Goal: Task Accomplishment & Management: Use online tool/utility

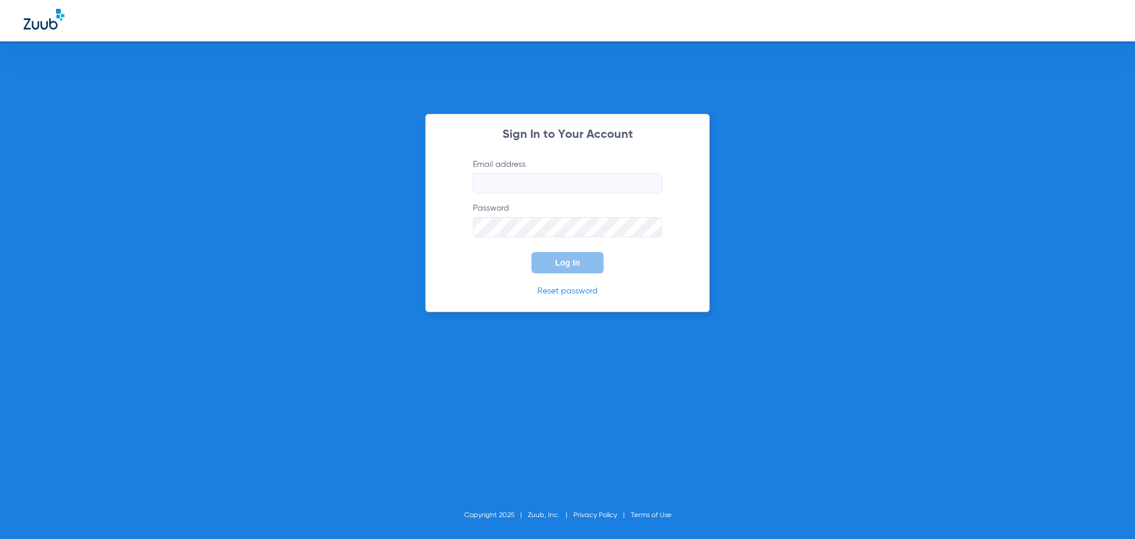
click at [536, 177] on input "Email address" at bounding box center [567, 183] width 189 height 20
type input "[EMAIL_ADDRESS][DOMAIN_NAME]"
click at [531, 252] on button "Log In" at bounding box center [567, 262] width 72 height 21
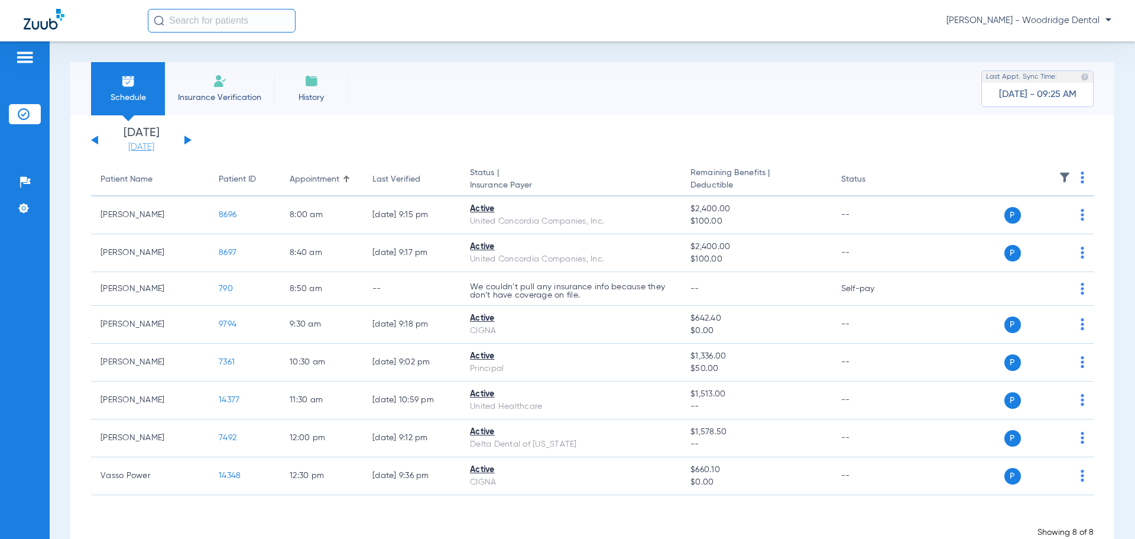
click at [125, 147] on link "[DATE]" at bounding box center [141, 147] width 71 height 12
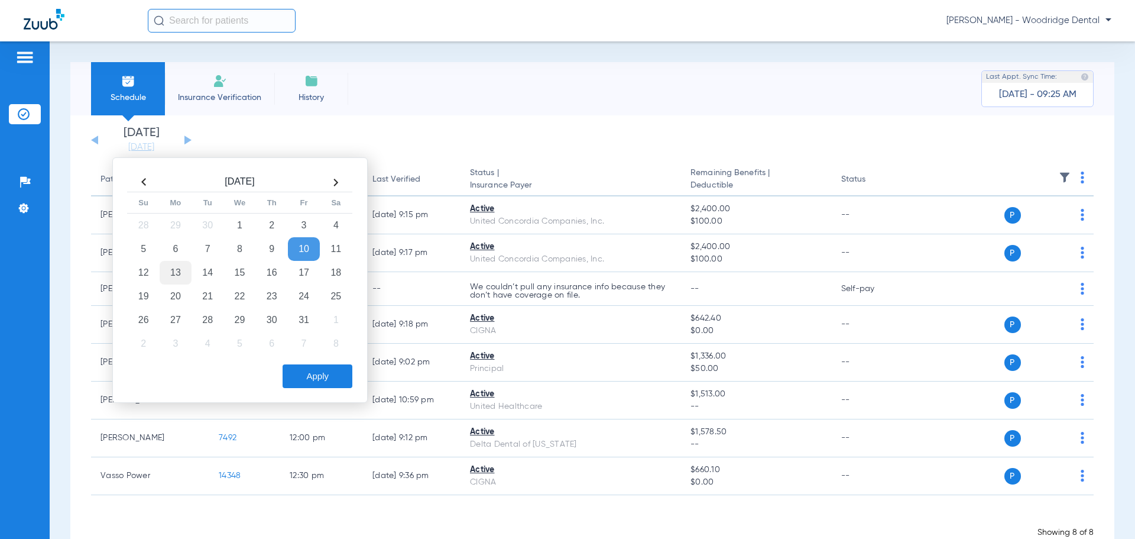
click at [173, 270] on td "13" at bounding box center [176, 273] width 32 height 24
click at [321, 374] on button "Apply" at bounding box center [318, 376] width 70 height 24
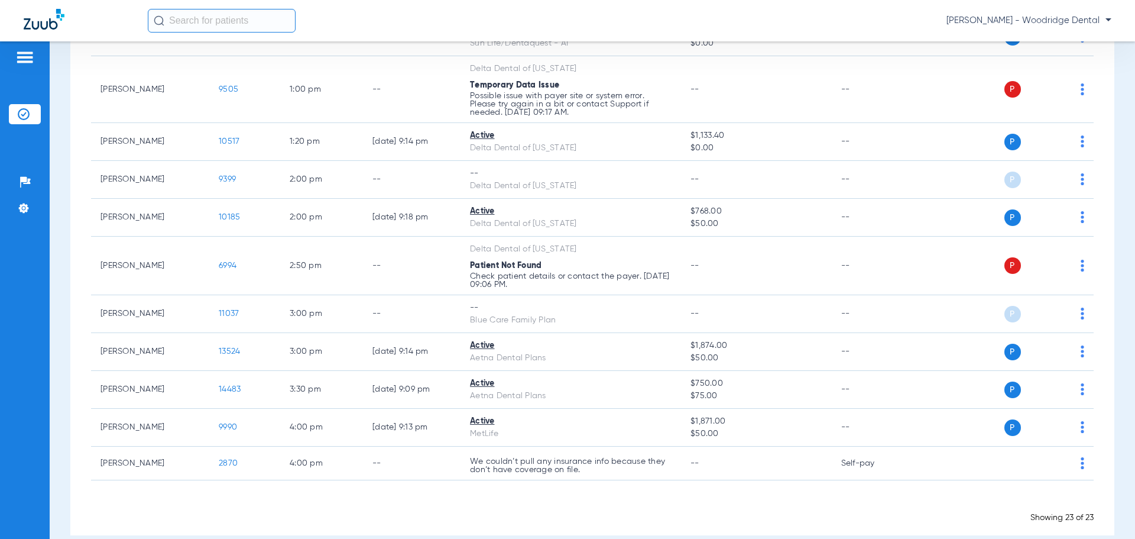
scroll to position [707, 0]
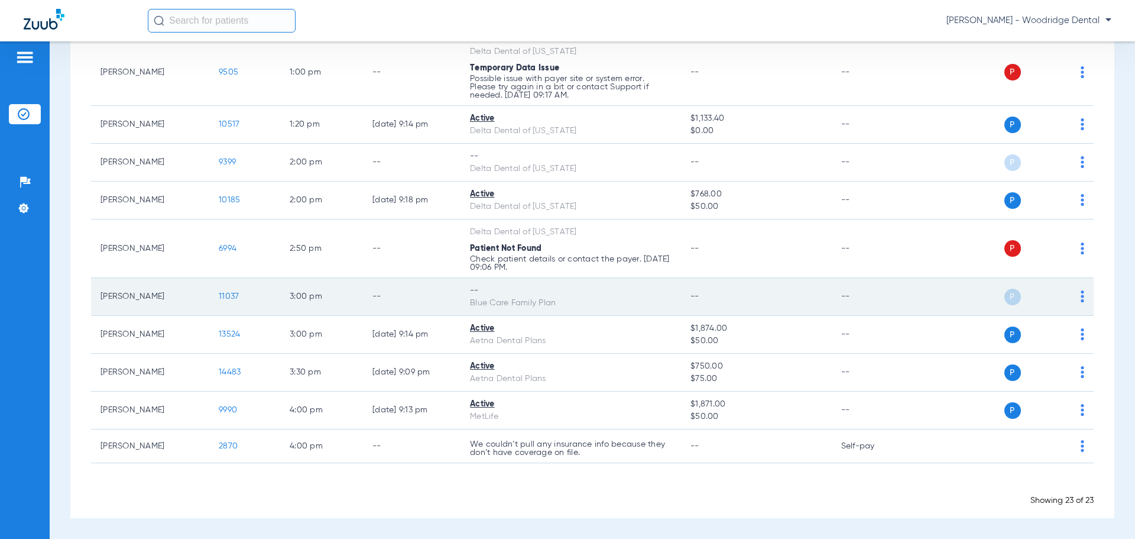
click at [231, 296] on span "11037" at bounding box center [229, 296] width 20 height 8
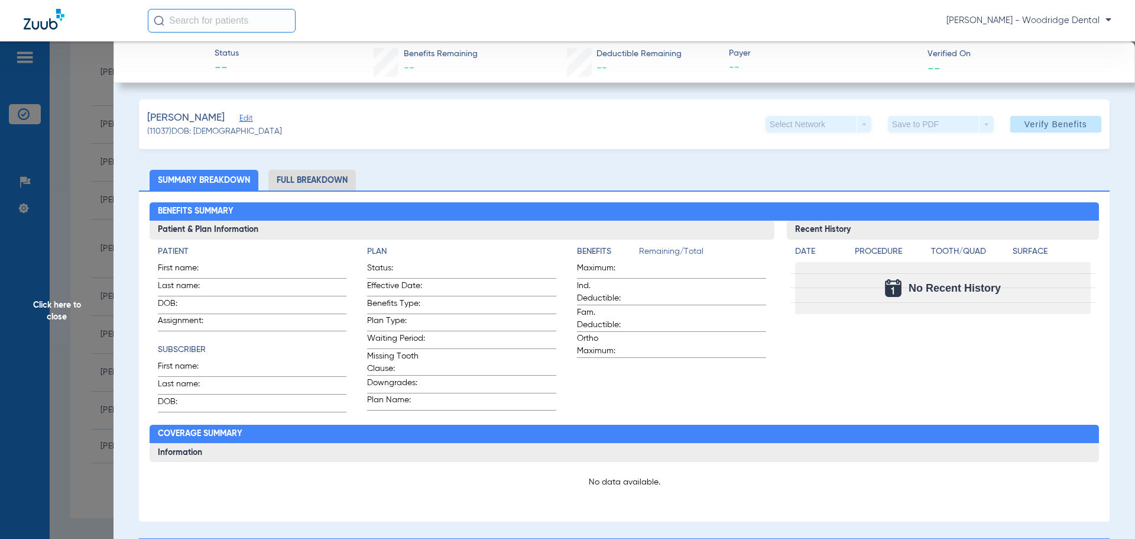
click at [304, 175] on li "Full Breakdown" at bounding box center [311, 180] width 87 height 21
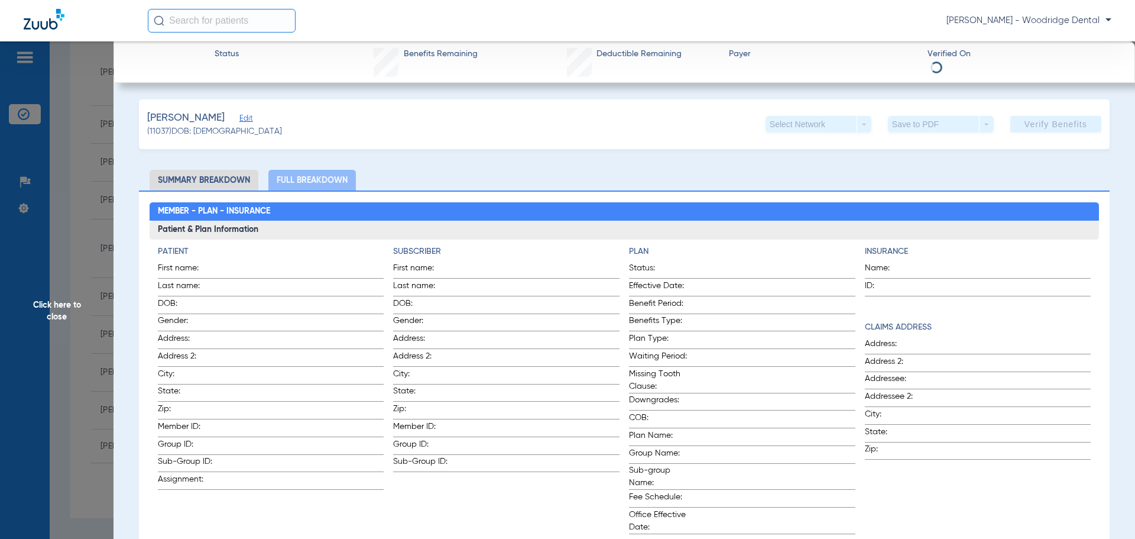
click at [60, 310] on span "Click here to close" at bounding box center [57, 310] width 114 height 539
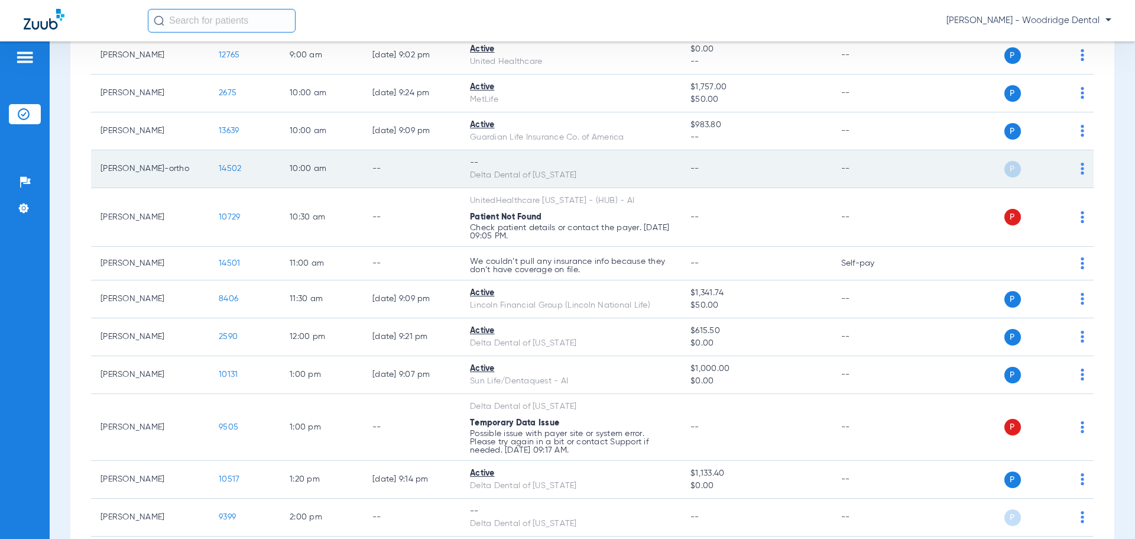
scroll to position [116, 0]
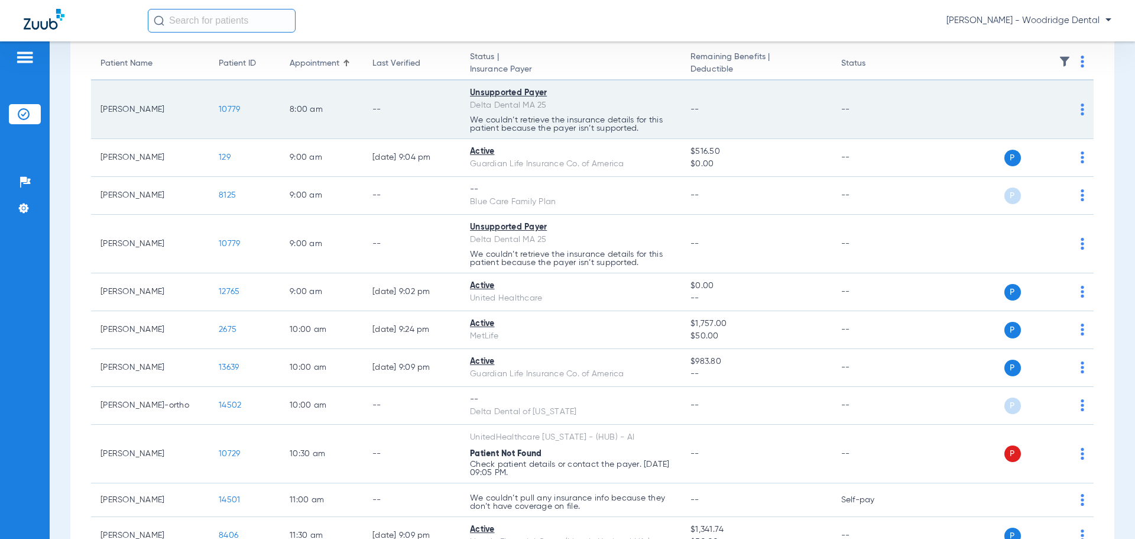
click at [229, 114] on span "10779" at bounding box center [229, 109] width 21 height 8
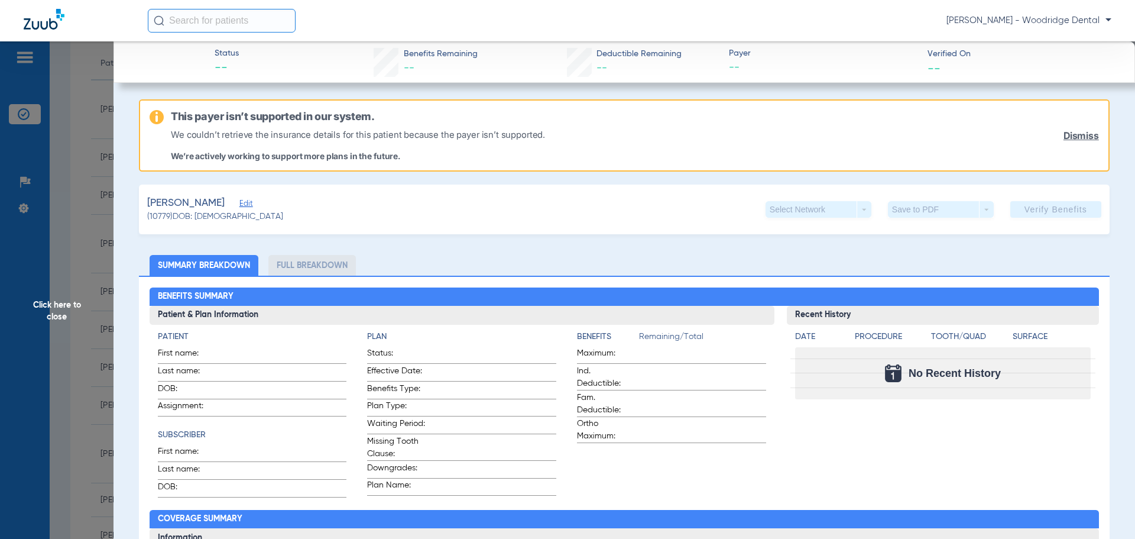
click at [63, 307] on span "Click here to close" at bounding box center [57, 310] width 114 height 539
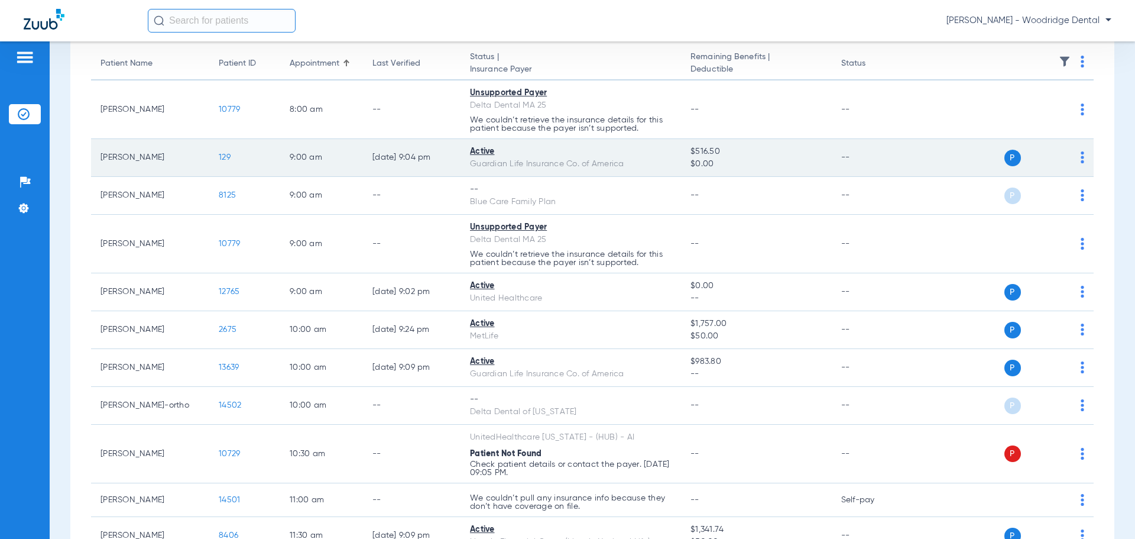
click at [224, 157] on span "129" at bounding box center [225, 157] width 12 height 8
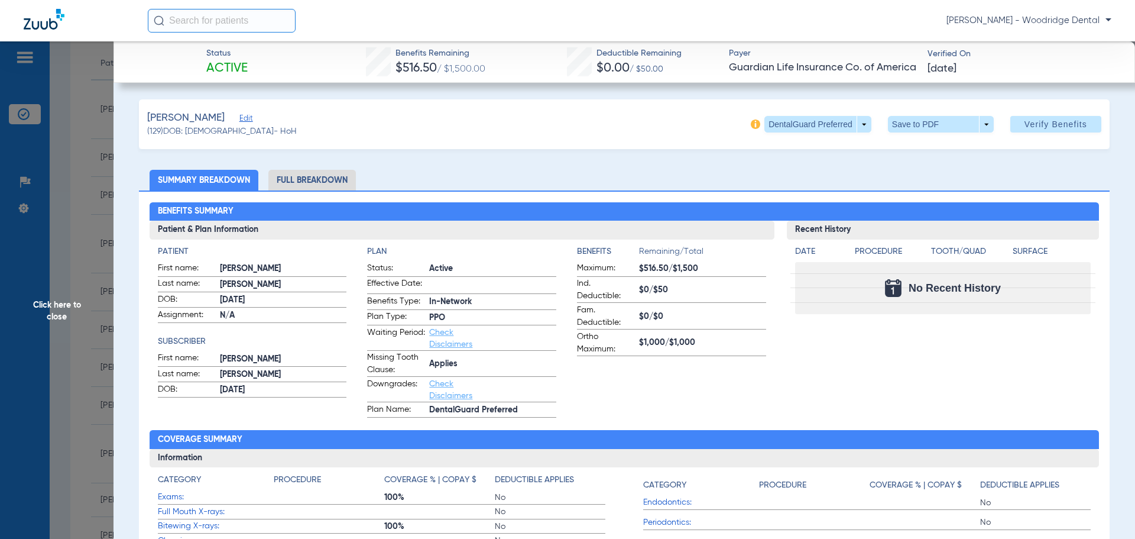
click at [297, 181] on li "Full Breakdown" at bounding box center [311, 180] width 87 height 21
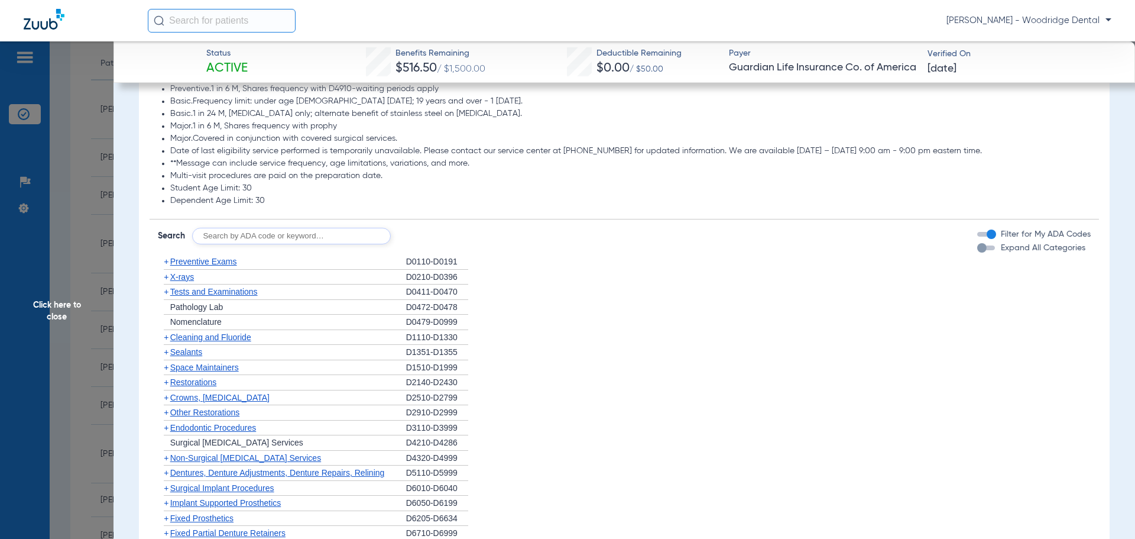
scroll to position [1064, 0]
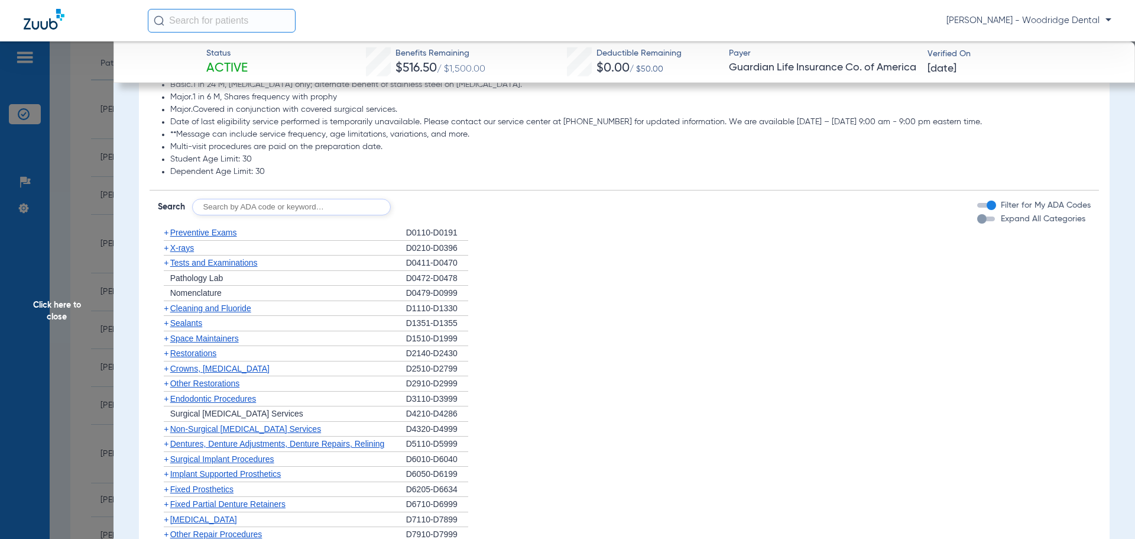
click at [180, 234] on span "Preventive Exams" at bounding box center [203, 232] width 67 height 9
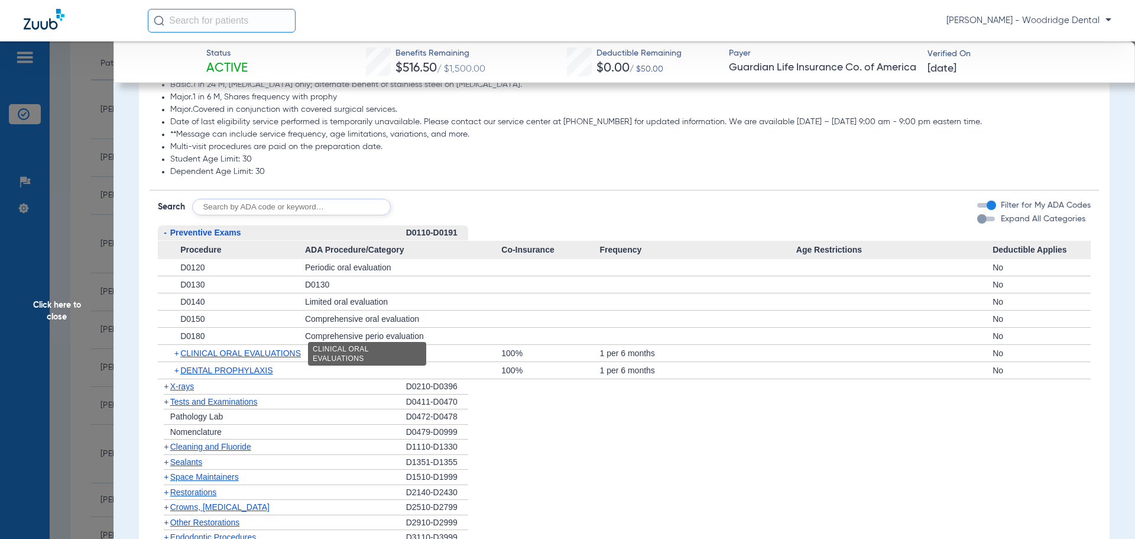
click at [202, 352] on span "CLINICAL ORAL EVALUATIONS" at bounding box center [240, 352] width 121 height 9
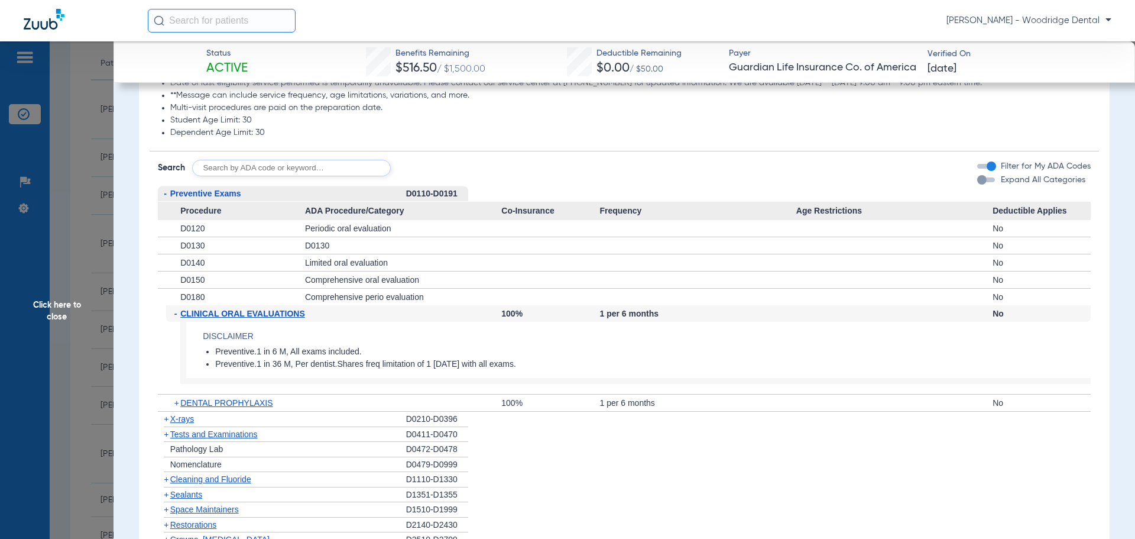
scroll to position [1123, 0]
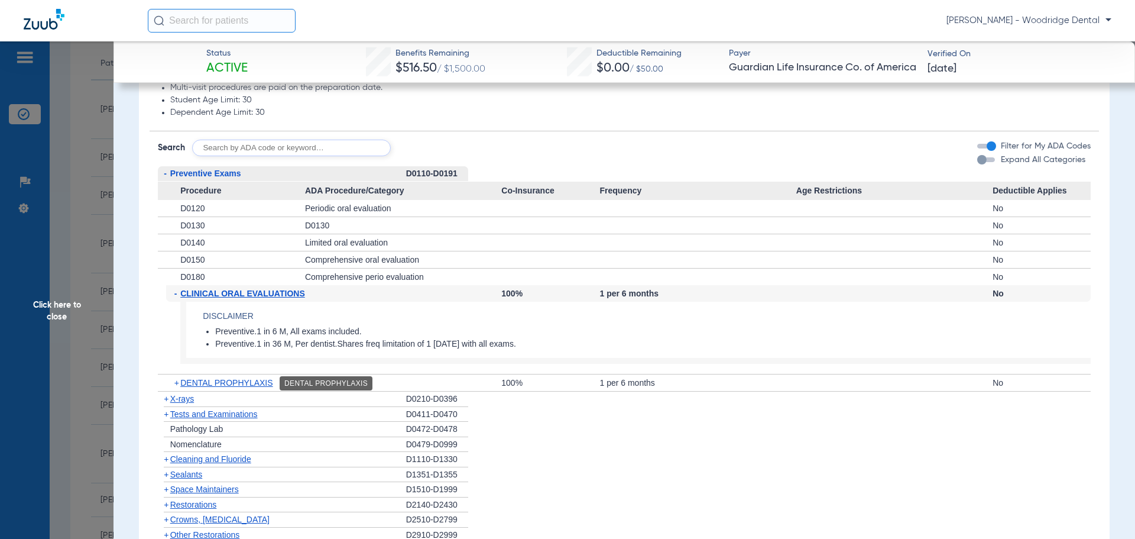
click at [248, 380] on span "DENTAL PROPHYLAXIS" at bounding box center [226, 382] width 92 height 9
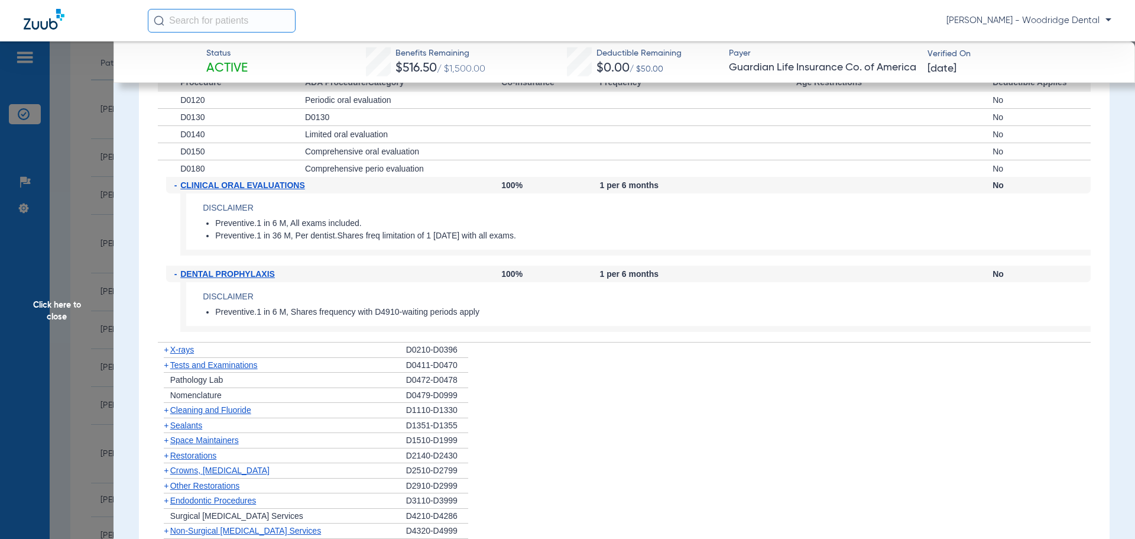
scroll to position [1241, 0]
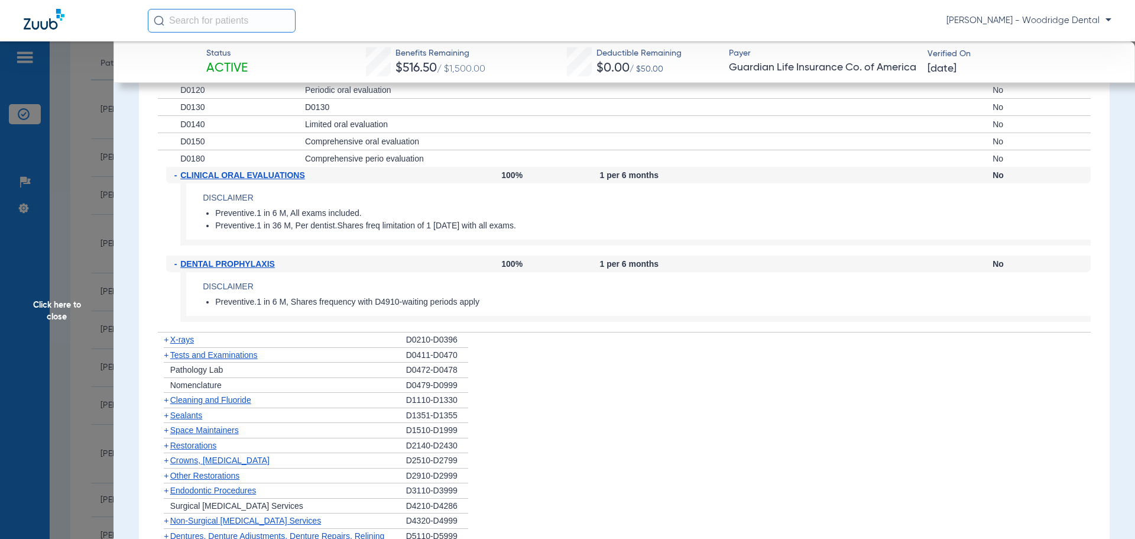
click at [172, 338] on span "X-rays" at bounding box center [182, 339] width 24 height 9
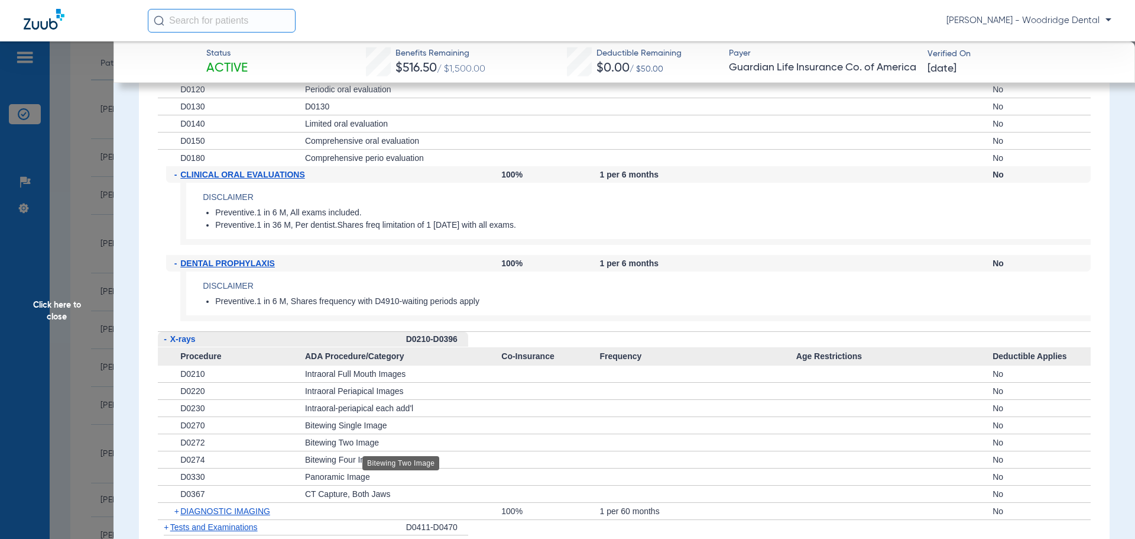
scroll to position [1360, 0]
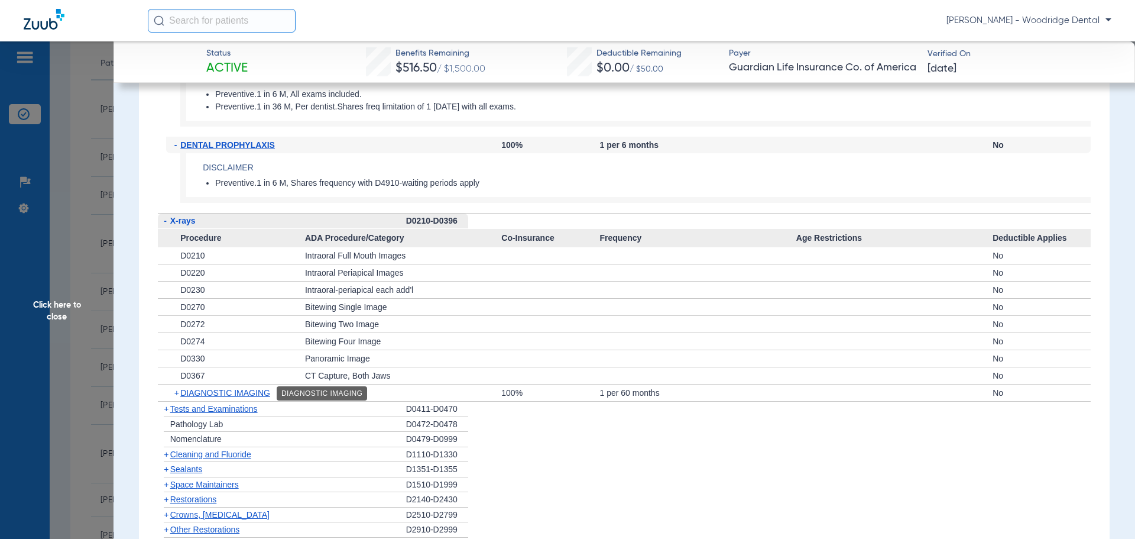
click at [263, 390] on span "DIAGNOSTIC IMAGING" at bounding box center [225, 392] width 90 height 9
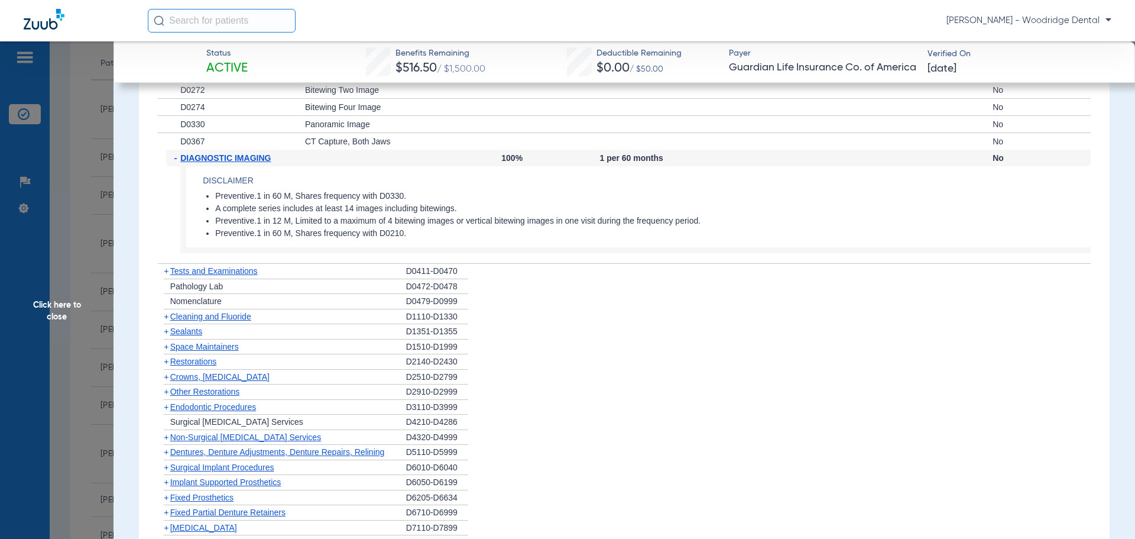
scroll to position [1596, 0]
click at [188, 272] on span "Tests and Examinations" at bounding box center [213, 268] width 87 height 9
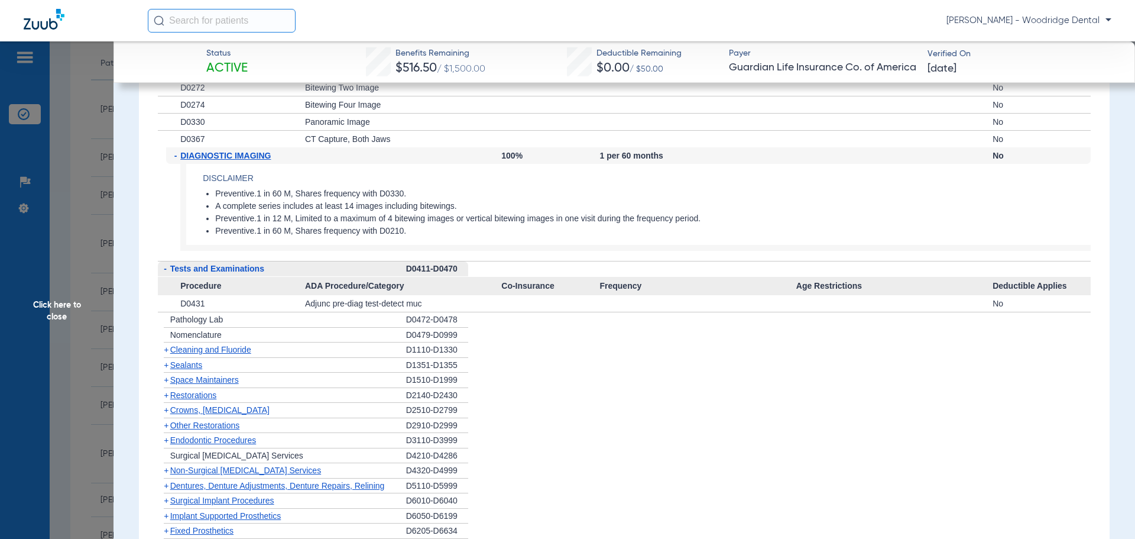
click at [183, 350] on span "Cleaning and Fluoride" at bounding box center [210, 349] width 81 height 9
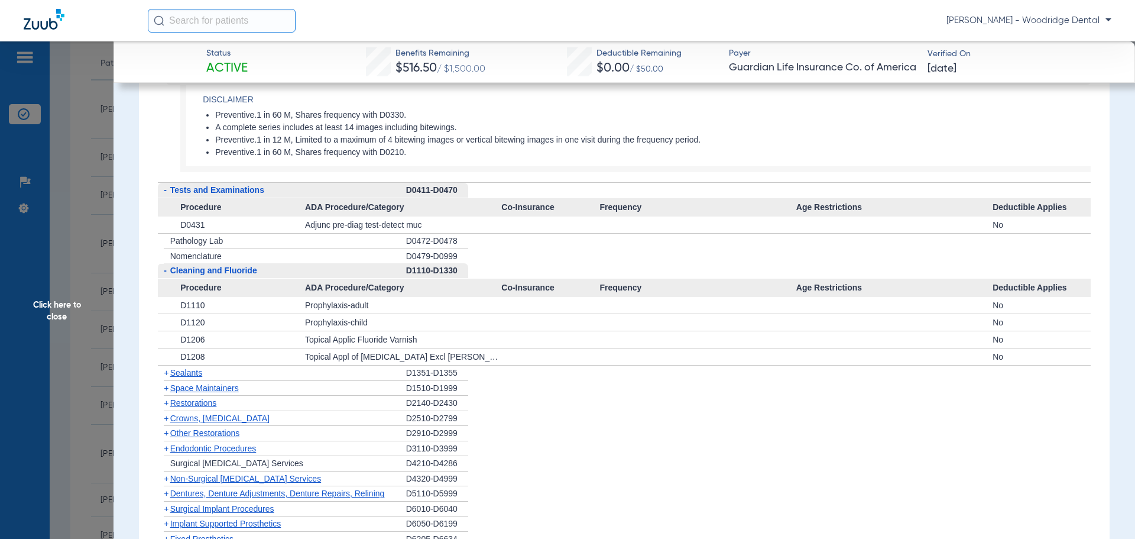
scroll to position [1714, 0]
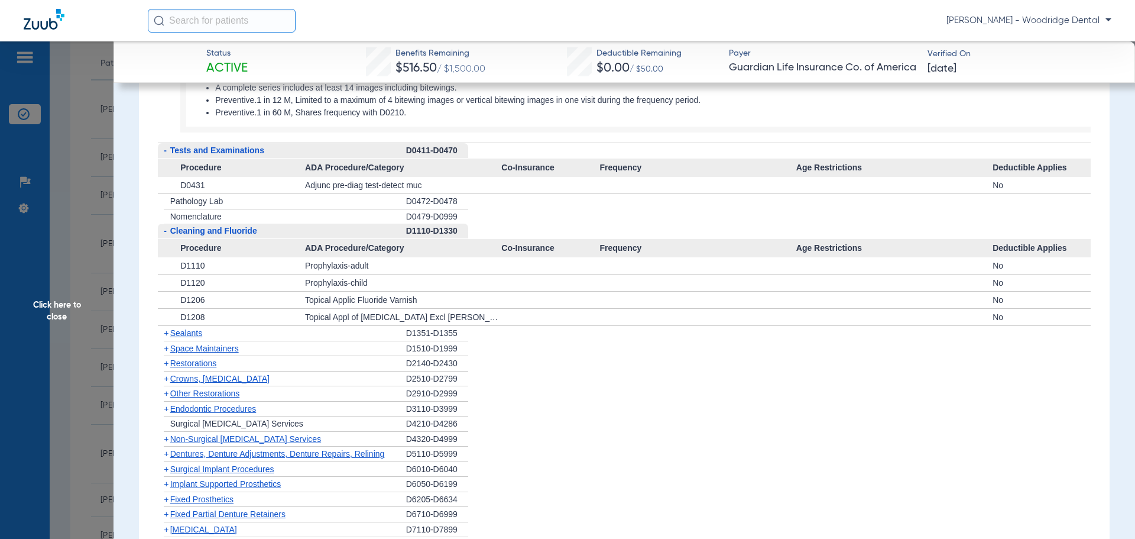
click at [179, 331] on span "Sealants" at bounding box center [186, 332] width 32 height 9
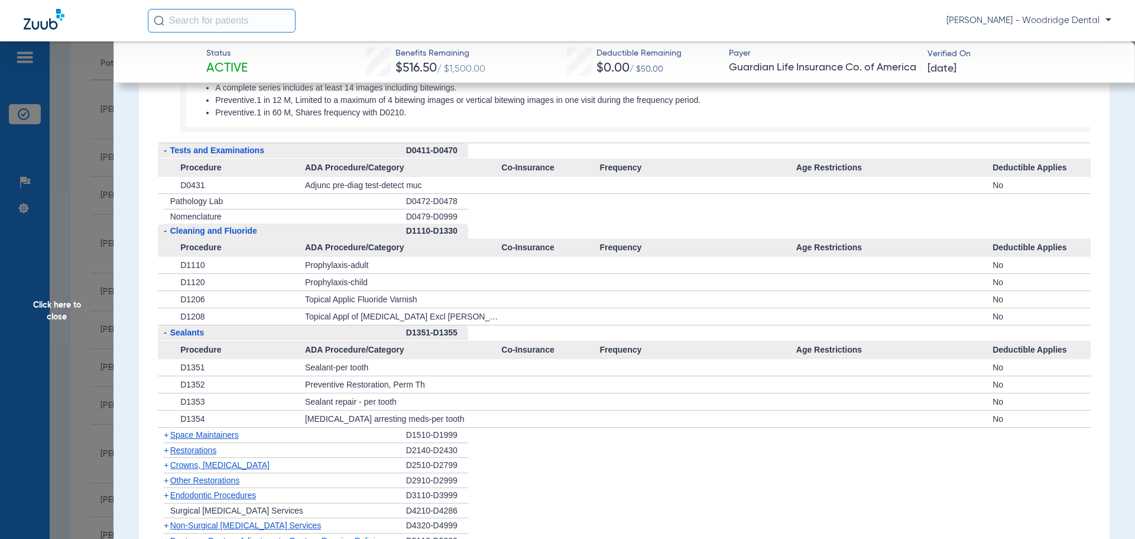
click at [212, 433] on span "Space Maintainers" at bounding box center [204, 434] width 69 height 9
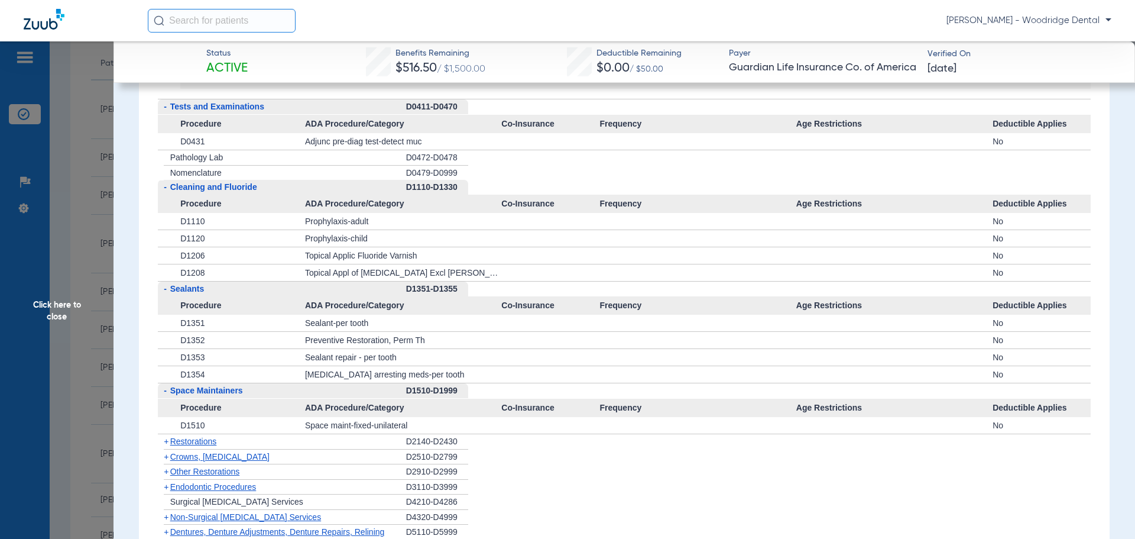
scroll to position [1832, 0]
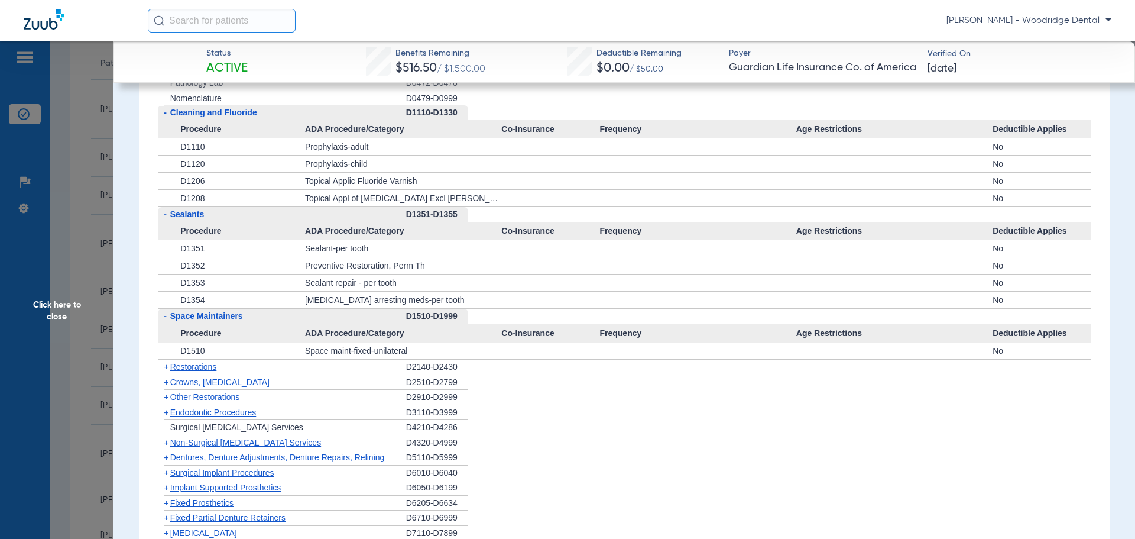
click at [206, 364] on span "Restorations" at bounding box center [193, 366] width 47 height 9
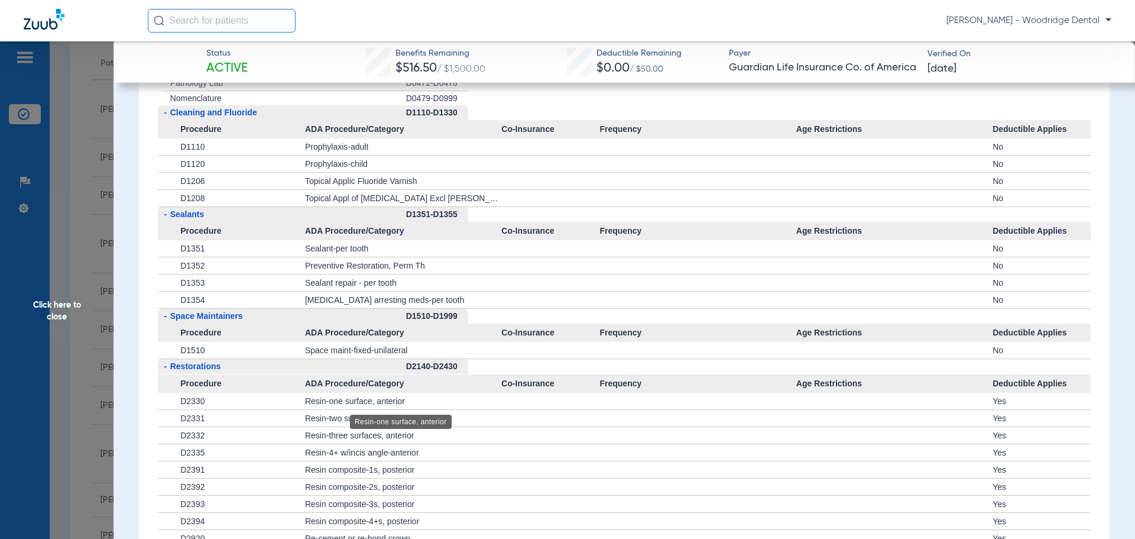
scroll to position [2009, 0]
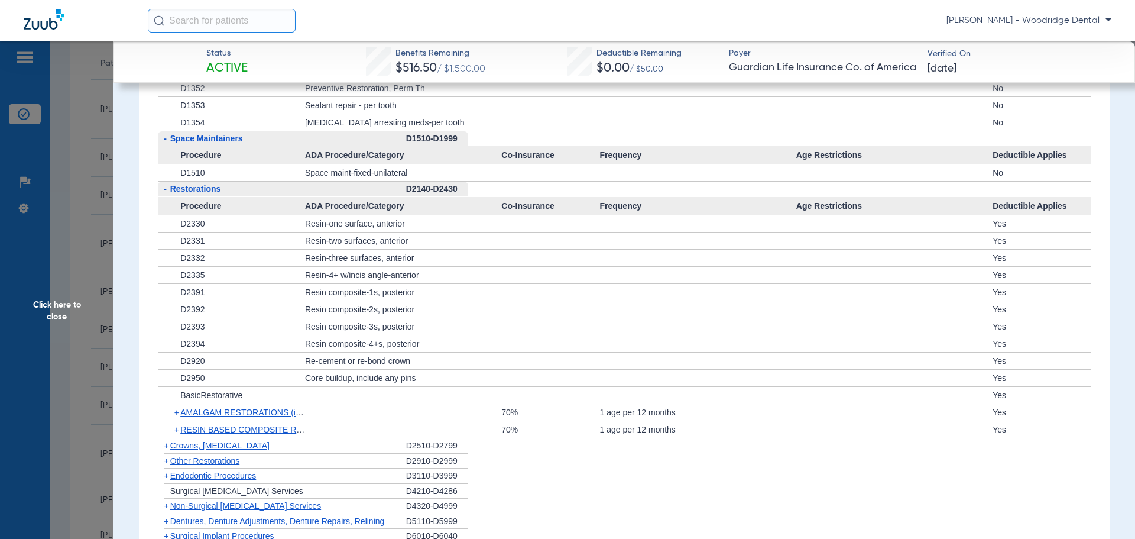
click at [219, 443] on span "Crowns, [MEDICAL_DATA]" at bounding box center [219, 444] width 99 height 9
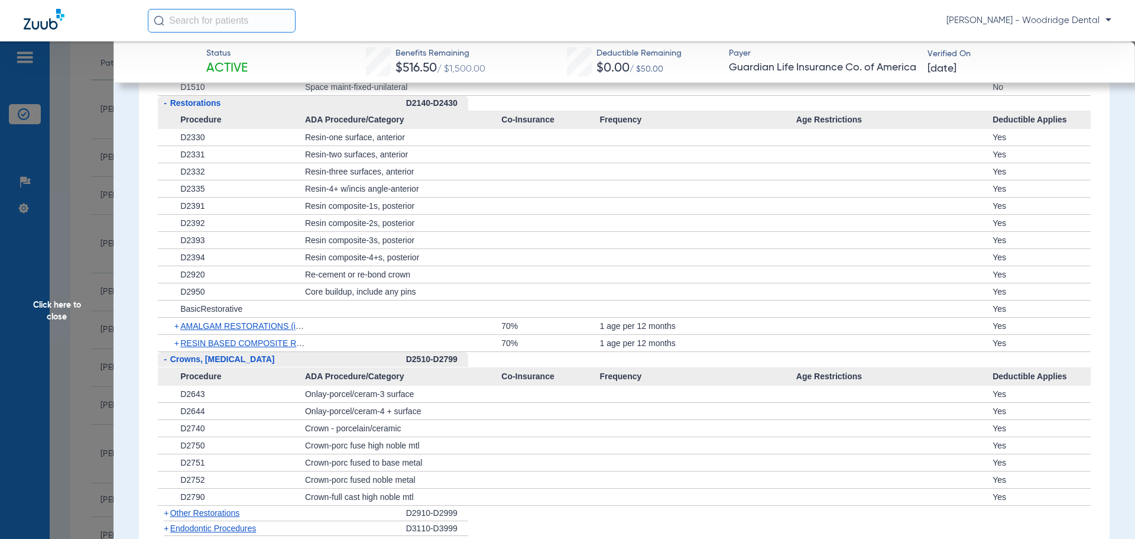
scroll to position [2246, 0]
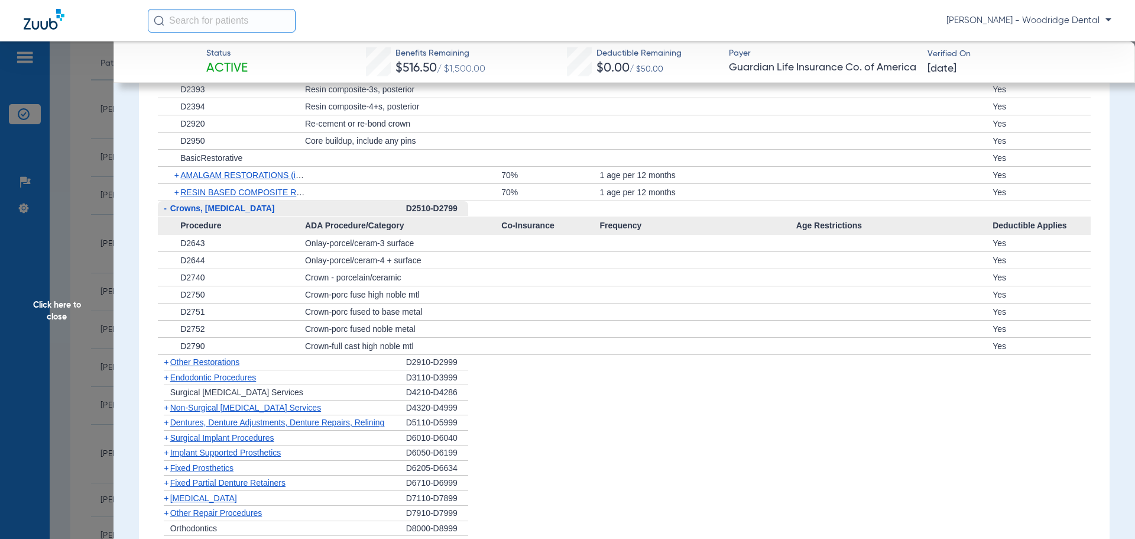
click at [192, 366] on span "Other Restorations" at bounding box center [205, 361] width 70 height 9
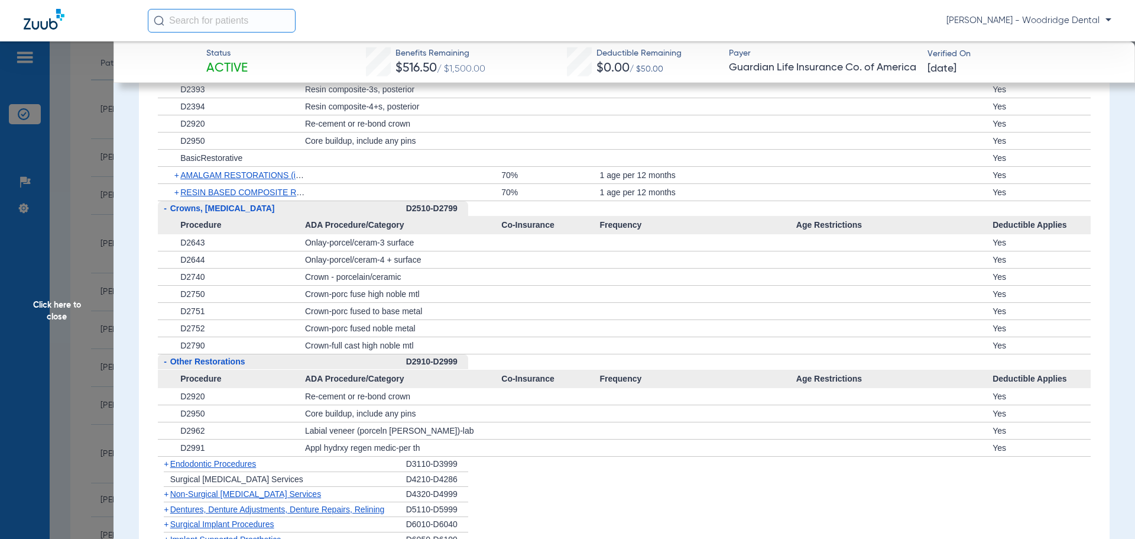
click at [202, 467] on span "Endodontic Procedures" at bounding box center [213, 463] width 86 height 9
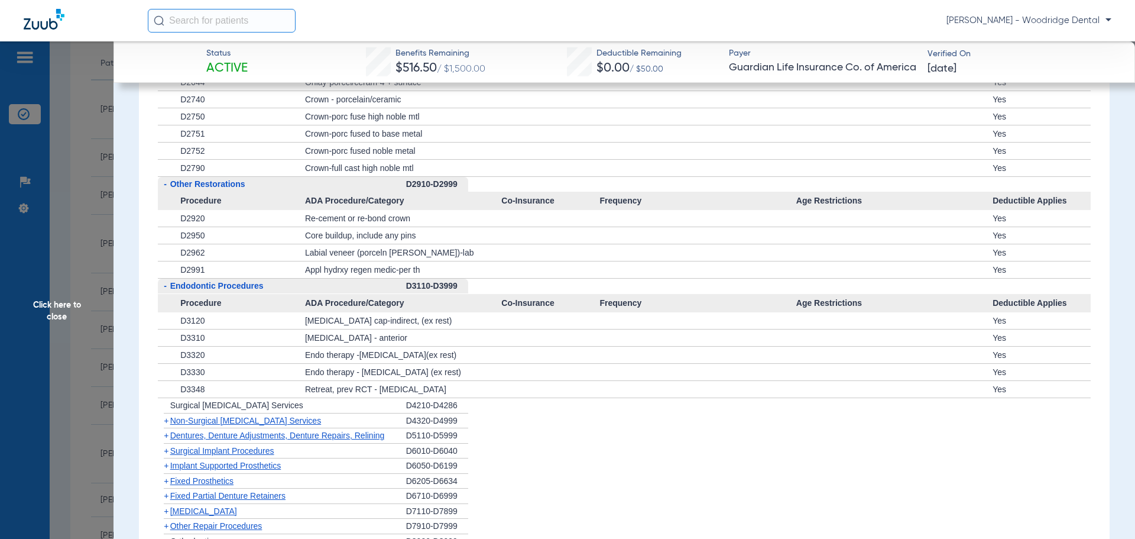
scroll to position [2660, 0]
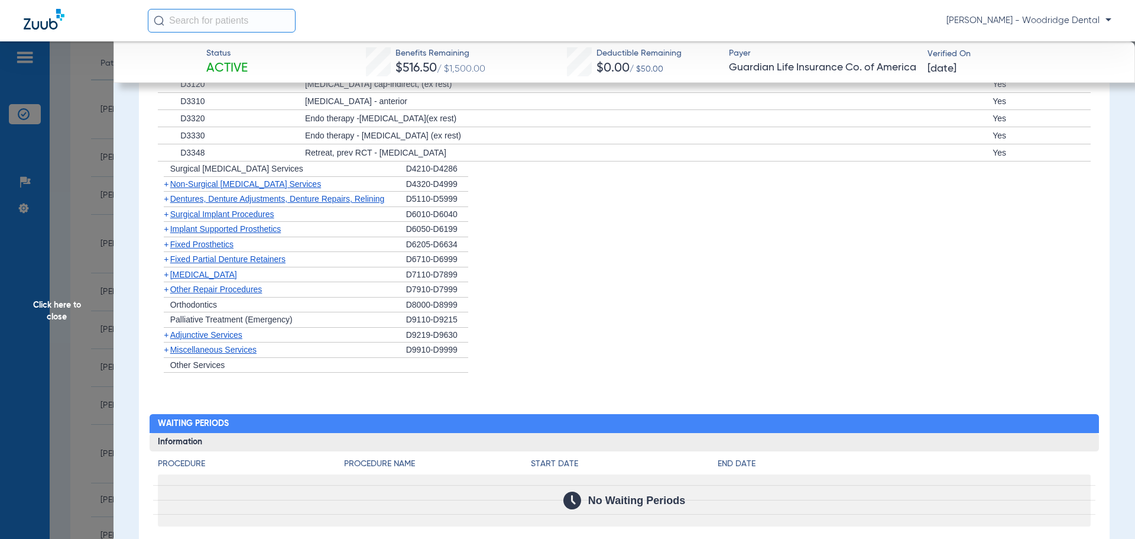
click at [224, 186] on span "Non-Surgical [MEDICAL_DATA] Services" at bounding box center [245, 183] width 151 height 9
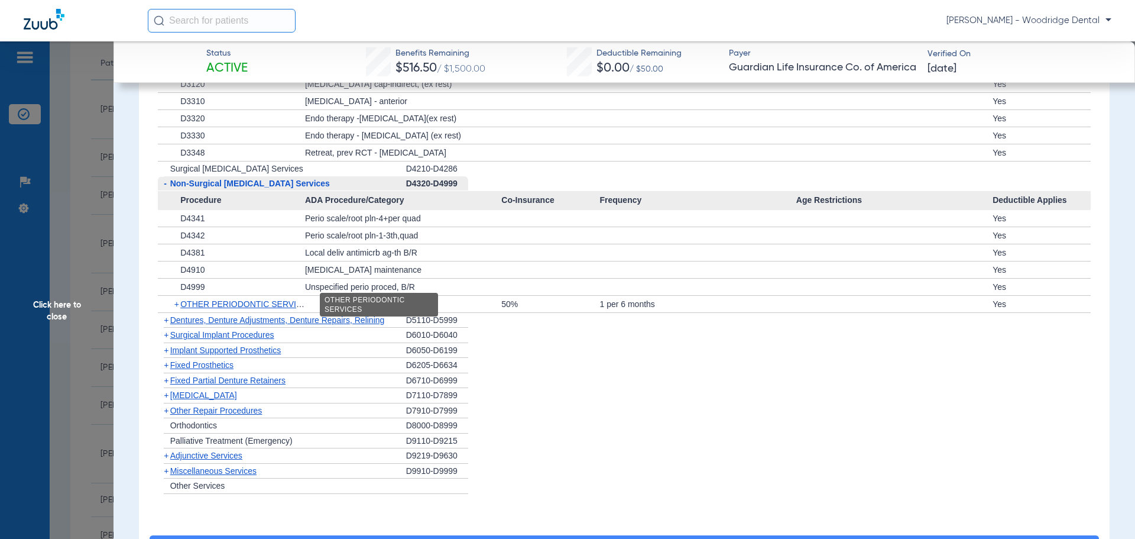
click at [232, 307] on span "OTHER PERIODONTIC SERVICES" at bounding box center [246, 303] width 133 height 9
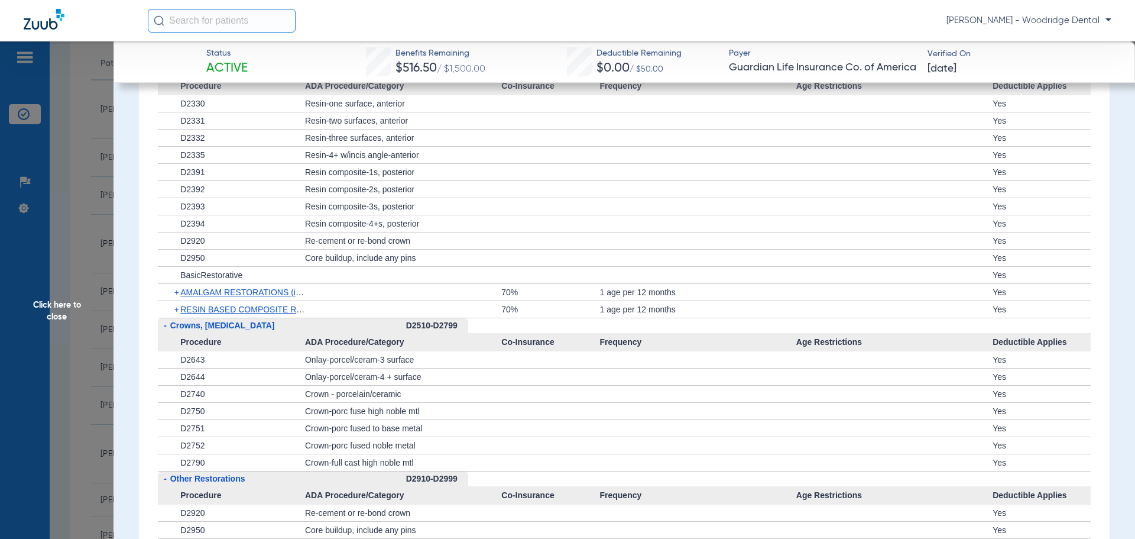
scroll to position [2128, 0]
click at [229, 290] on span "AMALGAM RESTORATIONS (including polishing)" at bounding box center [272, 292] width 184 height 9
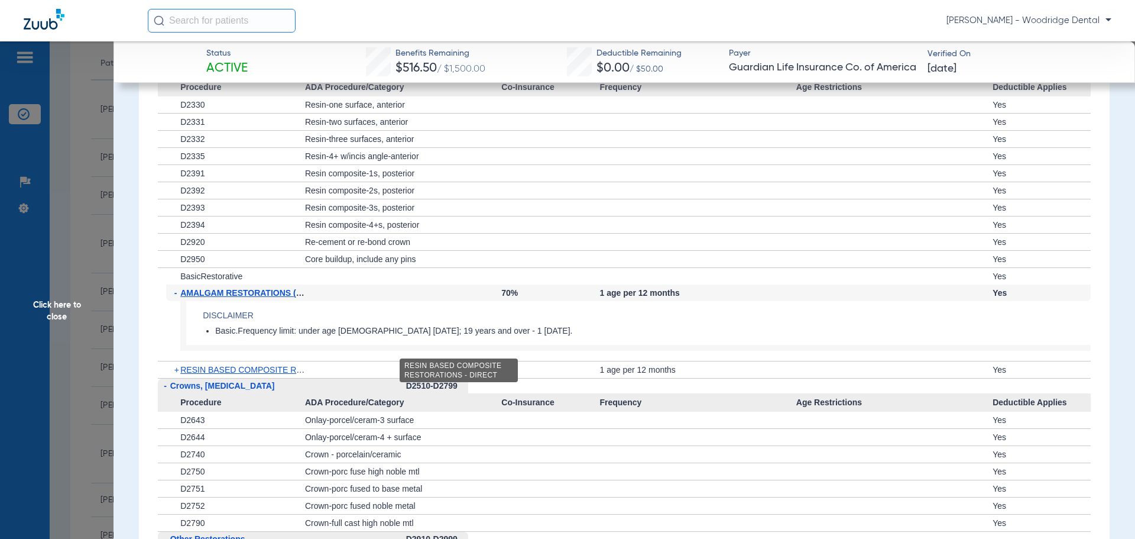
click at [248, 368] on span "RESIN BASED COMPOSITE RESTORATIONS - DIRECT" at bounding box center [286, 369] width 213 height 9
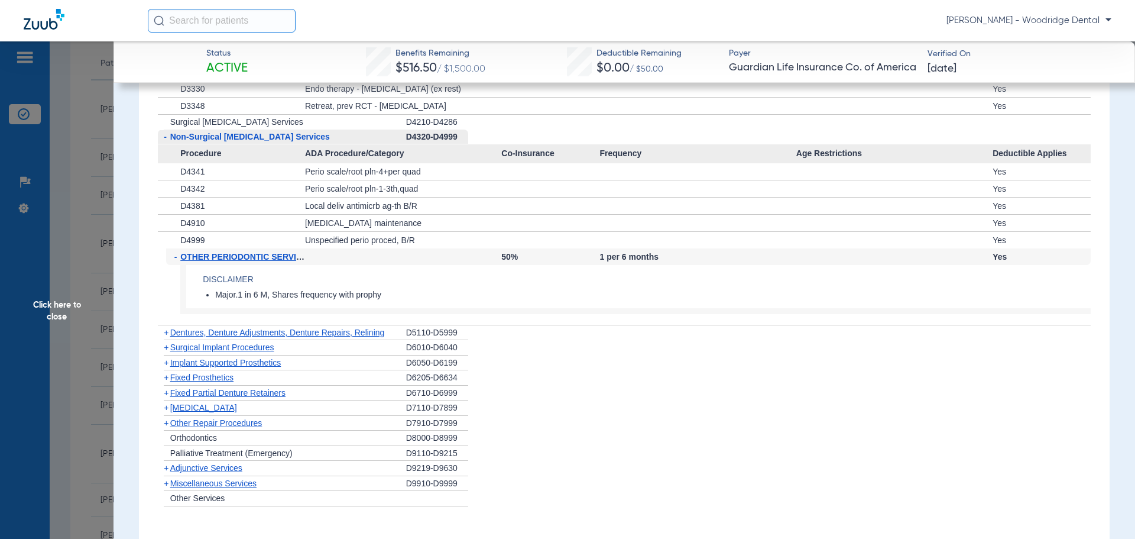
scroll to position [3014, 0]
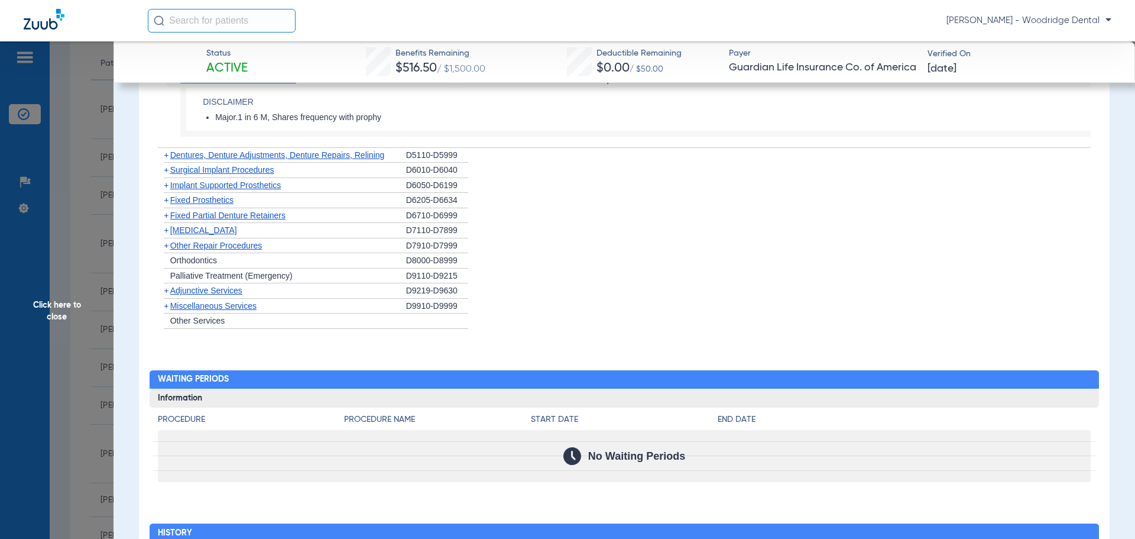
click at [300, 155] on span "Dentures, Denture Adjustments, Denture Repairs, Relining" at bounding box center [277, 154] width 215 height 9
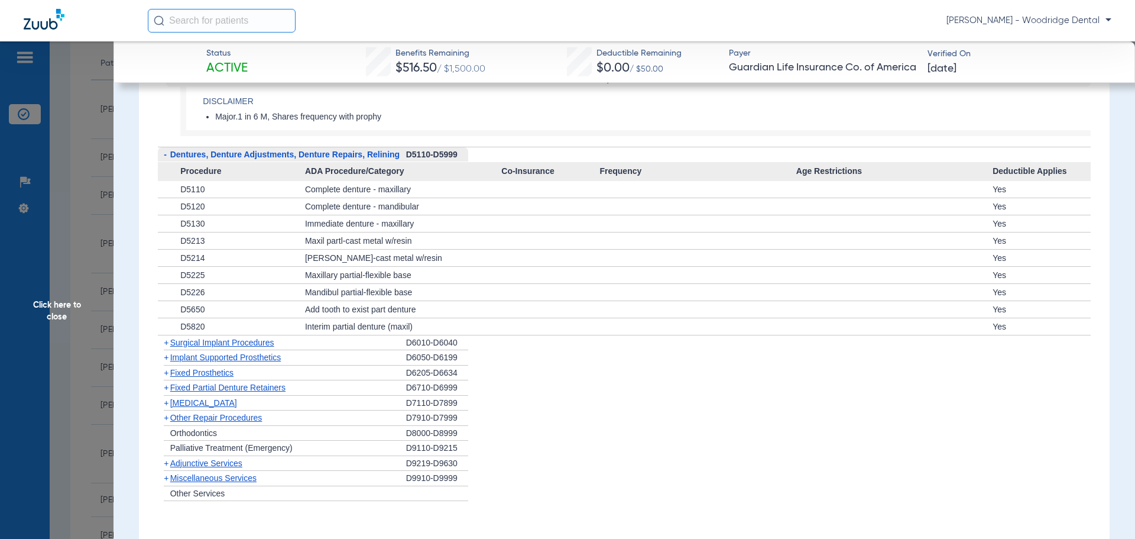
scroll to position [3014, 0]
click at [225, 343] on span "Surgical Implant Procedures" at bounding box center [222, 342] width 104 height 9
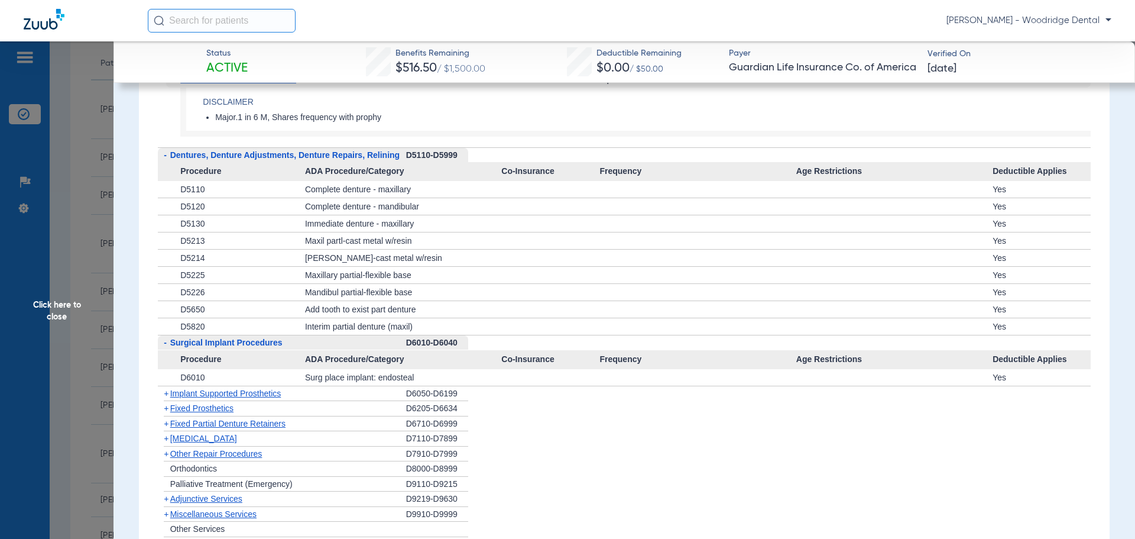
click at [215, 391] on span "Implant Supported Prosthetics" at bounding box center [225, 392] width 111 height 9
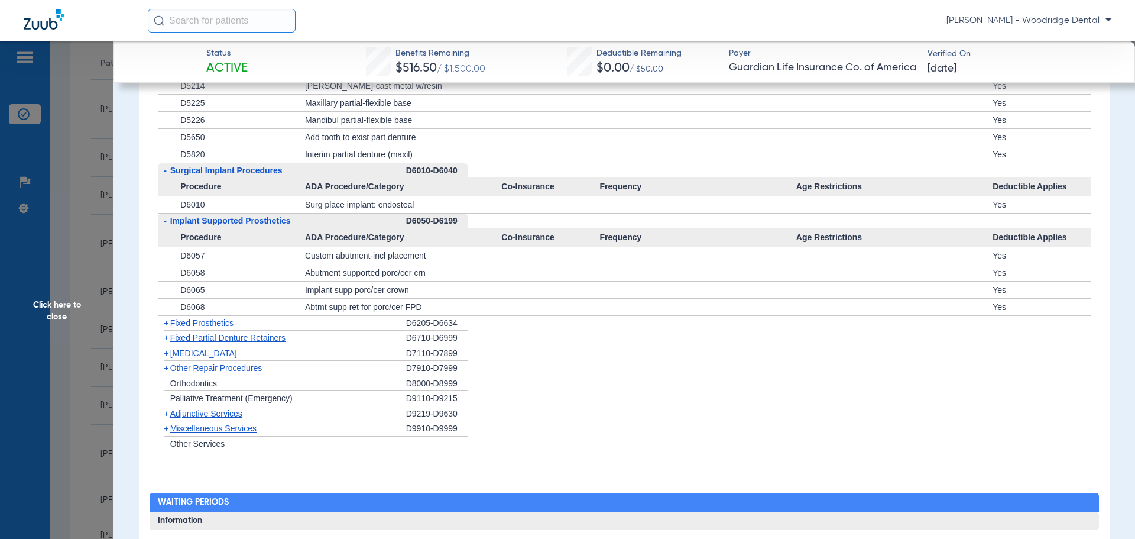
scroll to position [3191, 0]
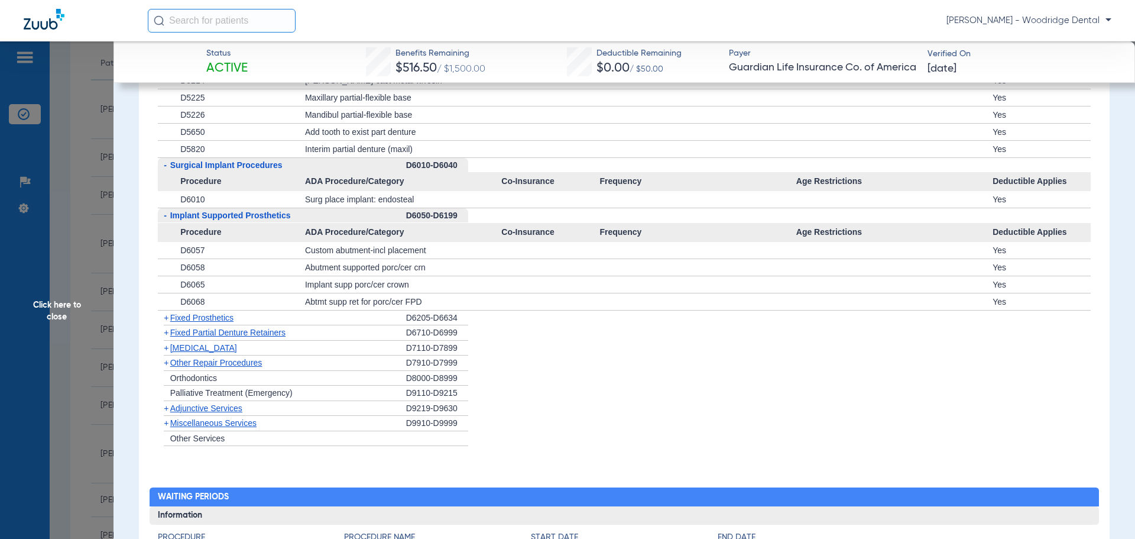
click at [190, 317] on span "Fixed Prosthetics" at bounding box center [201, 317] width 63 height 9
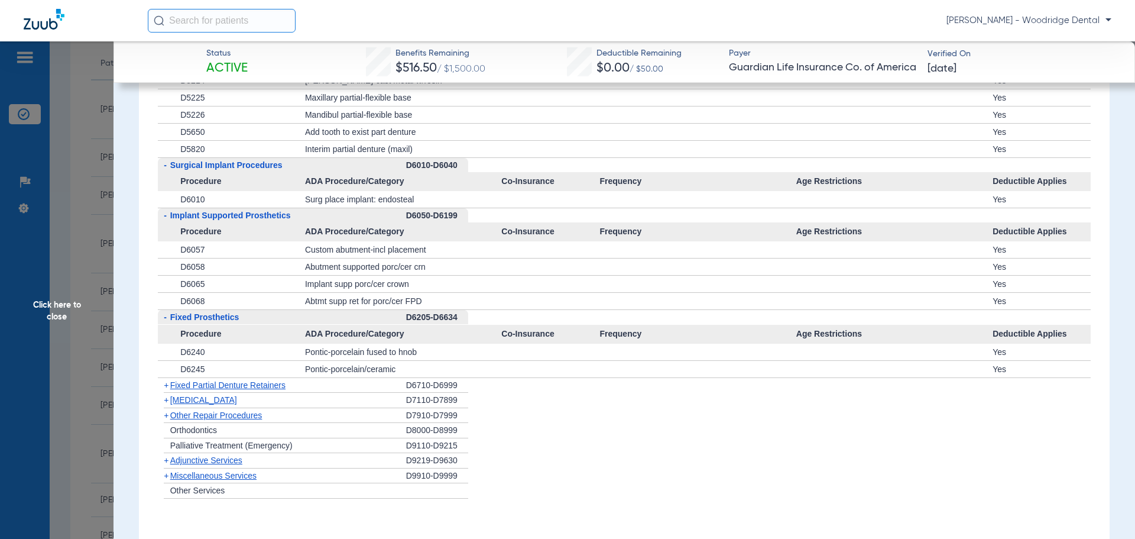
click at [205, 382] on span "Fixed Partial Denture Retainers" at bounding box center [227, 384] width 115 height 9
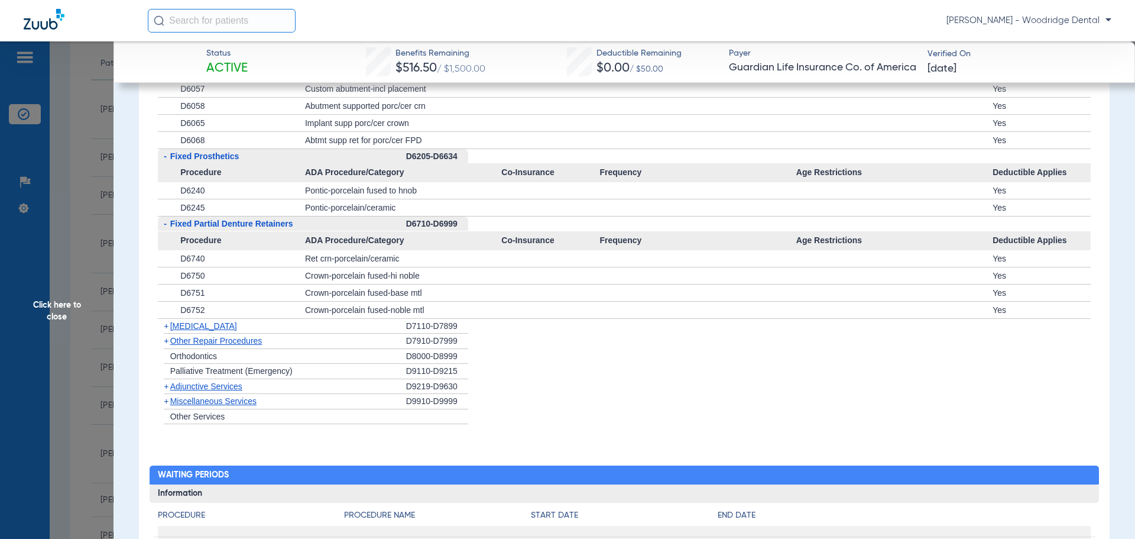
scroll to position [3368, 0]
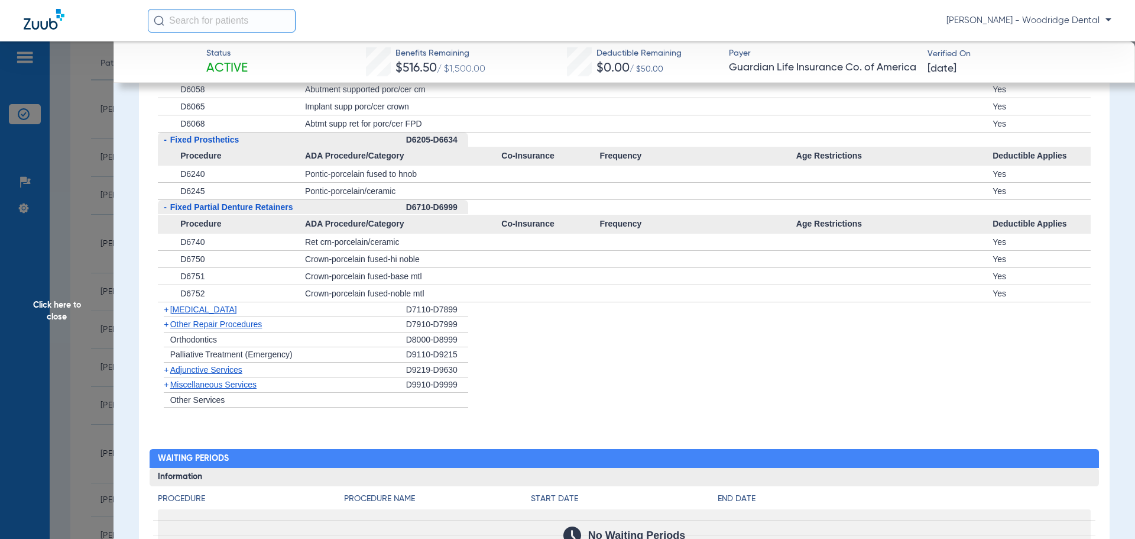
click at [194, 310] on span "[MEDICAL_DATA]" at bounding box center [203, 308] width 67 height 9
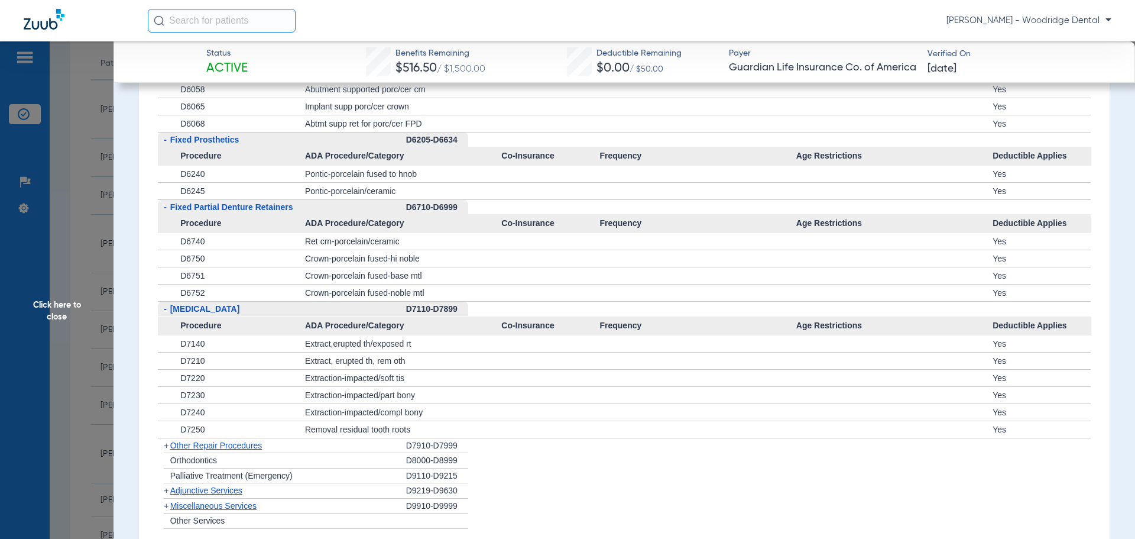
click at [231, 446] on span "Other Repair Procedures" at bounding box center [216, 444] width 92 height 9
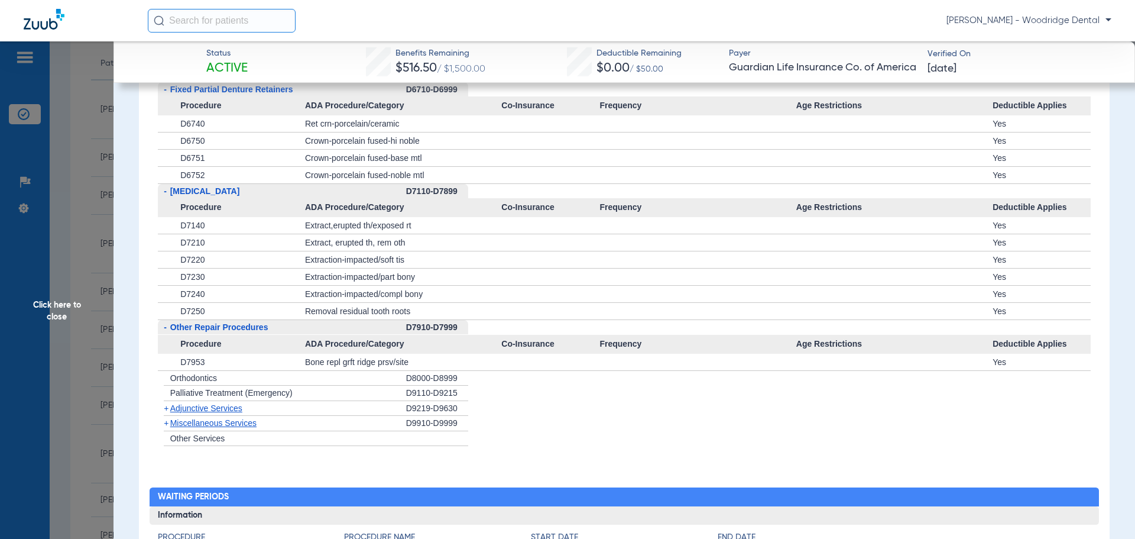
scroll to position [3487, 0]
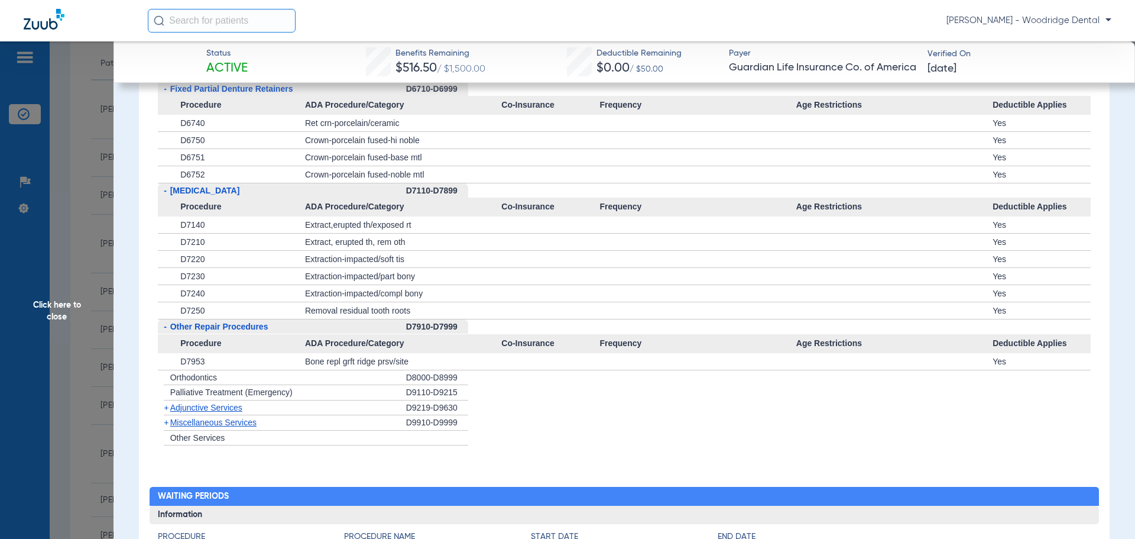
click at [231, 407] on span "Adjunctive Services" at bounding box center [206, 407] width 72 height 9
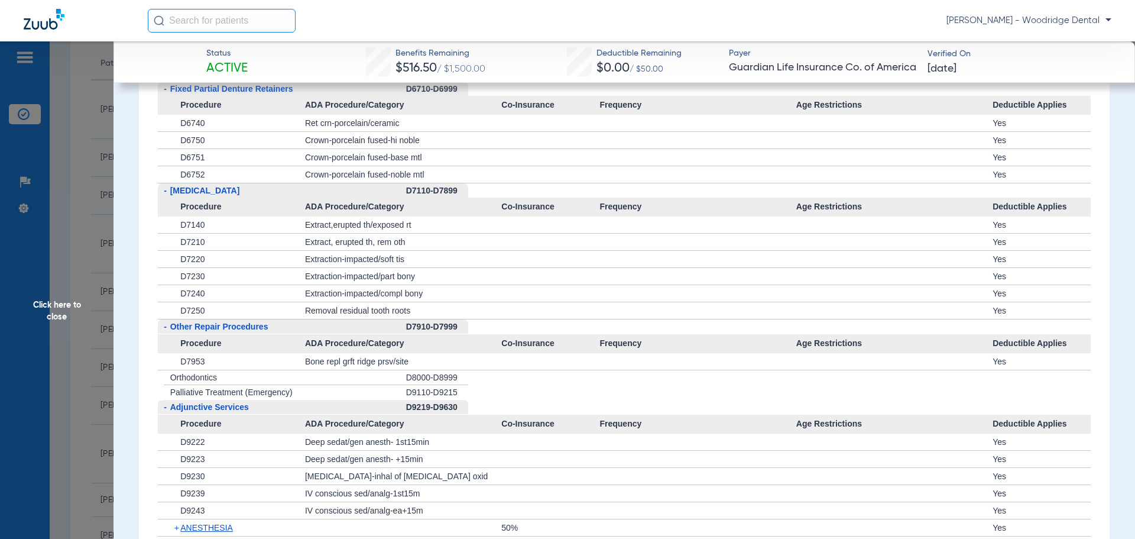
scroll to position [3664, 0]
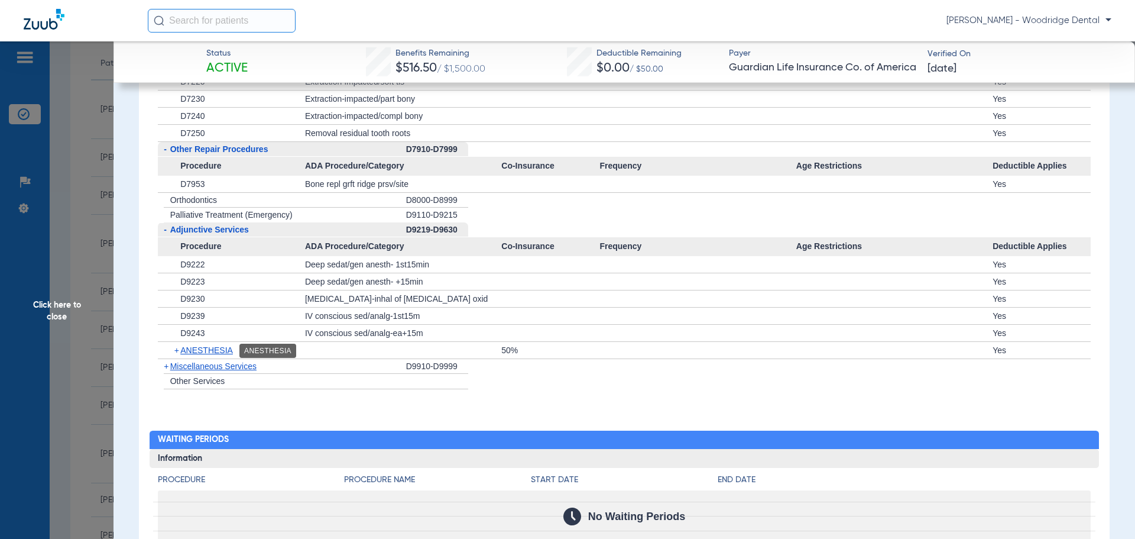
click at [217, 346] on span "ANESTHESIA" at bounding box center [206, 349] width 53 height 9
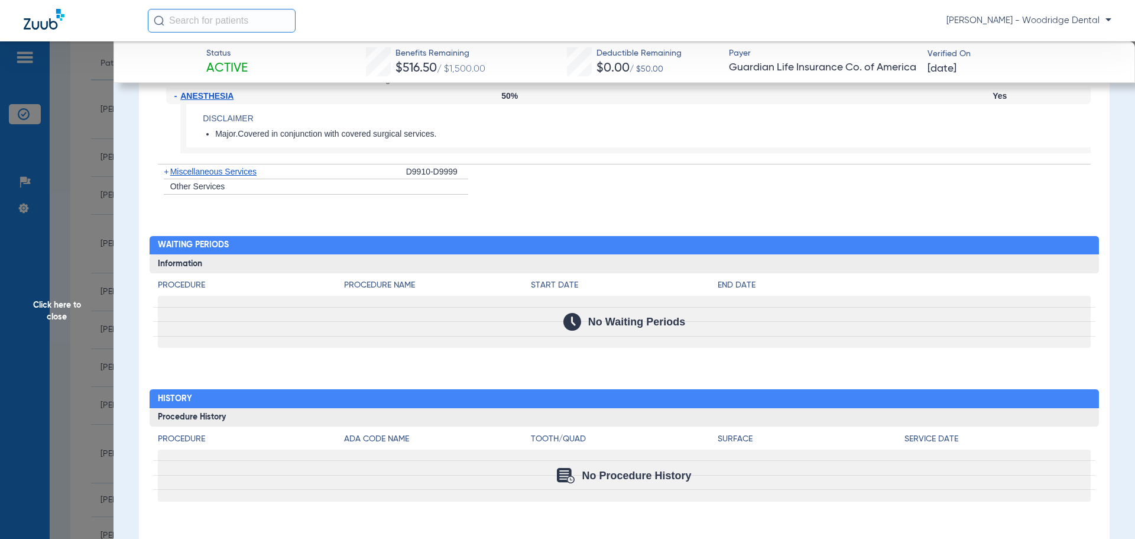
scroll to position [3920, 0]
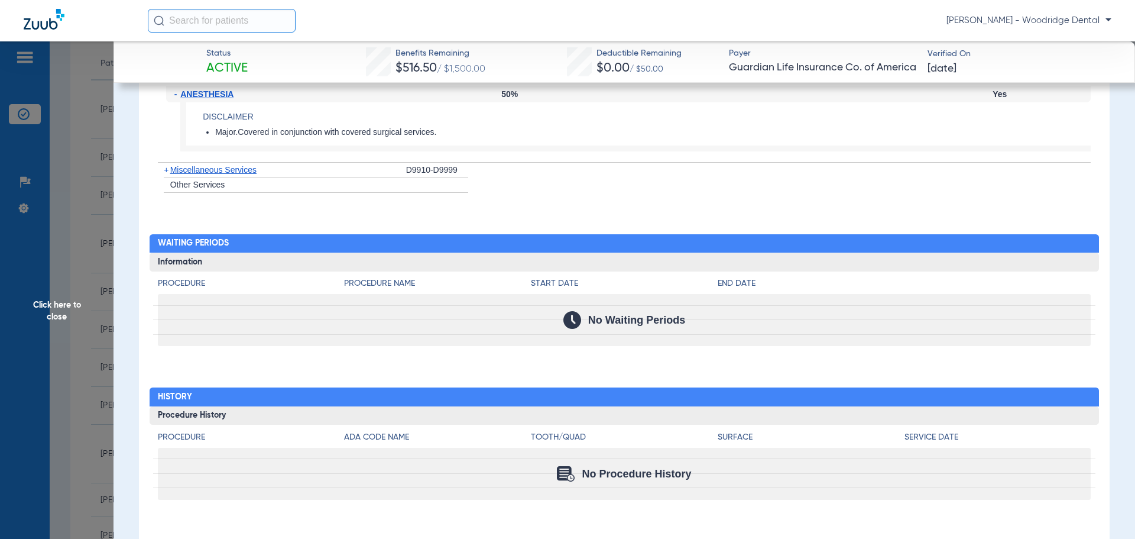
click at [57, 307] on span "Click here to close" at bounding box center [57, 310] width 114 height 539
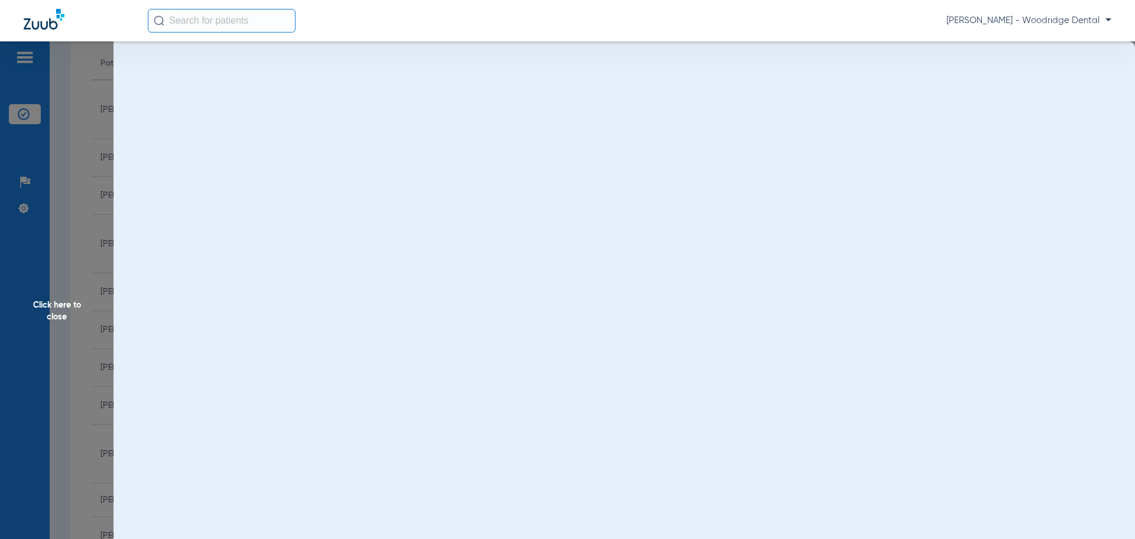
scroll to position [0, 0]
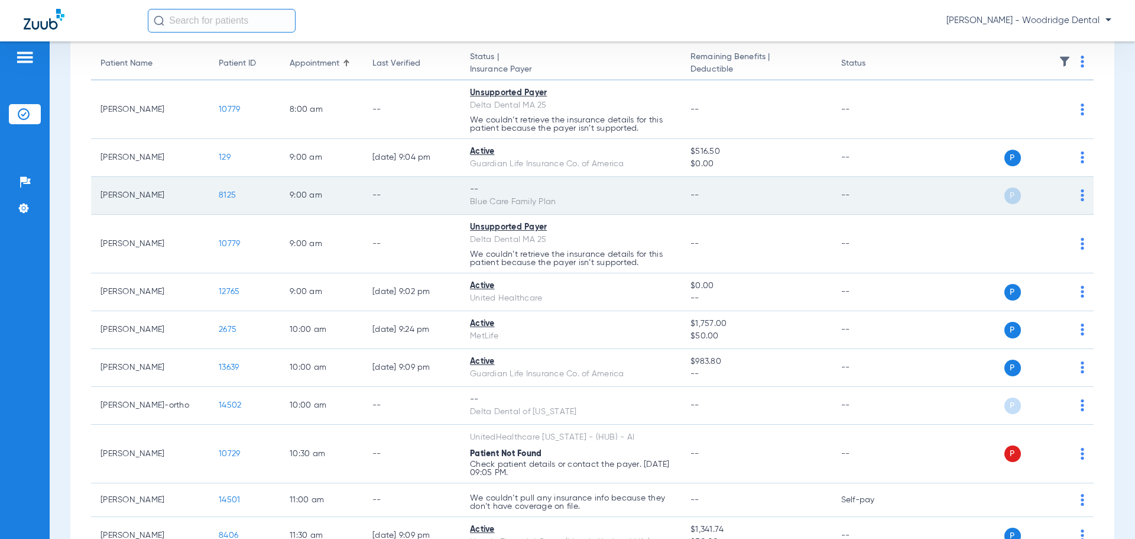
click at [226, 193] on span "8125" at bounding box center [227, 195] width 17 height 8
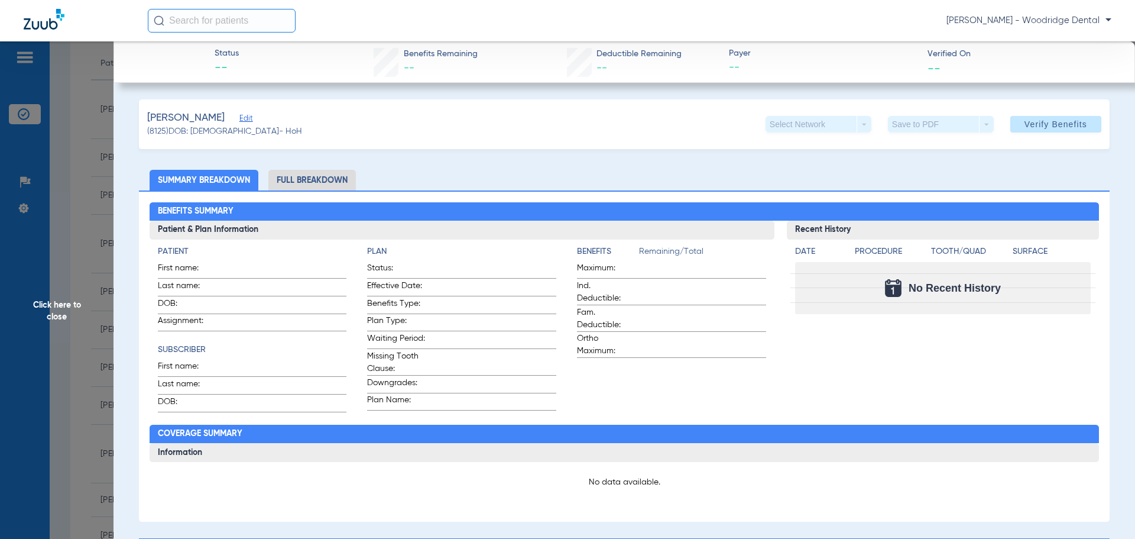
click at [307, 174] on li "Full Breakdown" at bounding box center [311, 180] width 87 height 21
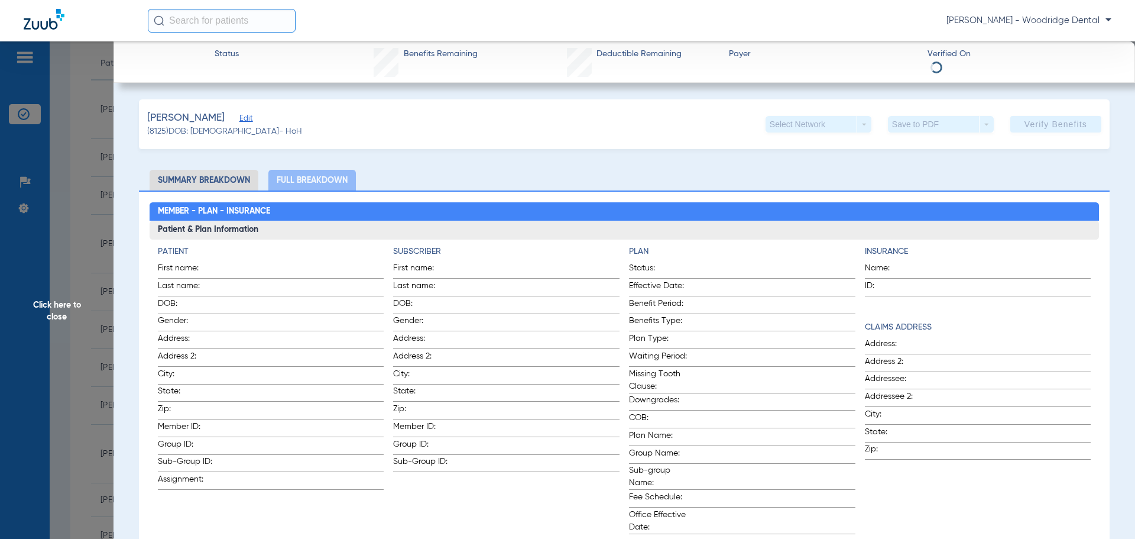
click at [56, 312] on span "Click here to close" at bounding box center [57, 310] width 114 height 539
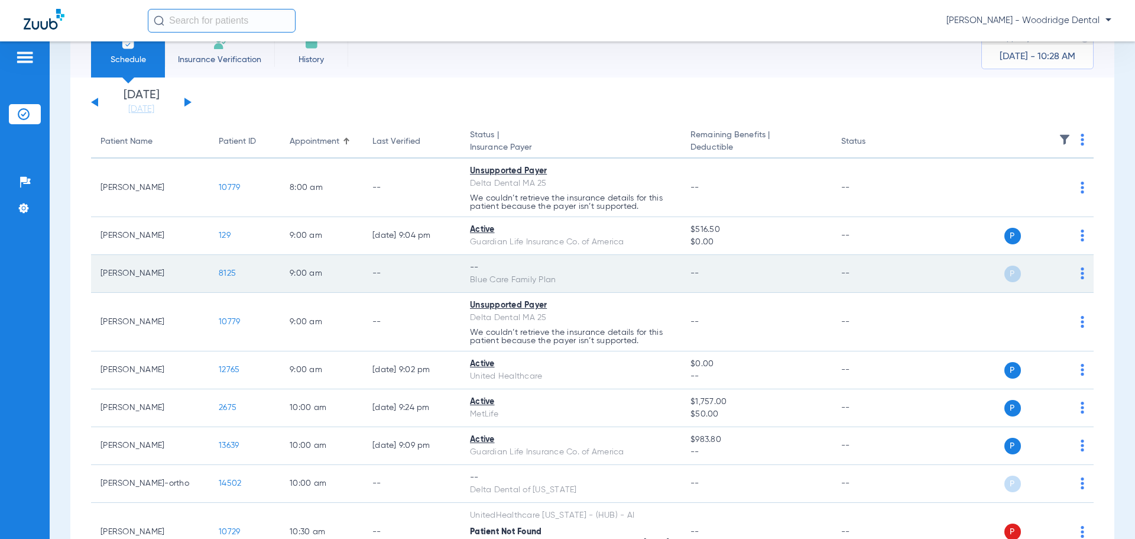
scroll to position [59, 0]
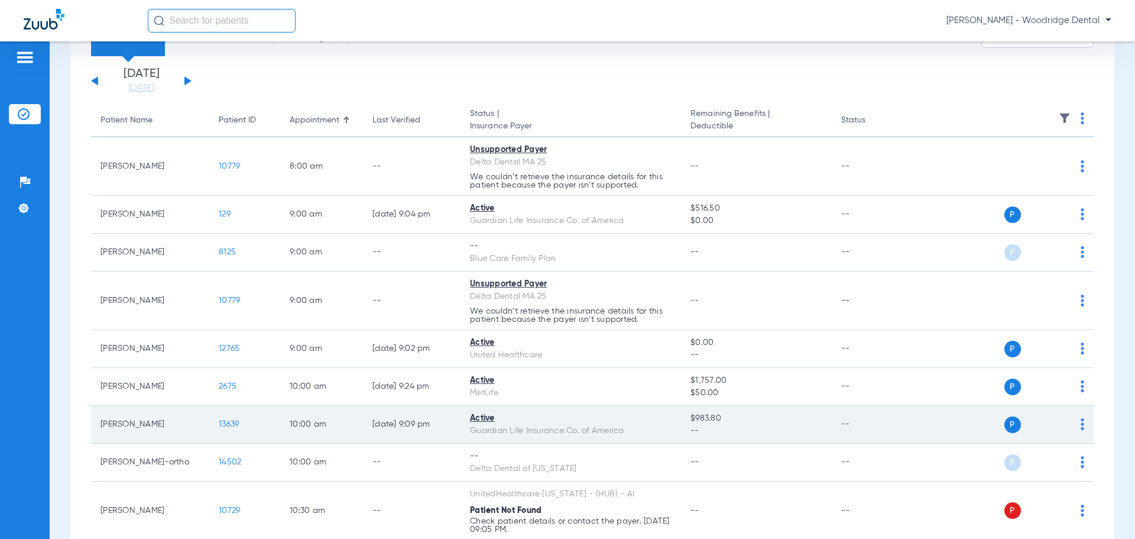
click at [229, 425] on span "13639" at bounding box center [229, 424] width 20 height 8
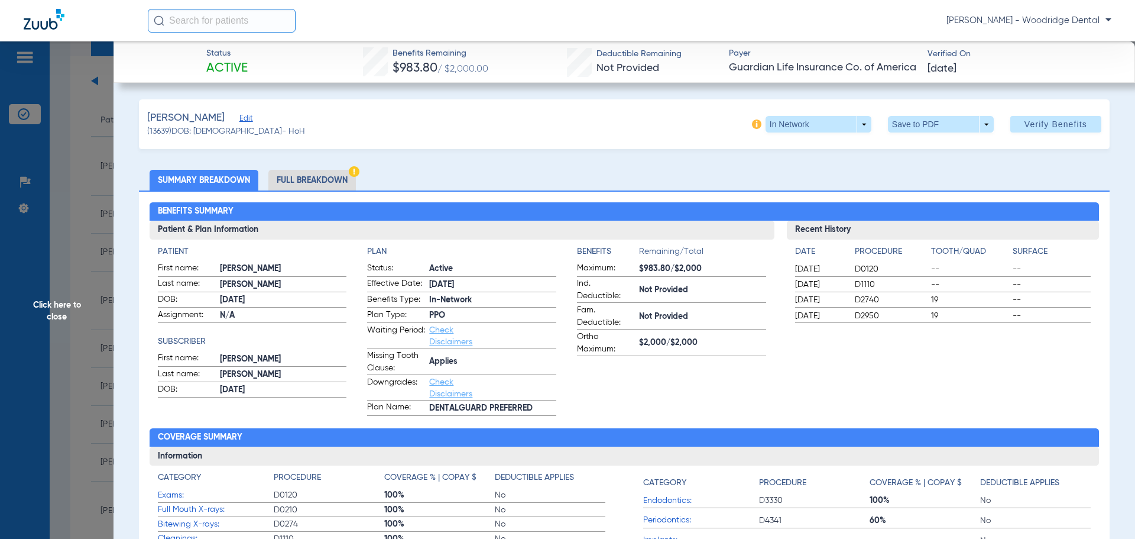
click at [312, 183] on li "Full Breakdown" at bounding box center [311, 180] width 87 height 21
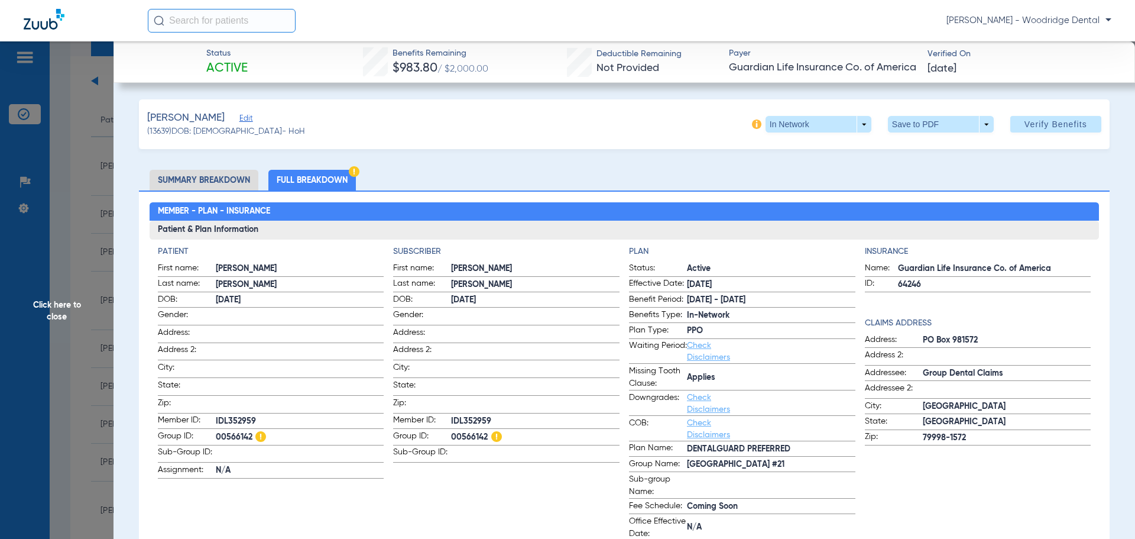
click at [469, 419] on span "IDL352959" at bounding box center [535, 421] width 168 height 12
copy span "IDL352959"
click at [466, 436] on span "00566142" at bounding box center [535, 437] width 168 height 15
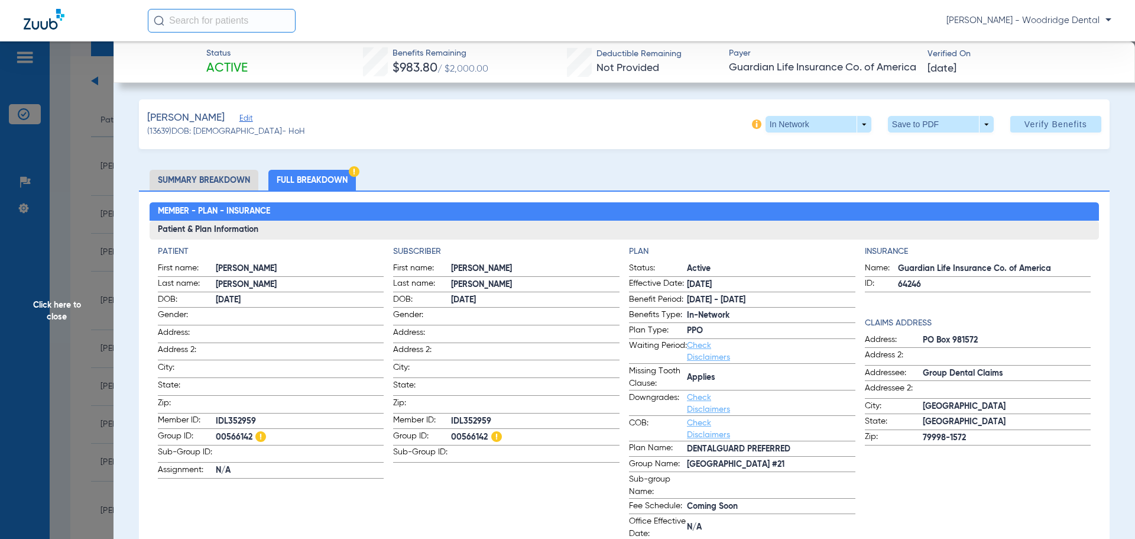
copy span "00566142"
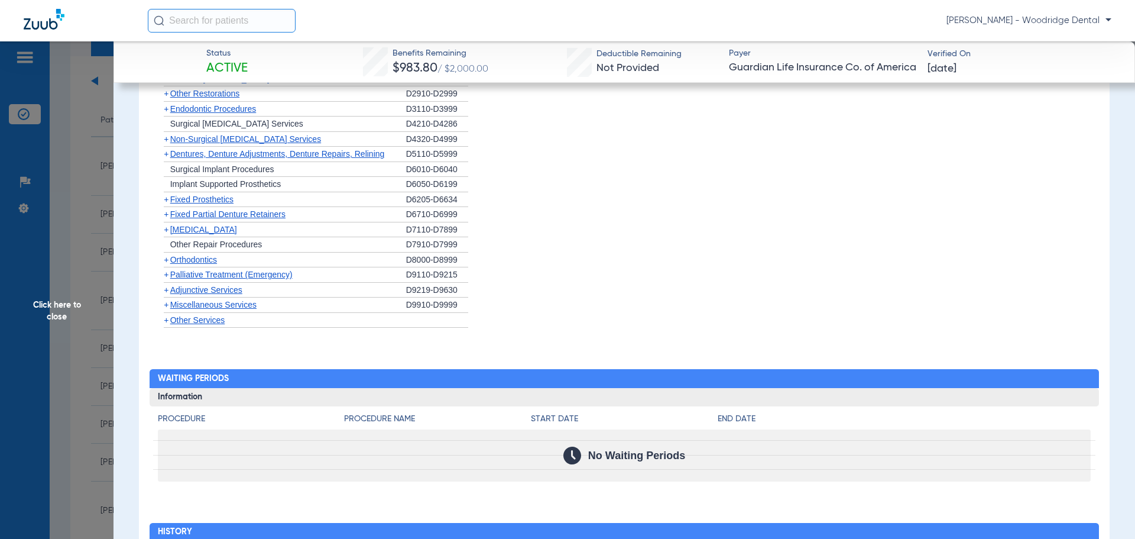
scroll to position [1714, 0]
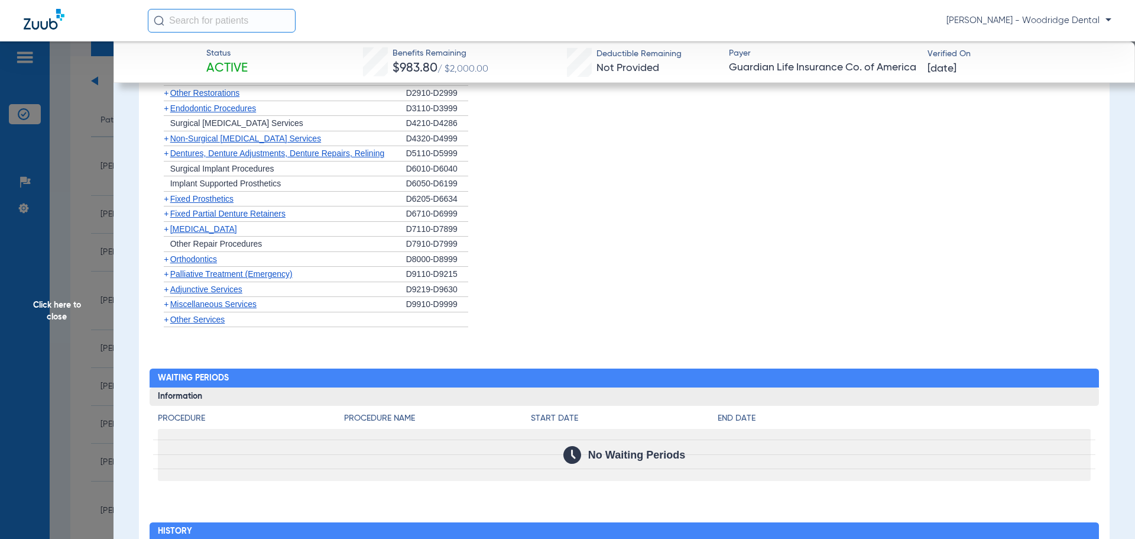
click at [191, 264] on span "Orthodontics" at bounding box center [193, 258] width 47 height 9
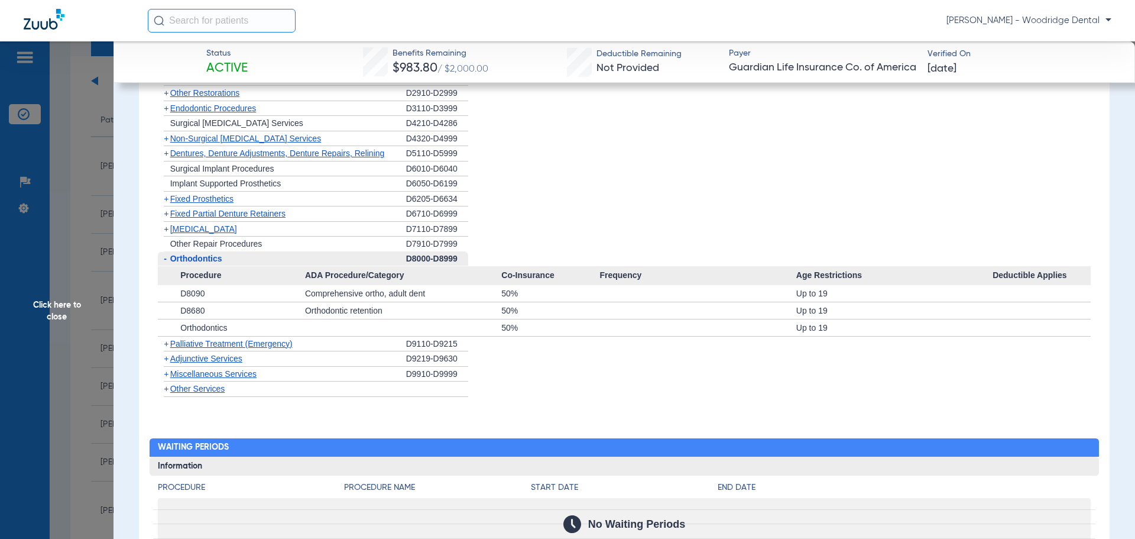
click at [189, 378] on span "Miscellaneous Services" at bounding box center [213, 373] width 86 height 9
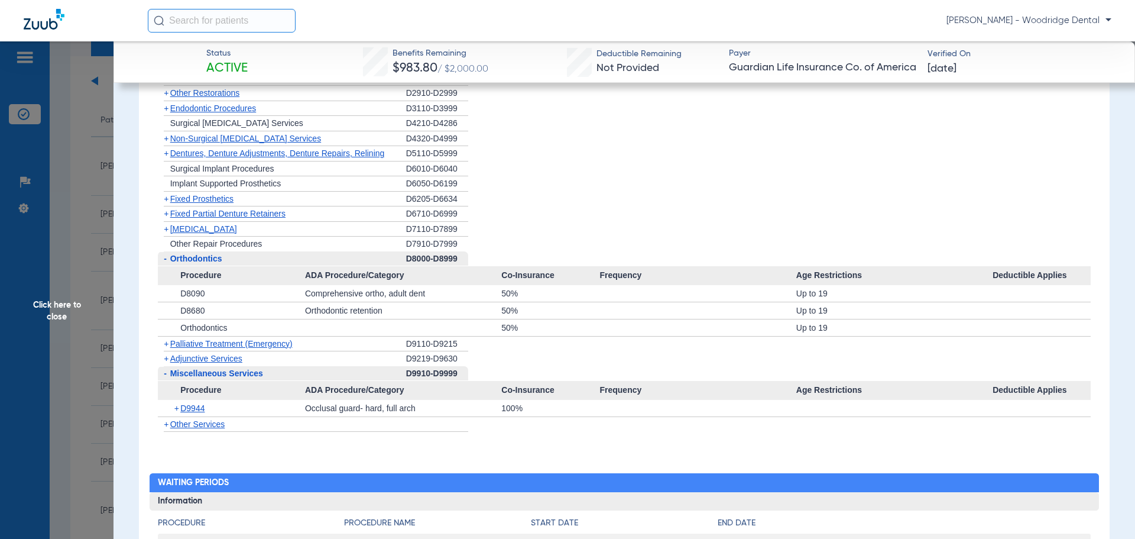
click at [210, 429] on span "Other Services" at bounding box center [197, 423] width 55 height 9
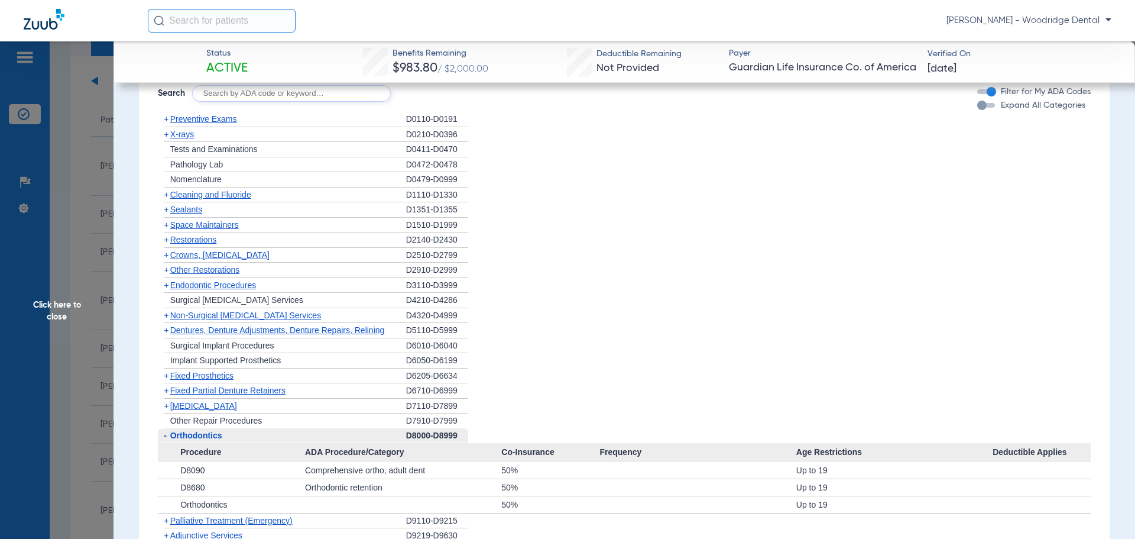
scroll to position [1537, 0]
click at [223, 320] on span "Non-Surgical [MEDICAL_DATA] Services" at bounding box center [245, 315] width 151 height 9
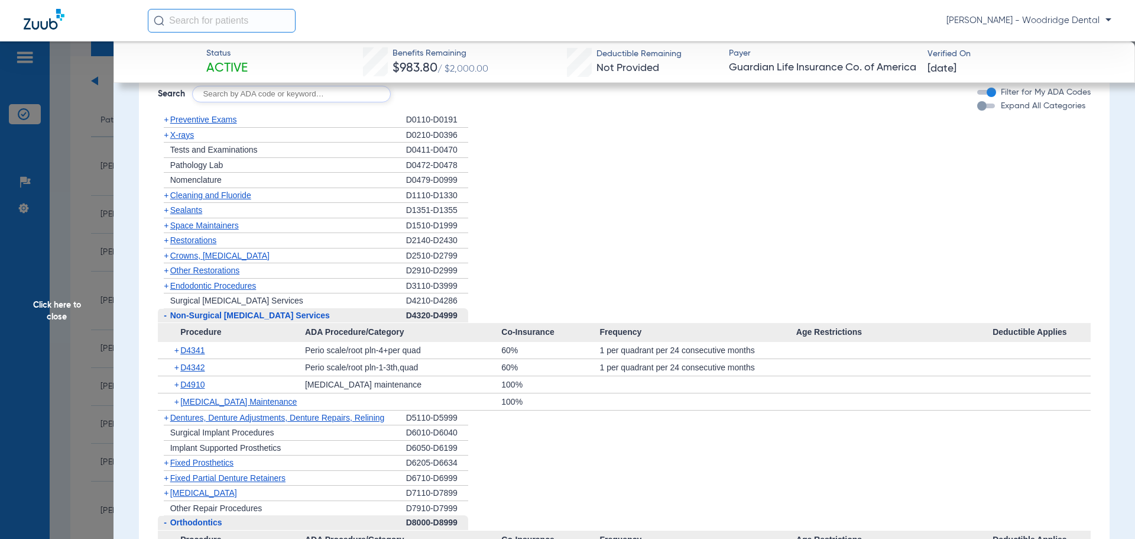
click at [64, 298] on span "Click here to close" at bounding box center [57, 310] width 114 height 539
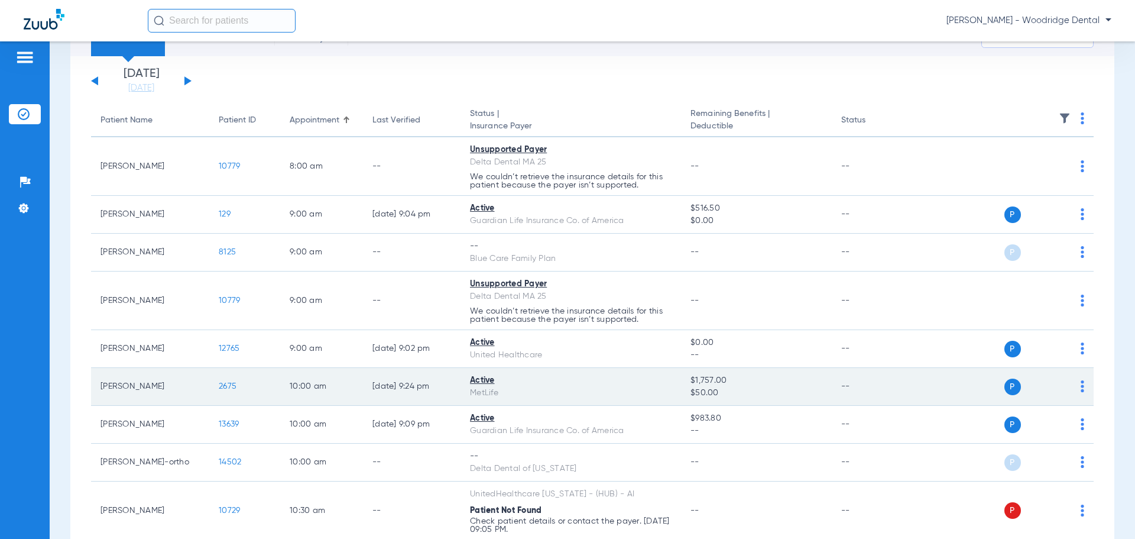
click at [231, 389] on span "2675" at bounding box center [228, 386] width 18 height 8
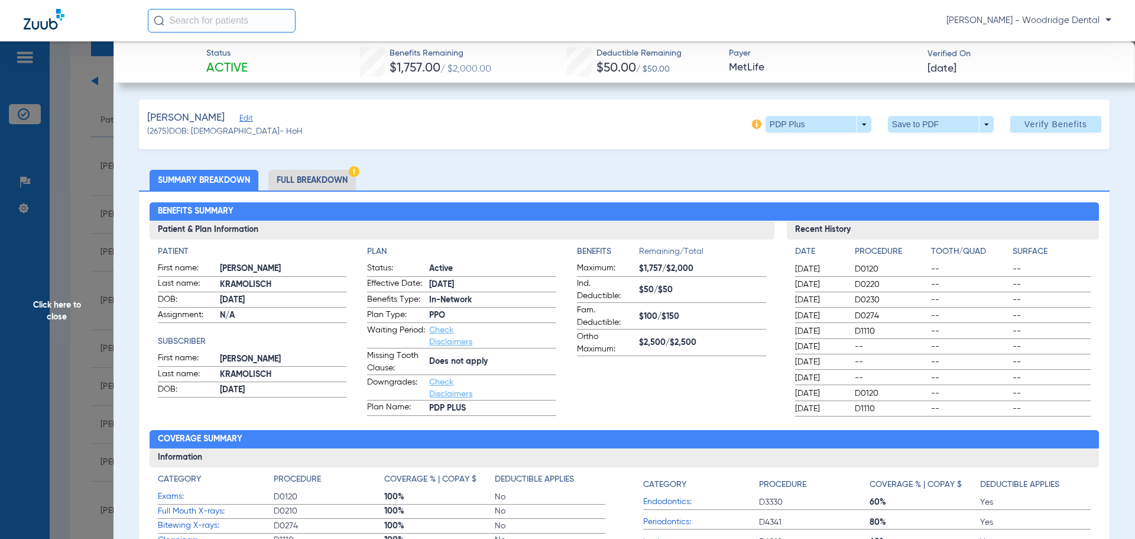
click at [315, 171] on li "Full Breakdown" at bounding box center [311, 180] width 87 height 21
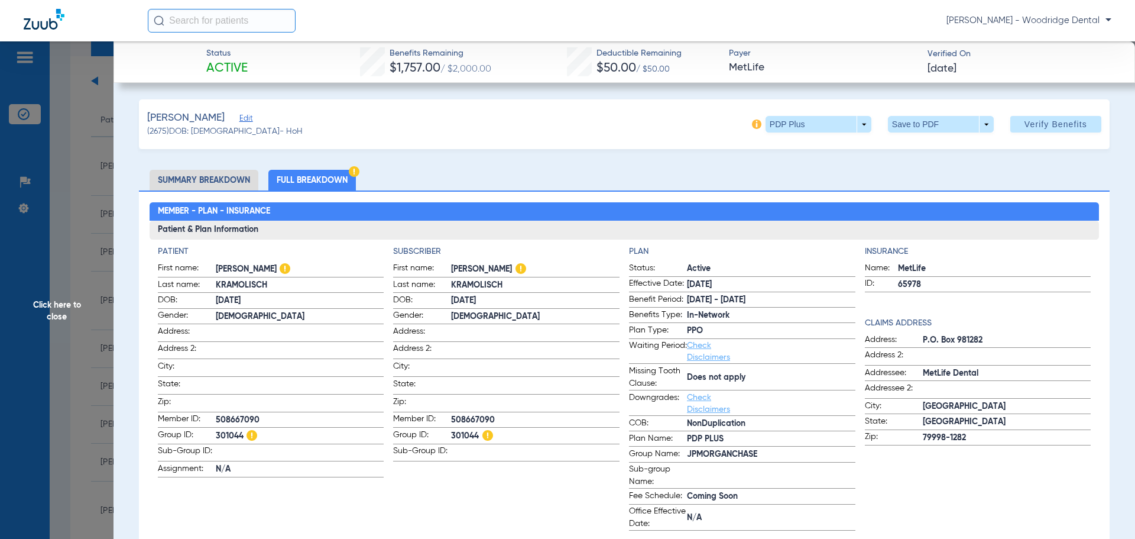
click at [235, 431] on span "301044" at bounding box center [300, 436] width 168 height 15
drag, startPoint x: 235, startPoint y: 431, endPoint x: 323, endPoint y: 260, distance: 192.5
click at [323, 260] on app-patient-information "Patient First name: [PERSON_NAME] Last name: [PERSON_NAME] DOB: [DEMOGRAPHIC_DA…" at bounding box center [271, 387] width 226 height 285
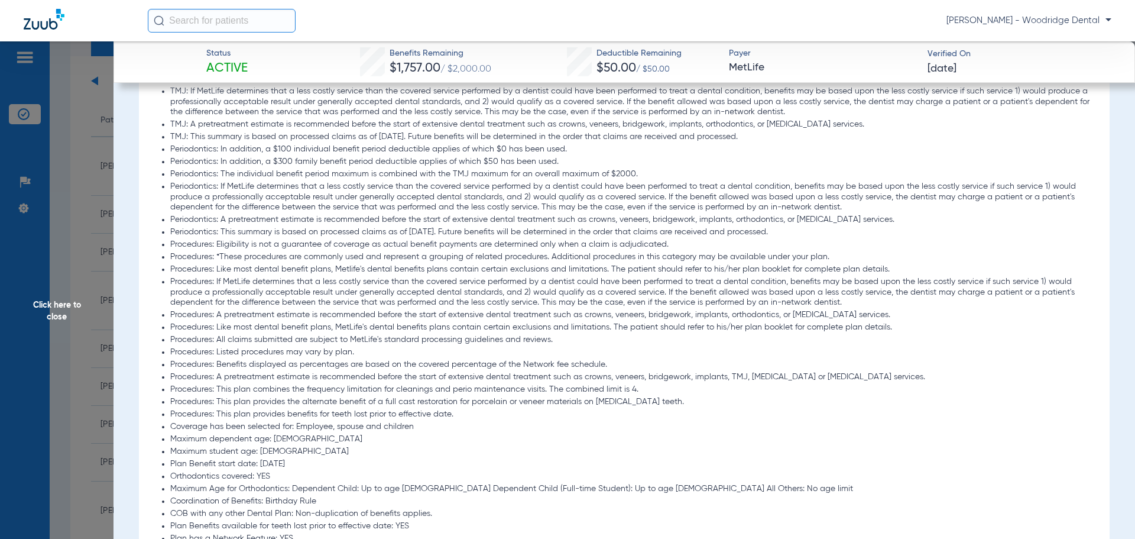
scroll to position [1419, 0]
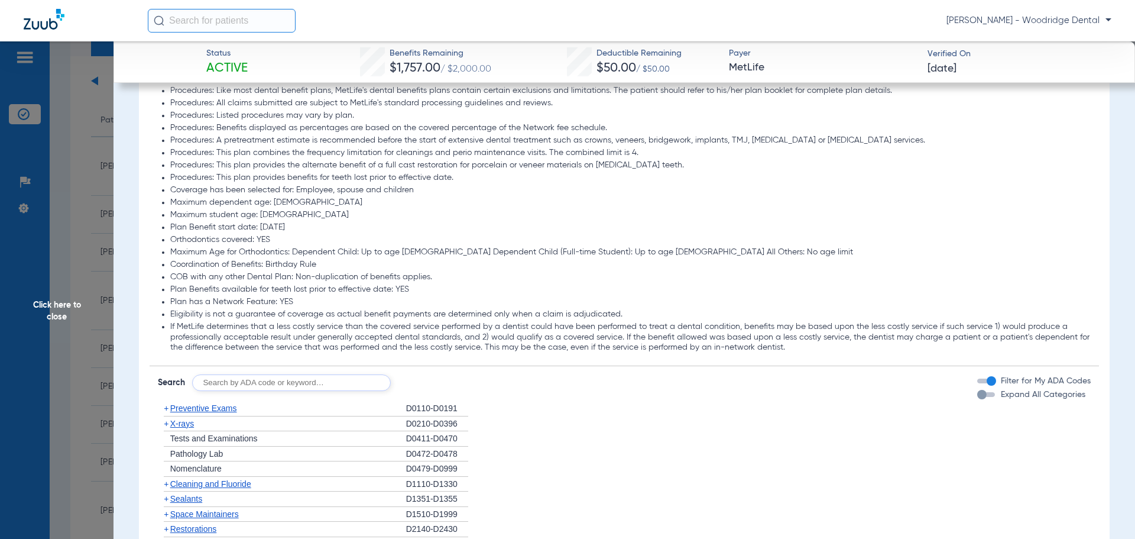
click at [356, 384] on input "text" at bounding box center [291, 382] width 199 height 17
type input "2991, 7953, 8090, 9944"
click button "Search" at bounding box center [434, 382] width 47 height 17
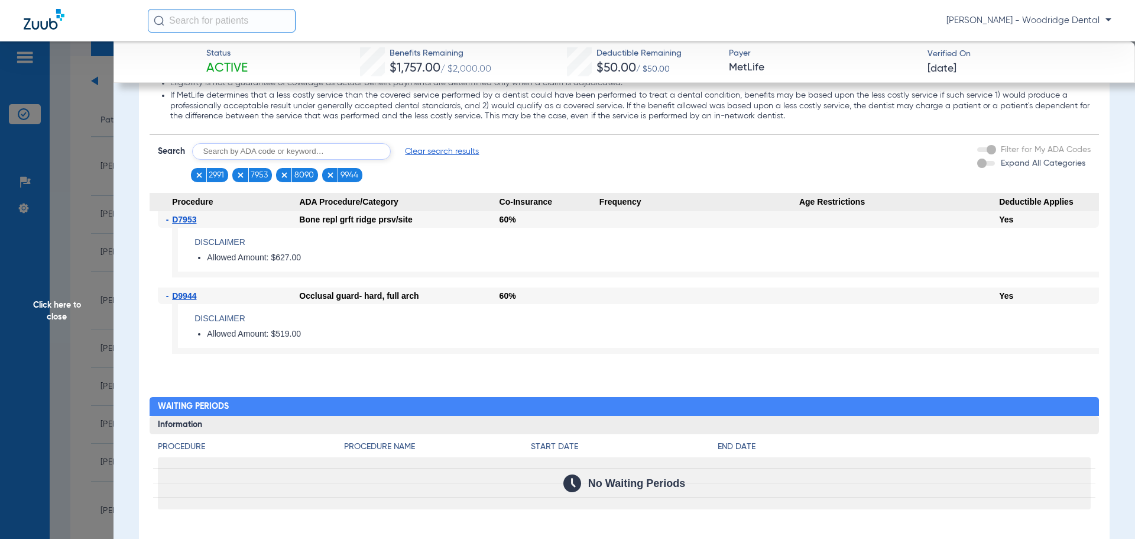
scroll to position [1655, 0]
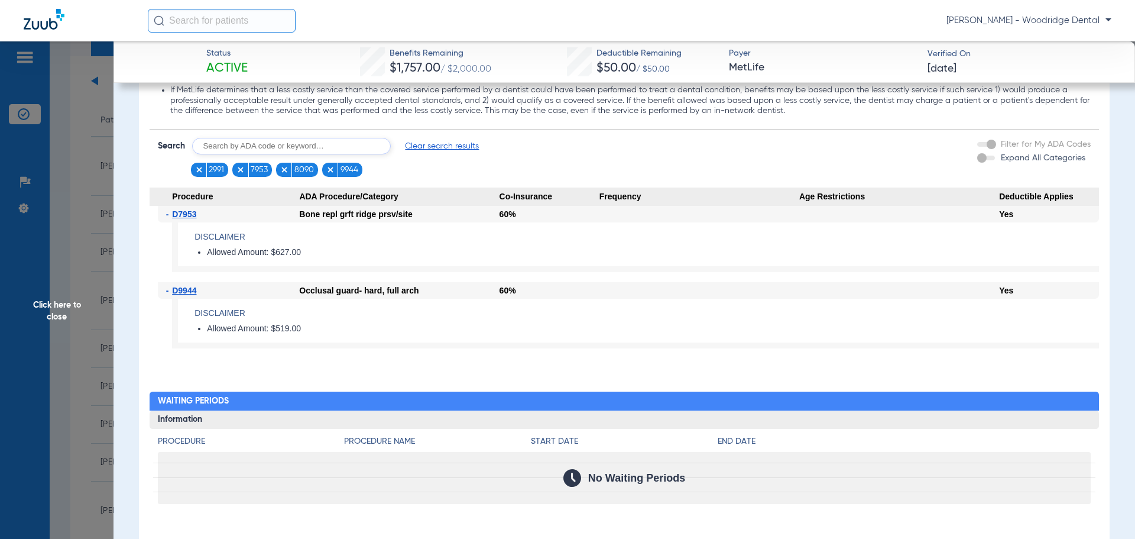
click at [58, 310] on span "Click here to close" at bounding box center [57, 310] width 114 height 539
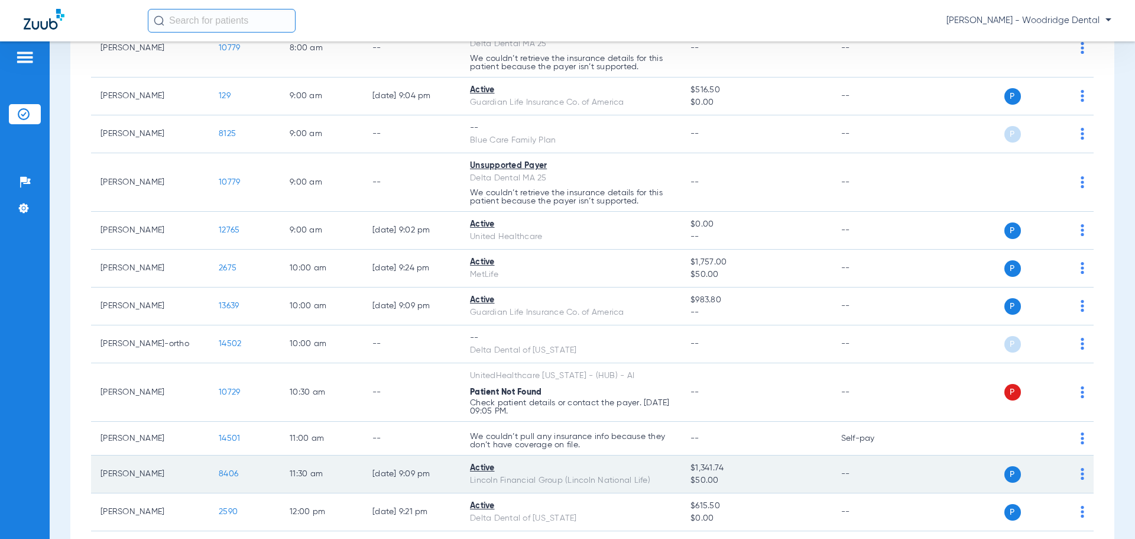
scroll to position [355, 0]
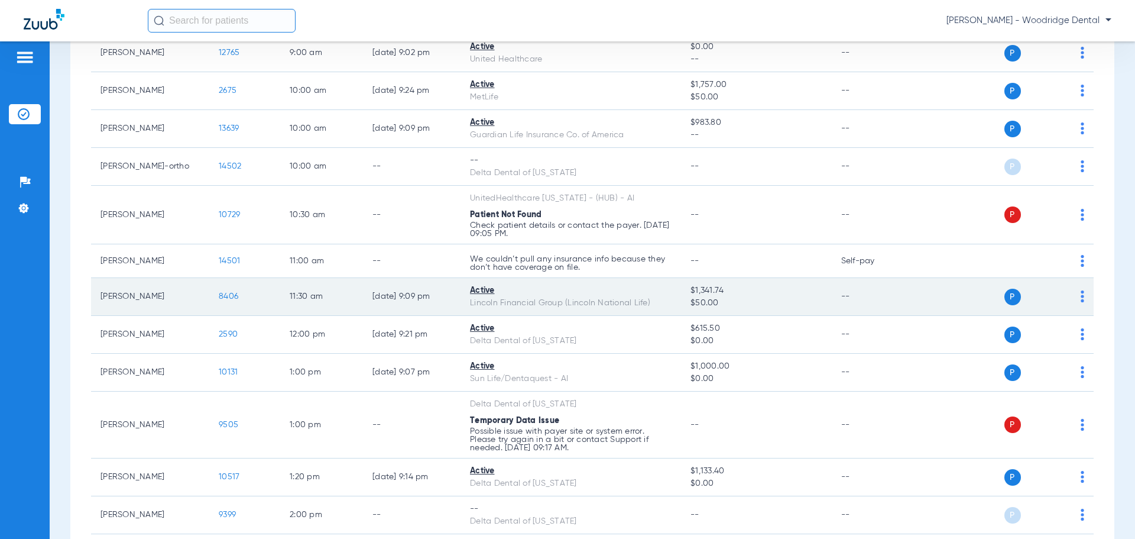
click at [228, 299] on span "8406" at bounding box center [229, 296] width 20 height 8
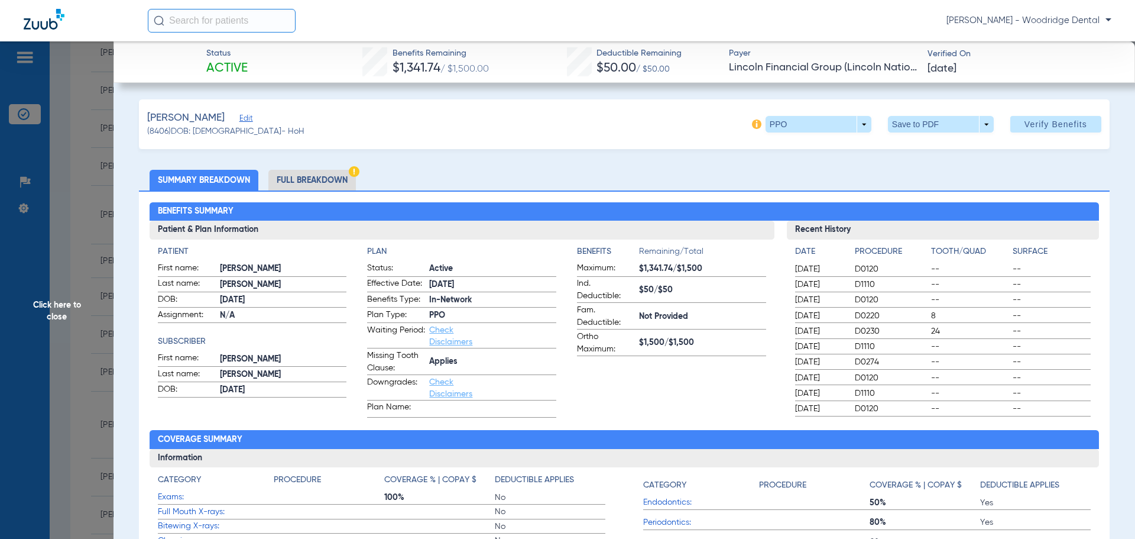
click at [326, 180] on li "Full Breakdown" at bounding box center [311, 180] width 87 height 21
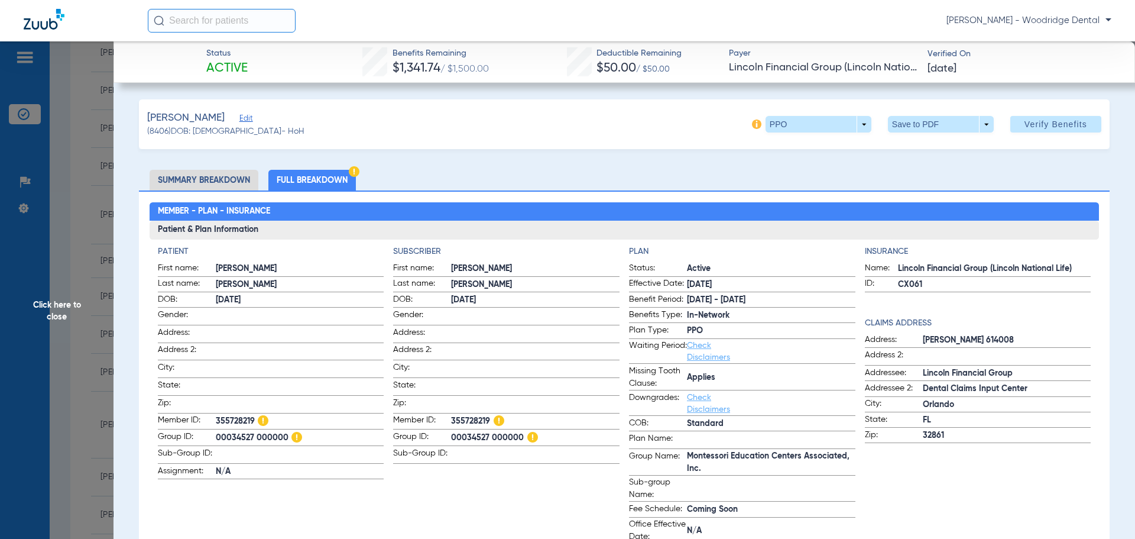
click at [961, 334] on span "[PERSON_NAME] 614008" at bounding box center [1007, 340] width 168 height 12
copy span "614008"
click at [935, 406] on span "Orlando" at bounding box center [1007, 404] width 168 height 12
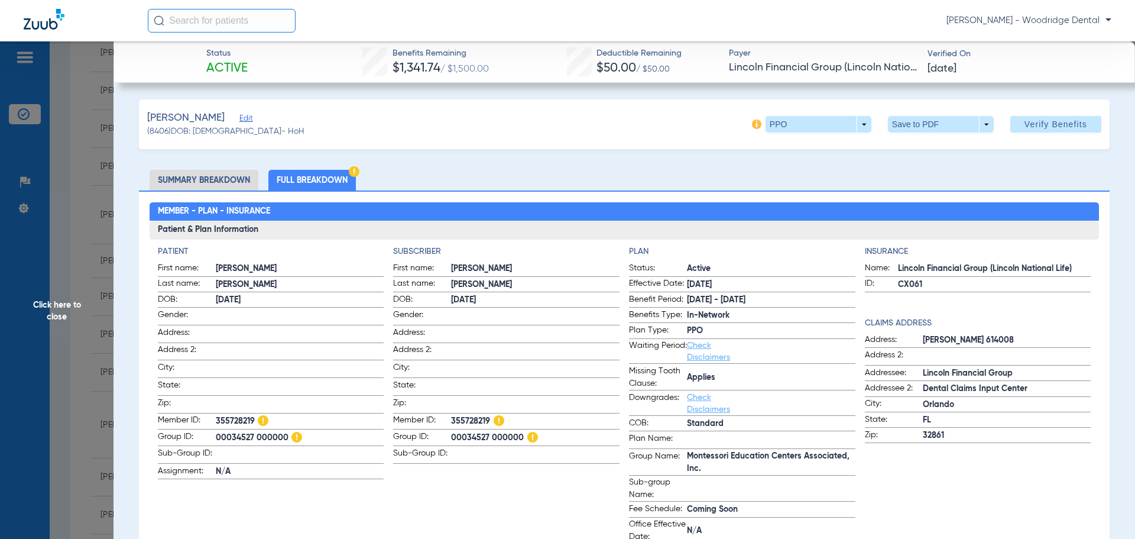
copy span "Orlando"
click at [926, 435] on span "32861" at bounding box center [1007, 435] width 168 height 12
copy span "32861"
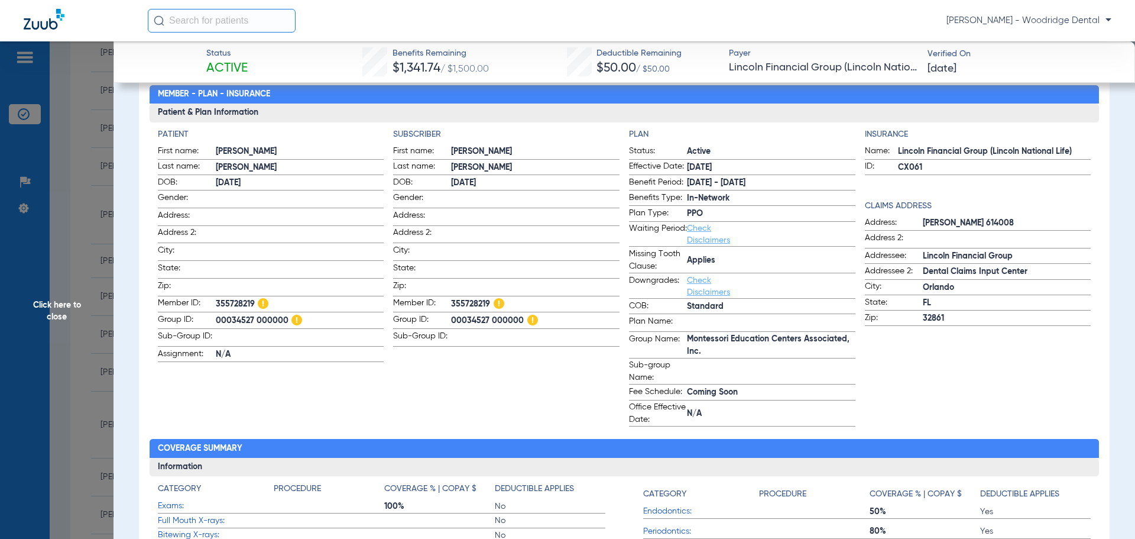
scroll to position [118, 0]
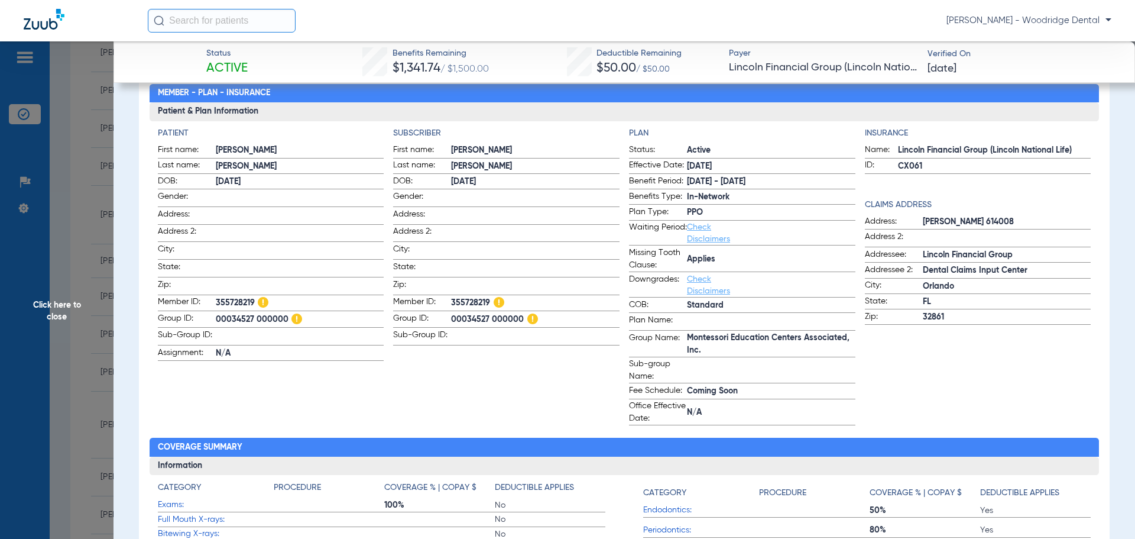
click at [462, 300] on span "355728219" at bounding box center [535, 303] width 168 height 15
copy span "355728219"
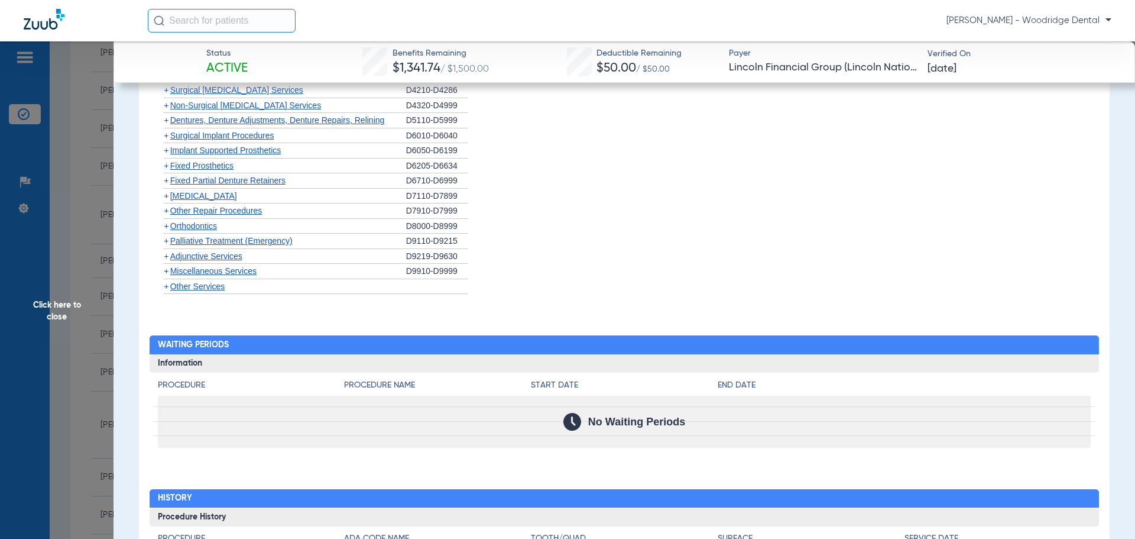
scroll to position [1301, 0]
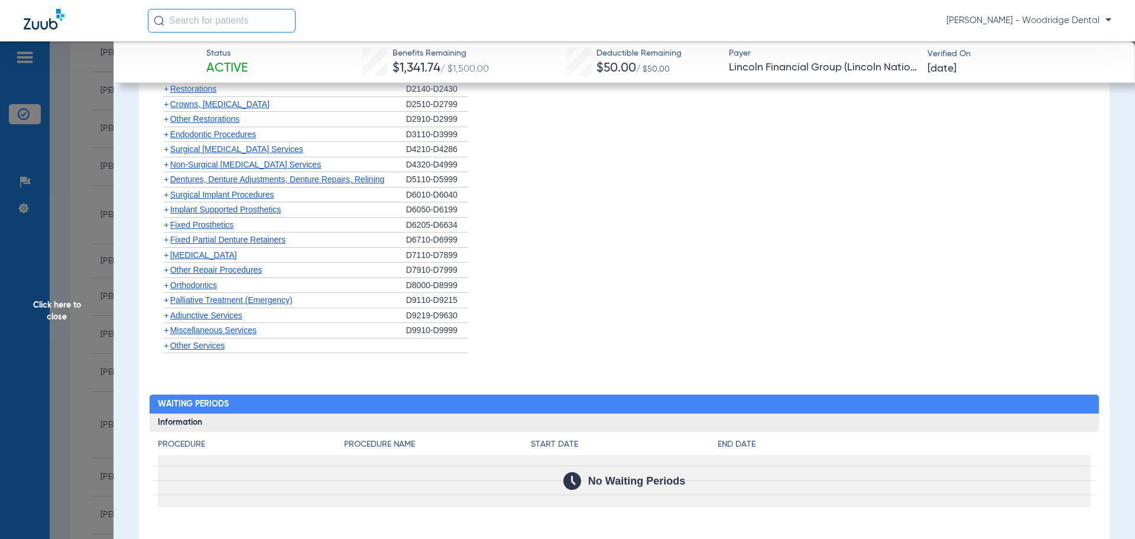
click at [166, 163] on span "+" at bounding box center [166, 164] width 5 height 9
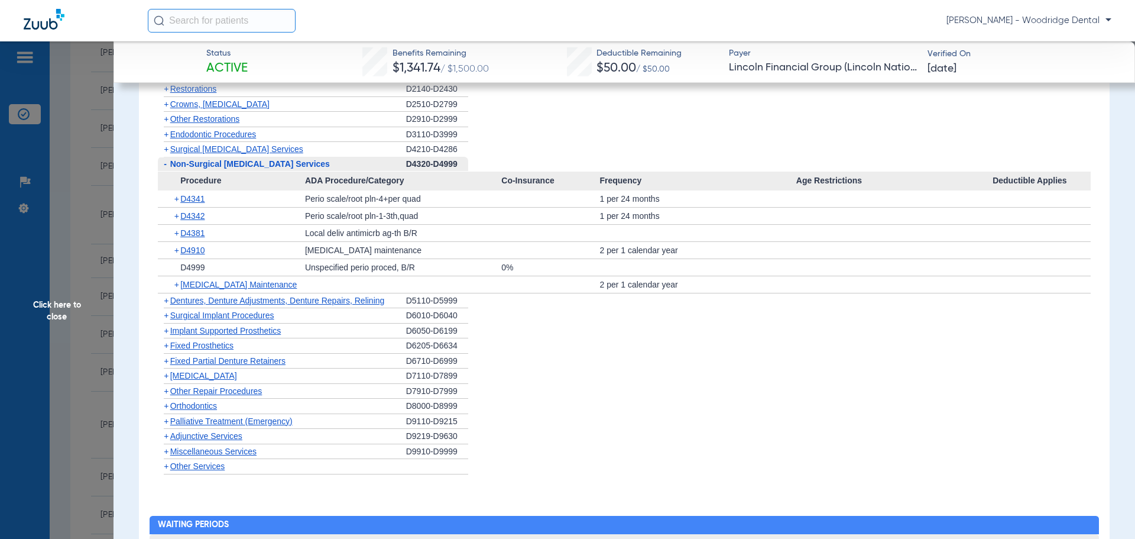
click at [177, 200] on span "+" at bounding box center [177, 198] width 7 height 17
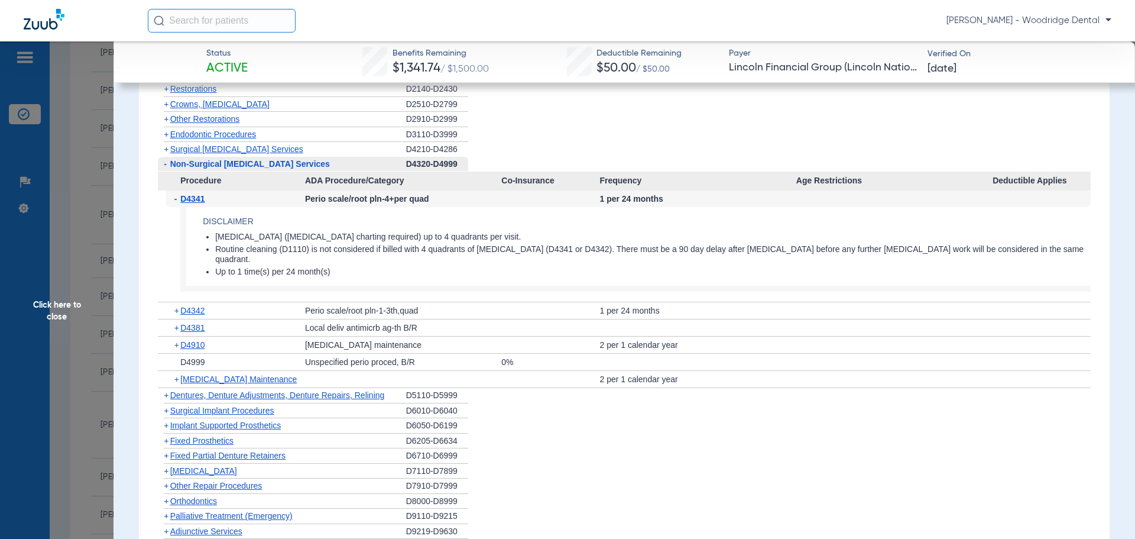
click at [174, 344] on span "+" at bounding box center [177, 344] width 7 height 17
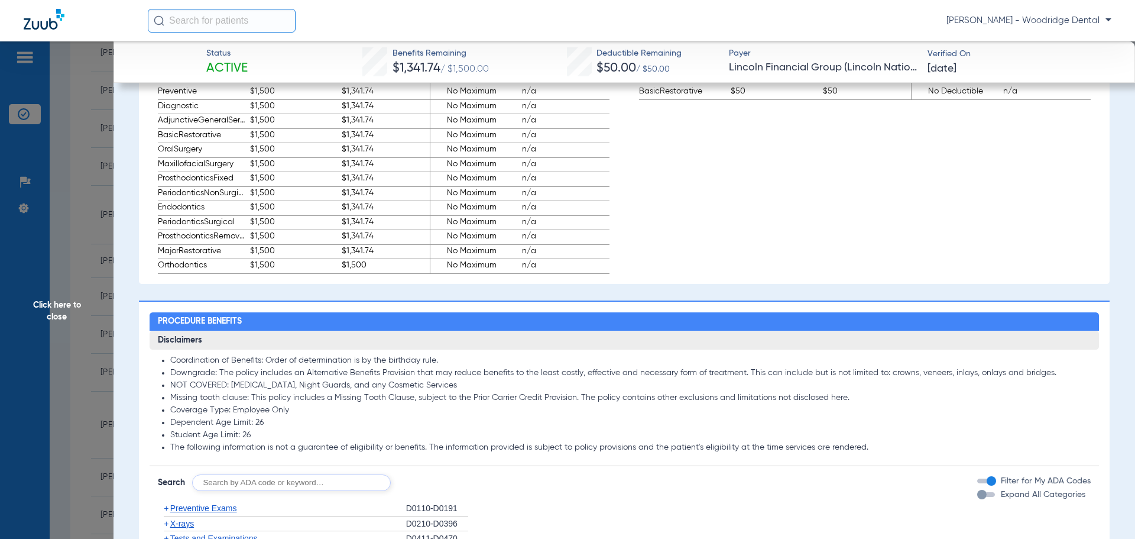
scroll to position [887, 0]
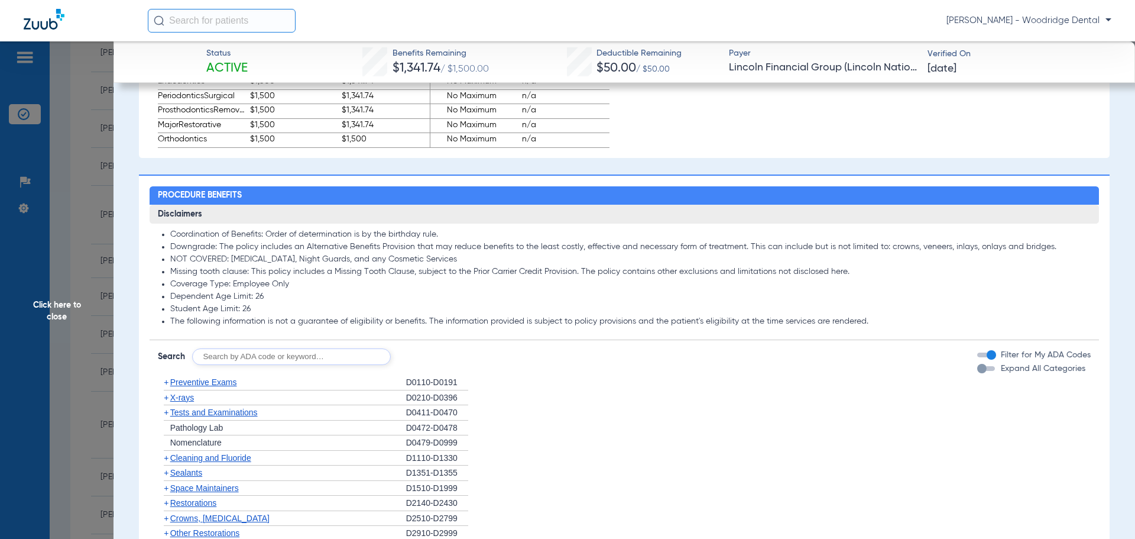
click at [300, 361] on input "text" at bounding box center [291, 356] width 199 height 17
type input "2991, 7953, 8090, 9944"
click button "Search" at bounding box center [434, 356] width 47 height 17
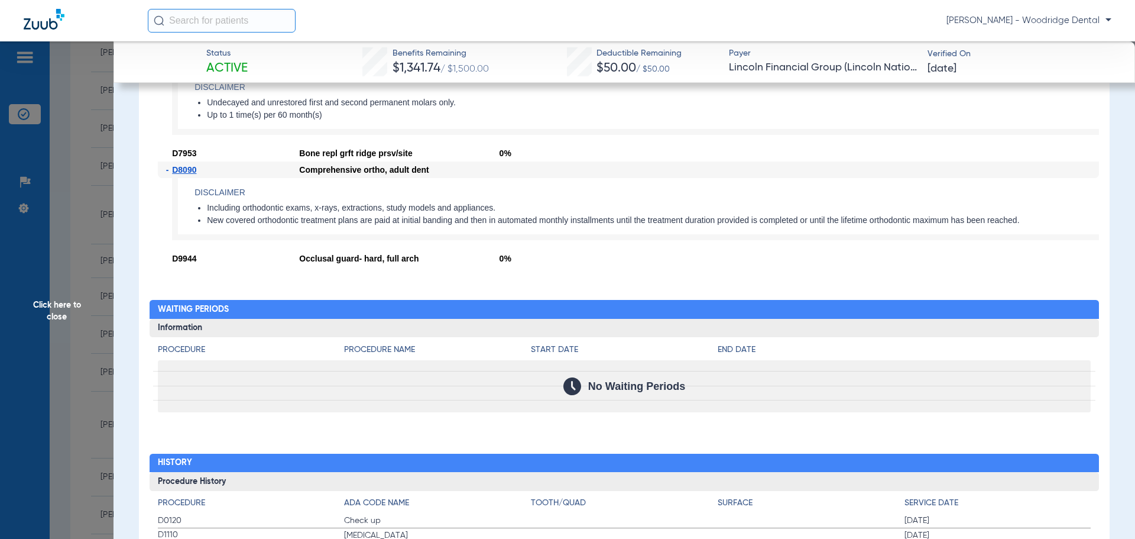
scroll to position [1123, 0]
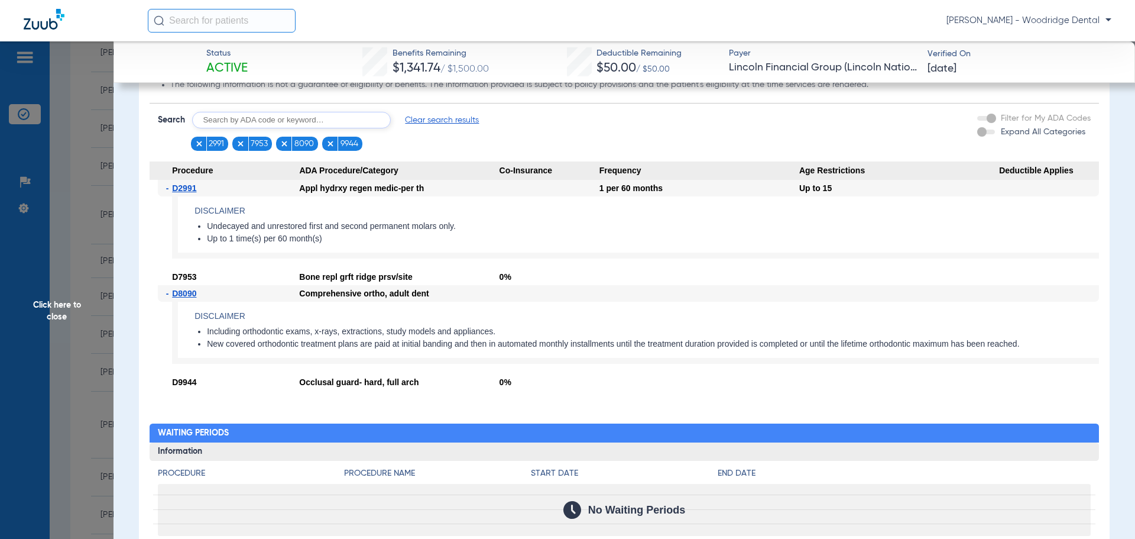
click at [432, 125] on span "Clear search results" at bounding box center [442, 120] width 74 height 12
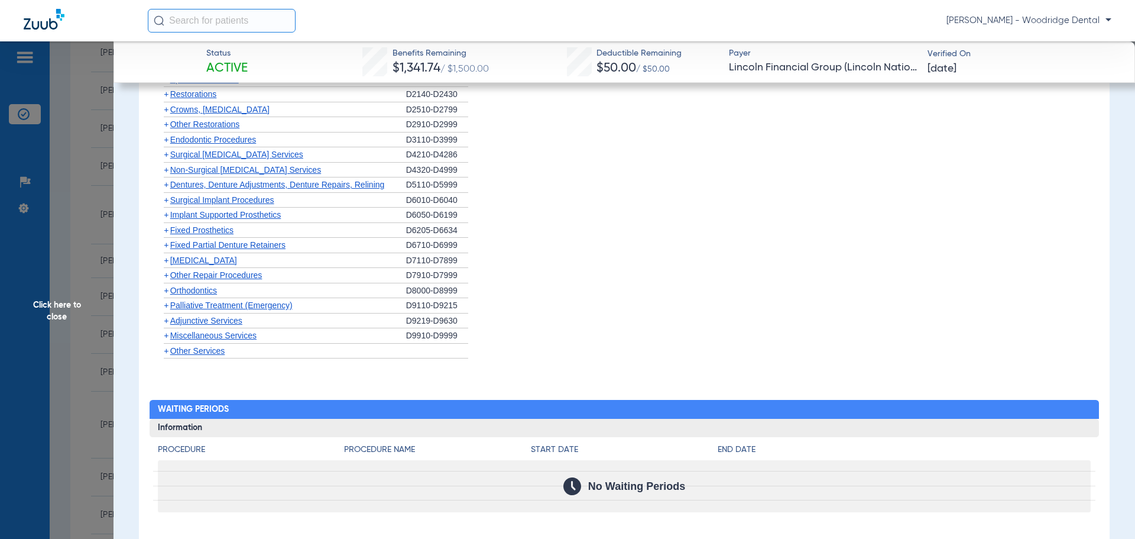
scroll to position [1301, 0]
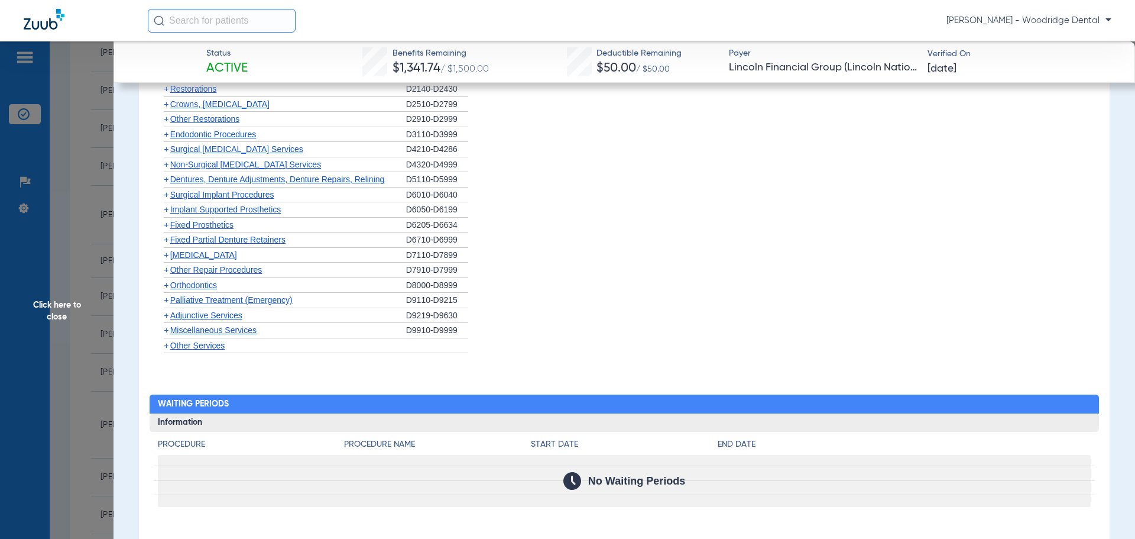
click at [167, 287] on span "+" at bounding box center [166, 284] width 5 height 9
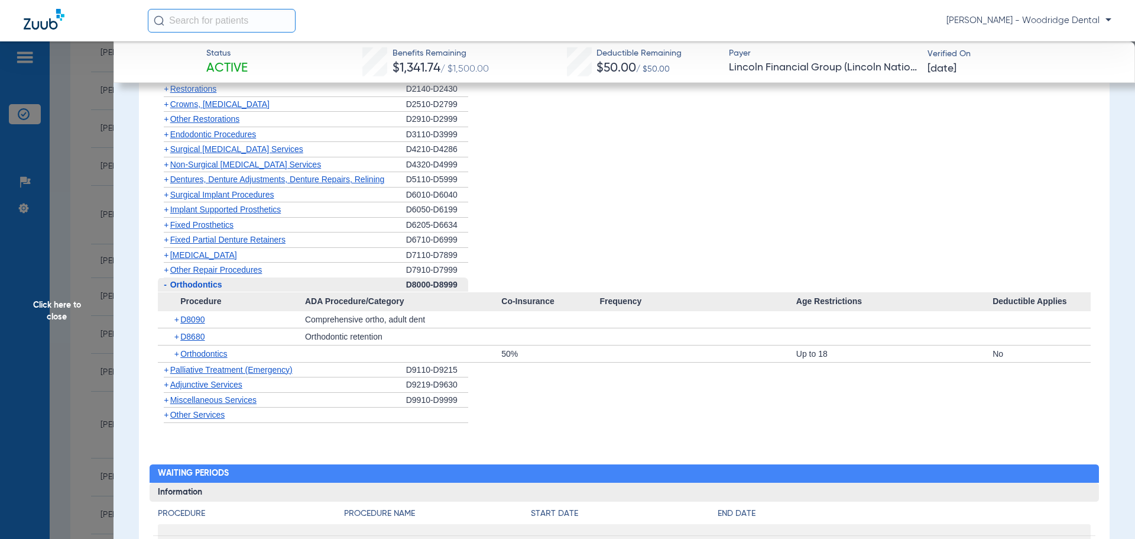
click at [174, 317] on span "+" at bounding box center [177, 319] width 7 height 17
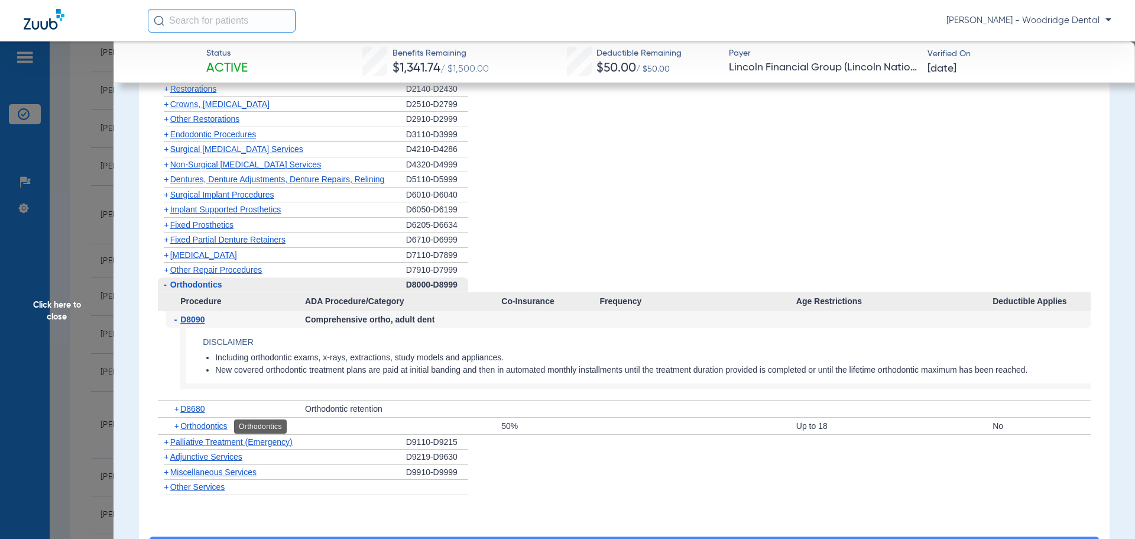
click at [196, 424] on span "Orthodontics" at bounding box center [203, 425] width 47 height 9
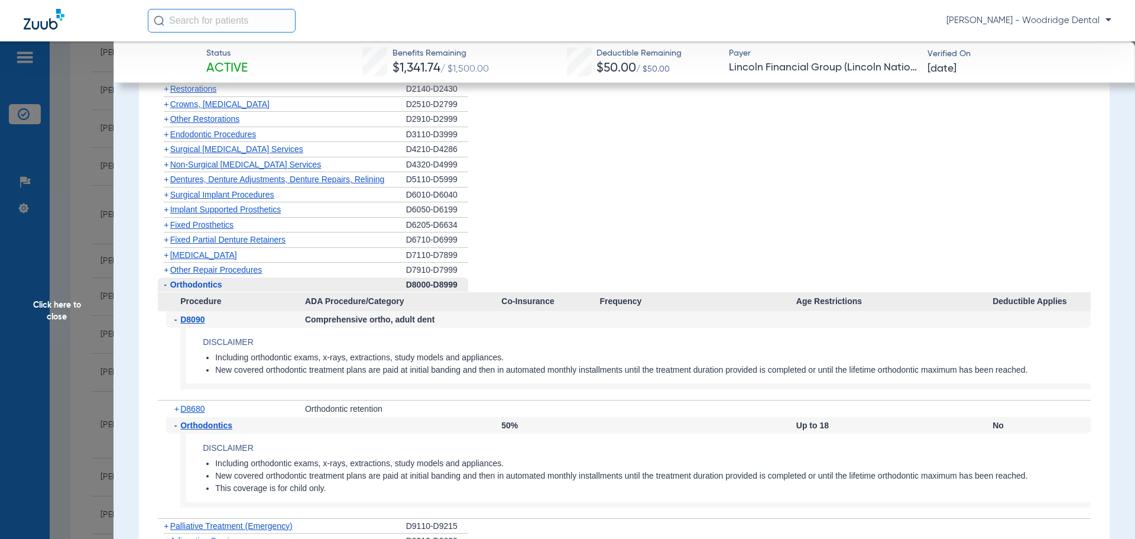
click at [70, 309] on span "Click here to close" at bounding box center [57, 310] width 114 height 539
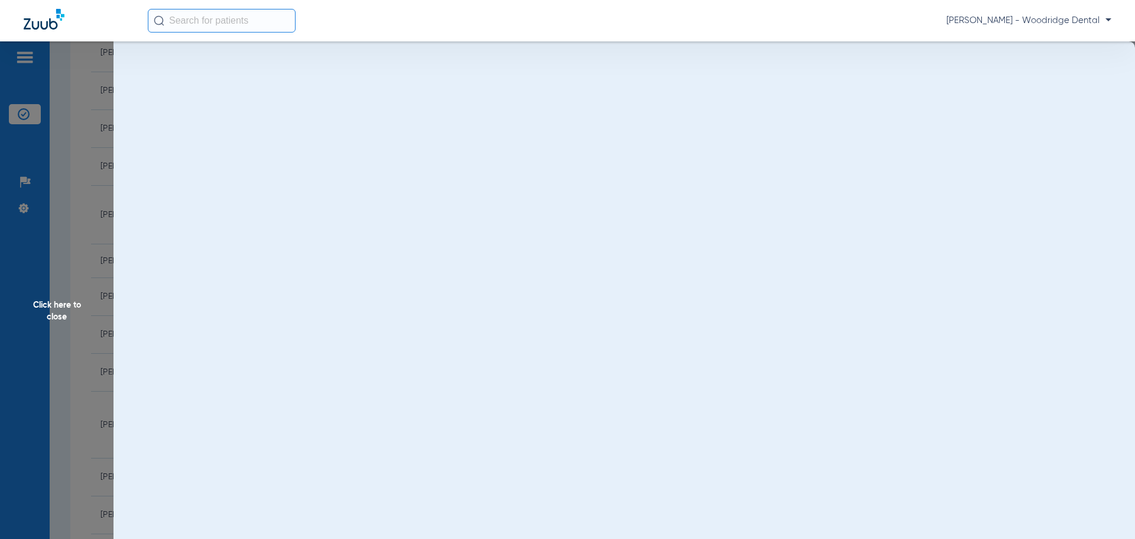
scroll to position [0, 0]
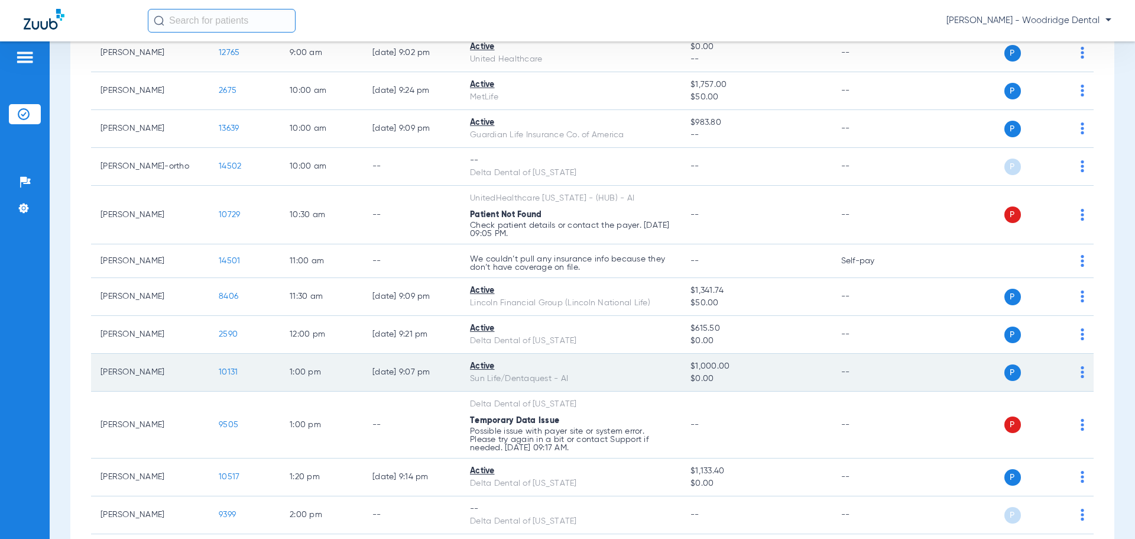
click at [234, 374] on span "10131" at bounding box center [228, 372] width 19 height 8
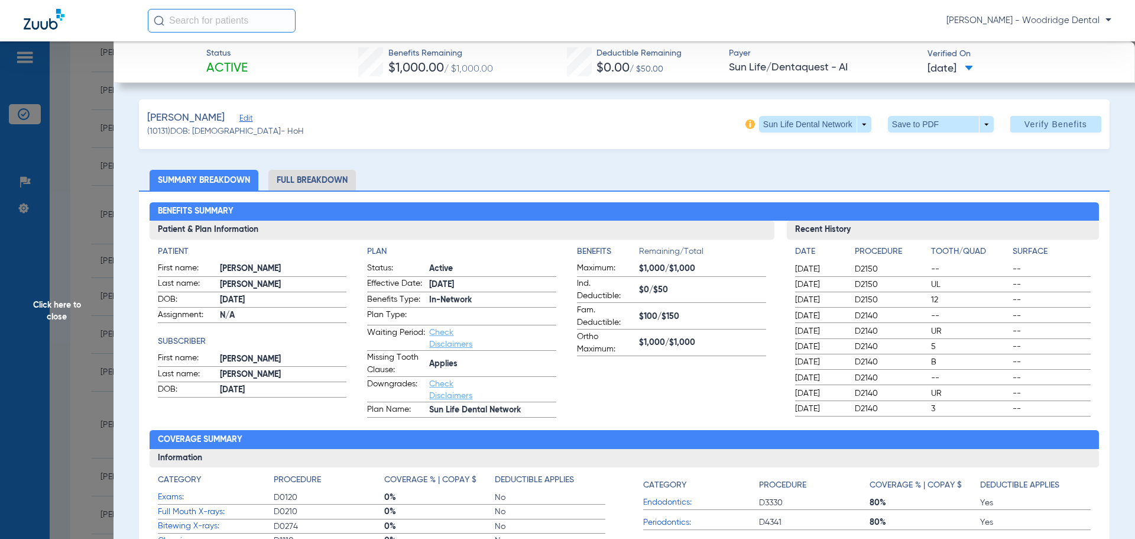
click at [332, 183] on li "Full Breakdown" at bounding box center [311, 180] width 87 height 21
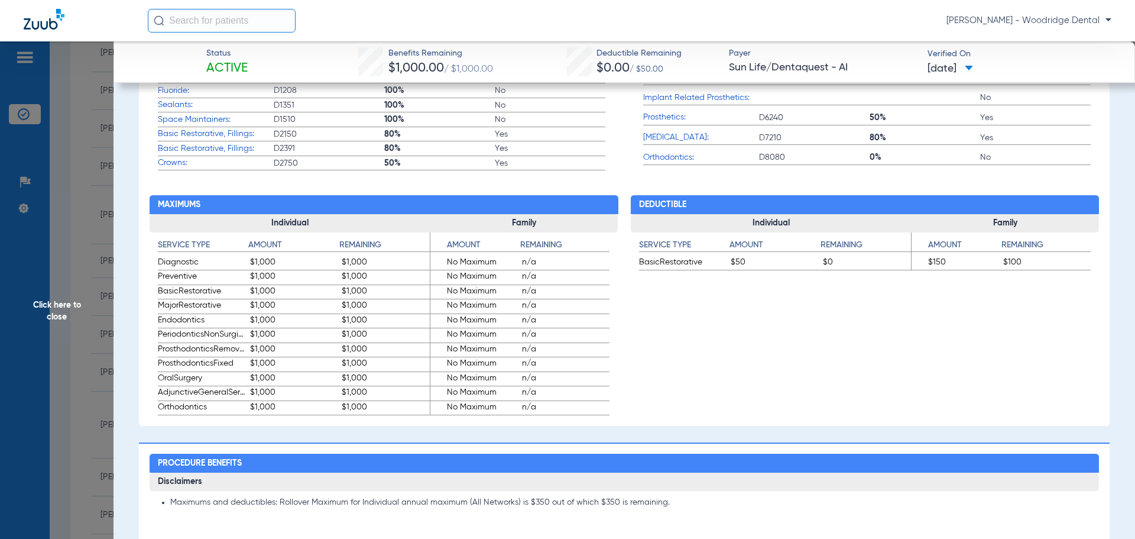
scroll to position [828, 0]
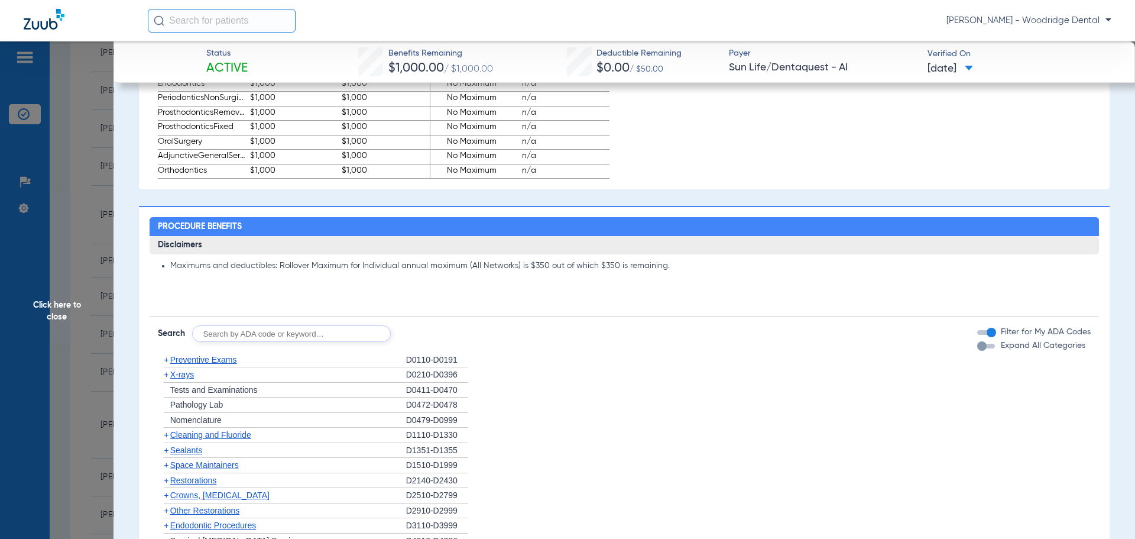
click at [210, 358] on span "Preventive Exams" at bounding box center [203, 359] width 67 height 9
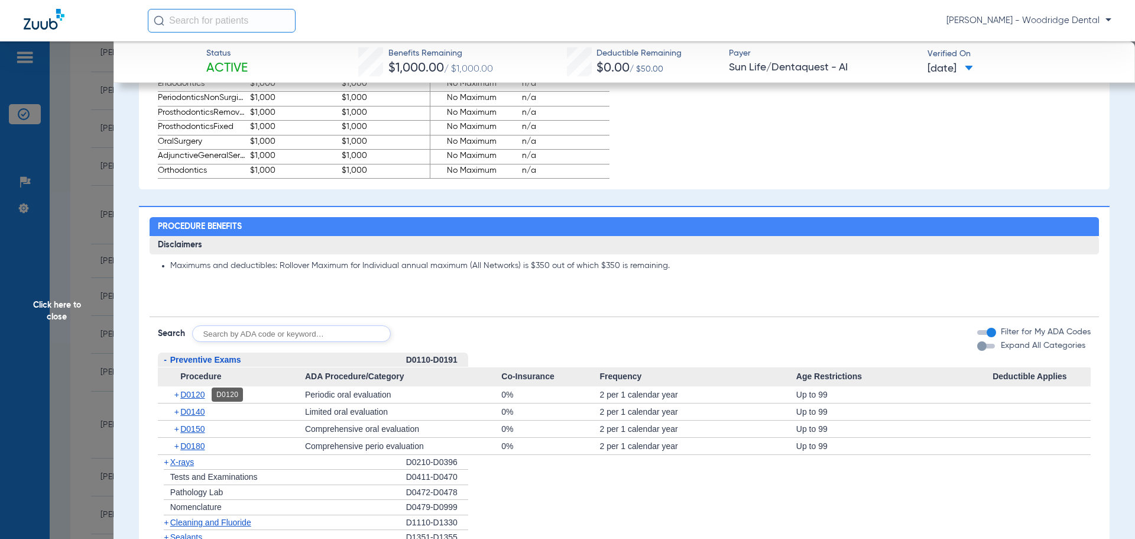
click at [201, 396] on span "D0120" at bounding box center [192, 394] width 24 height 9
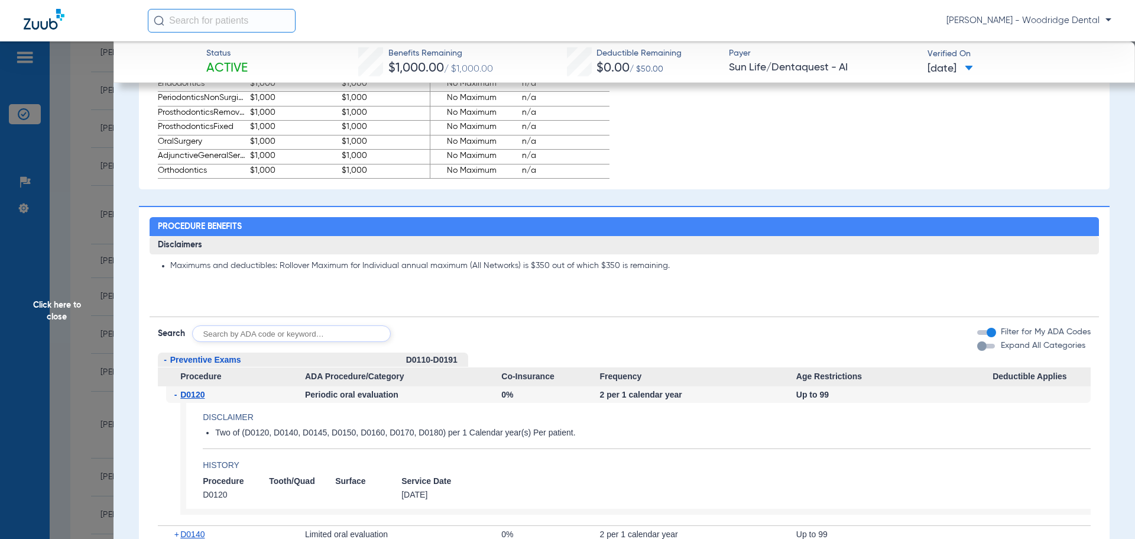
scroll to position [1123, 0]
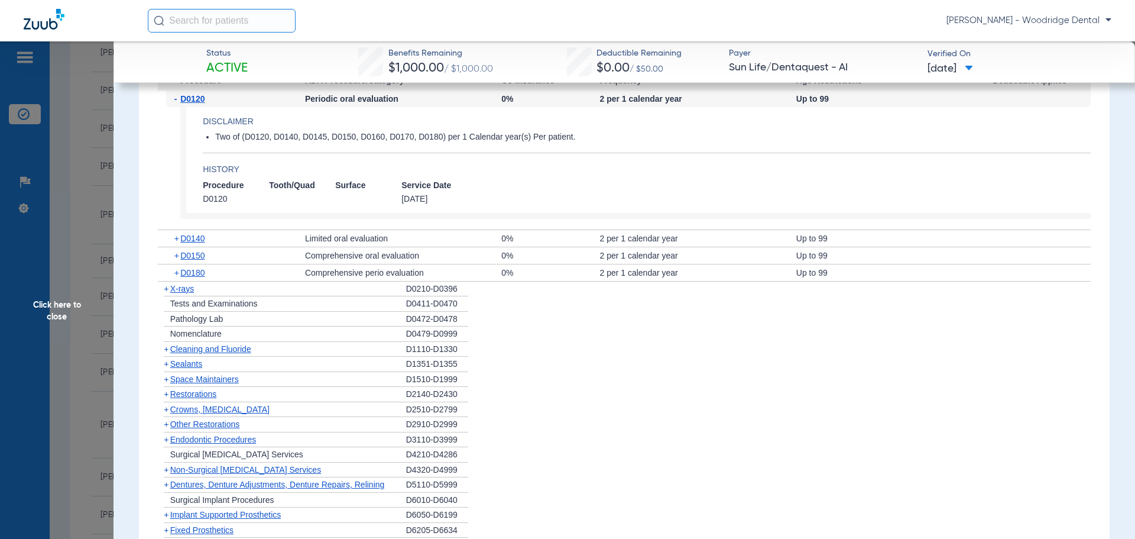
click at [205, 351] on span "Cleaning and Fluoride" at bounding box center [210, 348] width 81 height 9
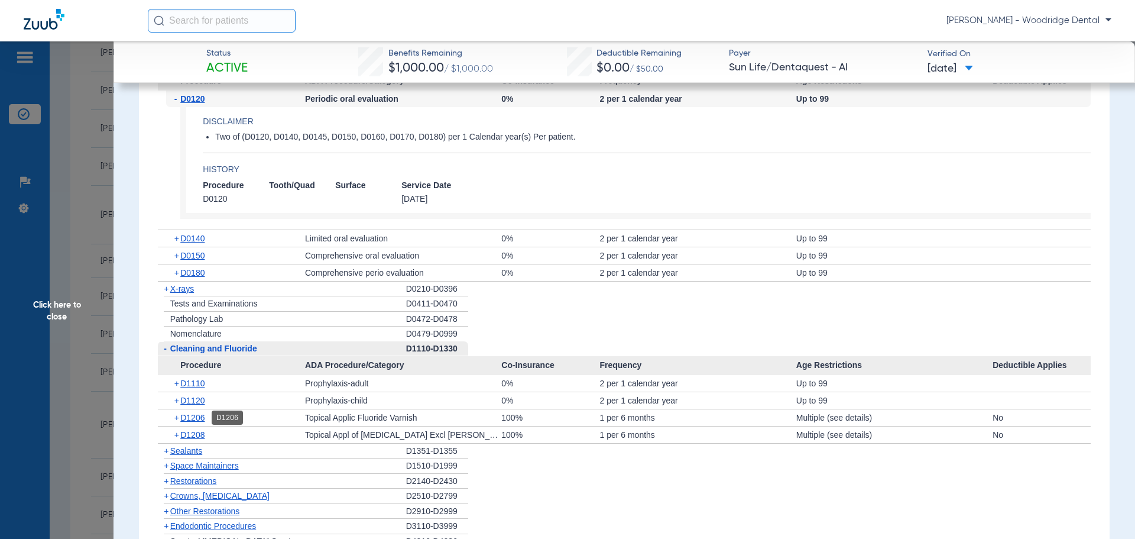
click at [195, 419] on span "D1206" at bounding box center [192, 417] width 24 height 9
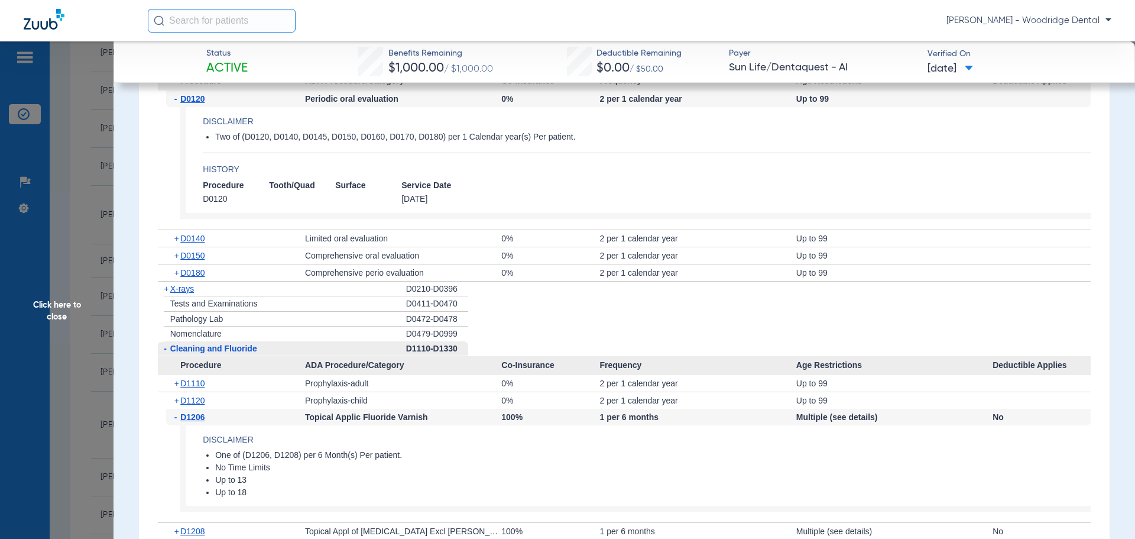
scroll to position [1241, 0]
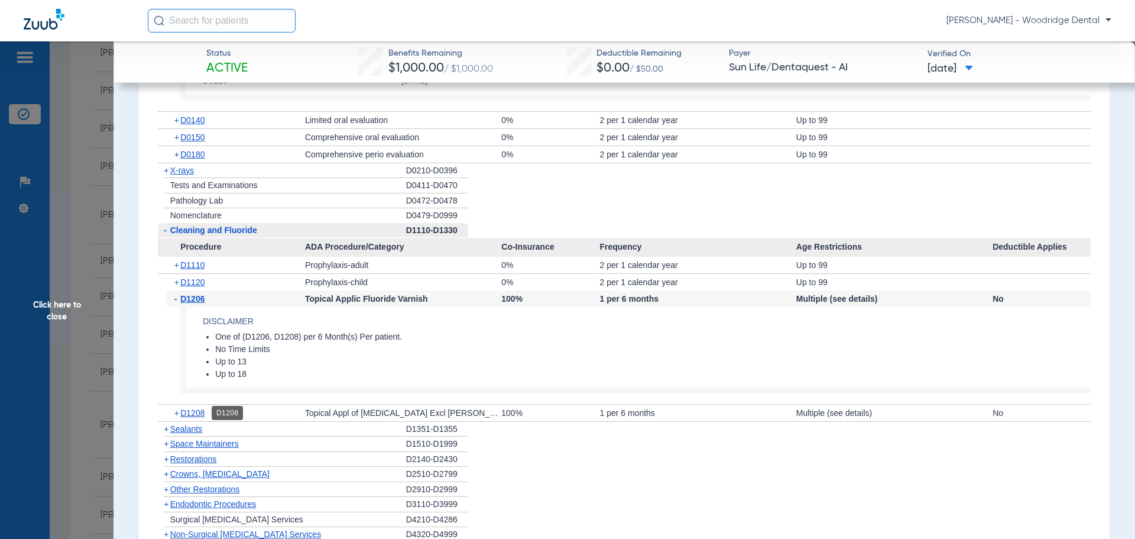
click at [196, 410] on span "D1208" at bounding box center [192, 412] width 24 height 9
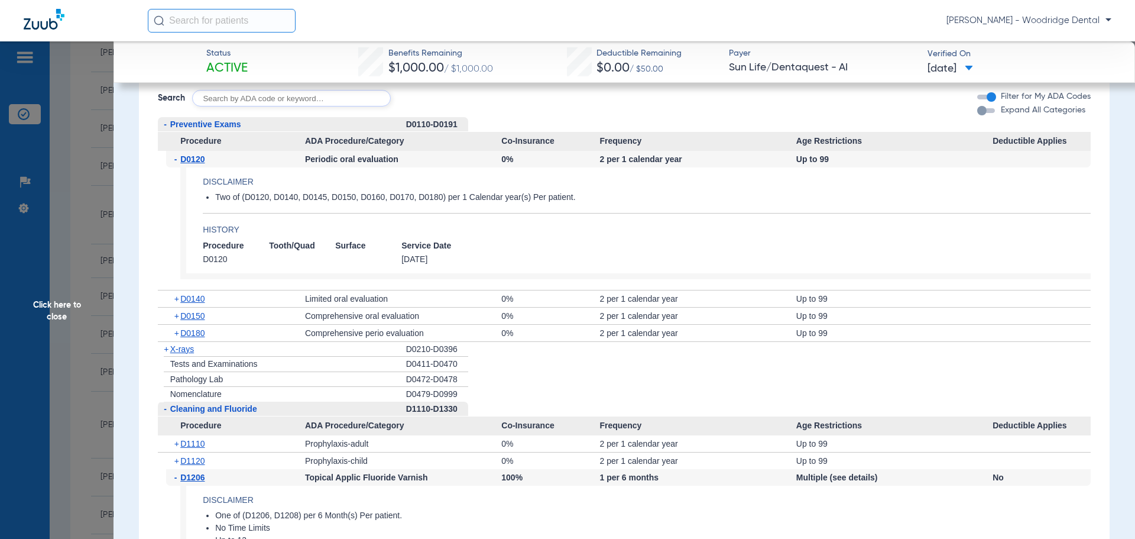
scroll to position [1064, 0]
click at [302, 100] on input "text" at bounding box center [291, 97] width 199 height 17
click at [243, 96] on input "2991,7953,8090, 9944" at bounding box center [291, 97] width 199 height 17
type input "2991,7953, 8090, 9944"
click at [433, 99] on button "Search" at bounding box center [434, 97] width 47 height 17
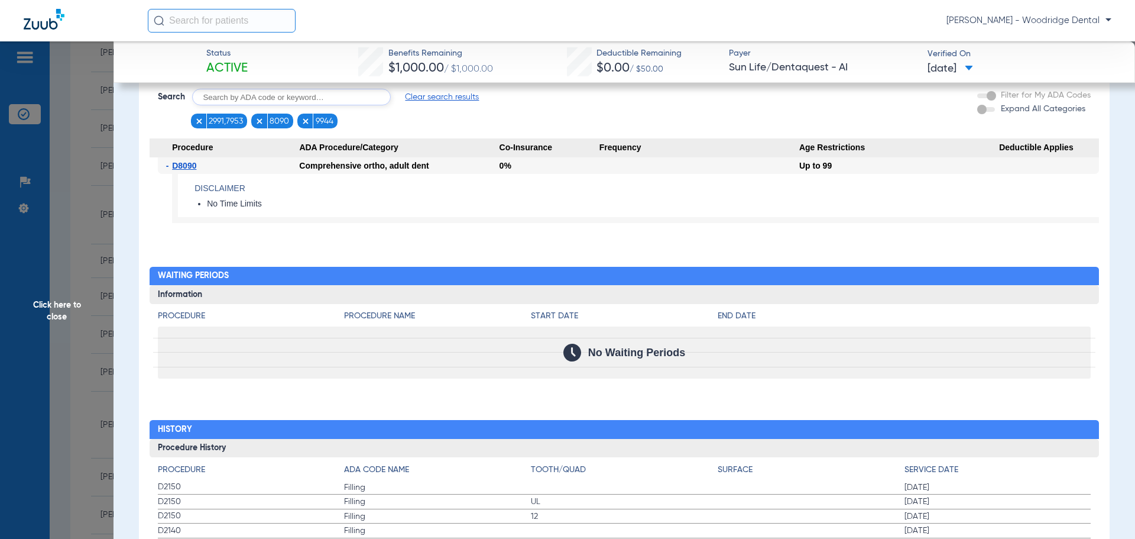
click at [319, 97] on input "text" at bounding box center [291, 97] width 199 height 17
type input "2991, 7953"
click button "Search" at bounding box center [434, 97] width 47 height 17
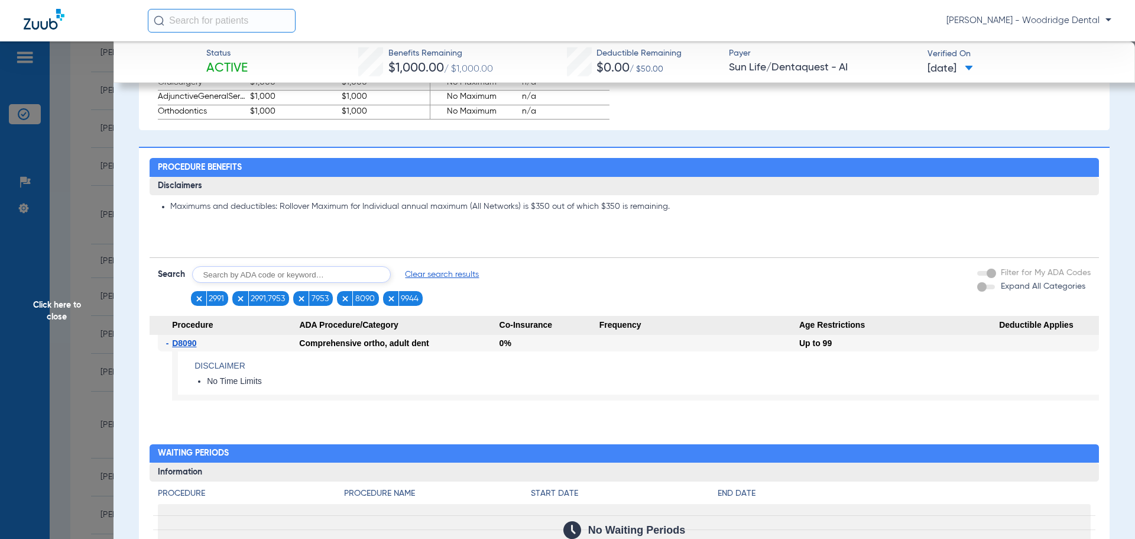
click at [450, 274] on span "Clear search results" at bounding box center [442, 274] width 74 height 12
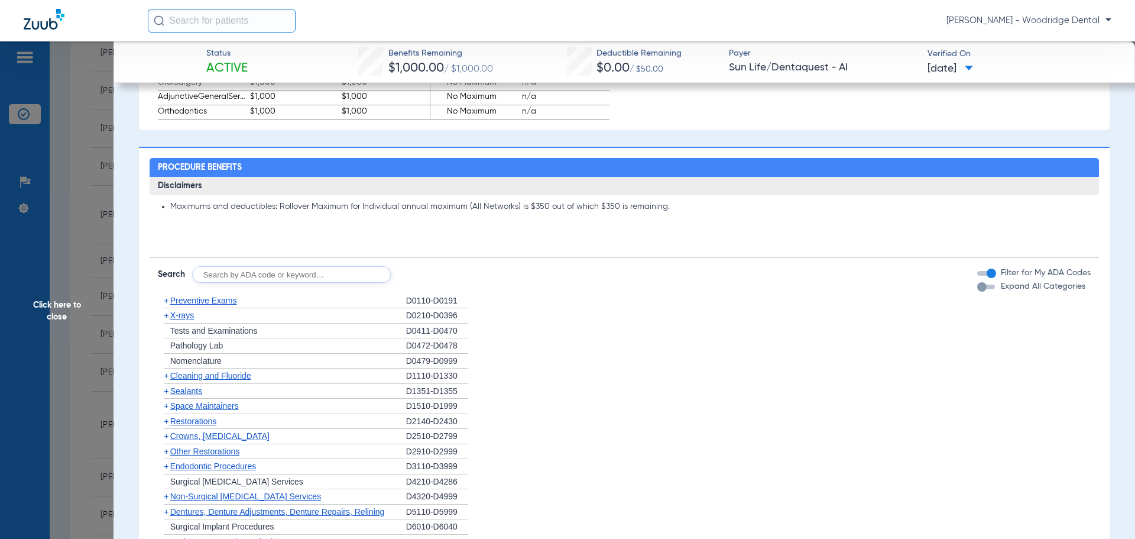
scroll to position [1182, 0]
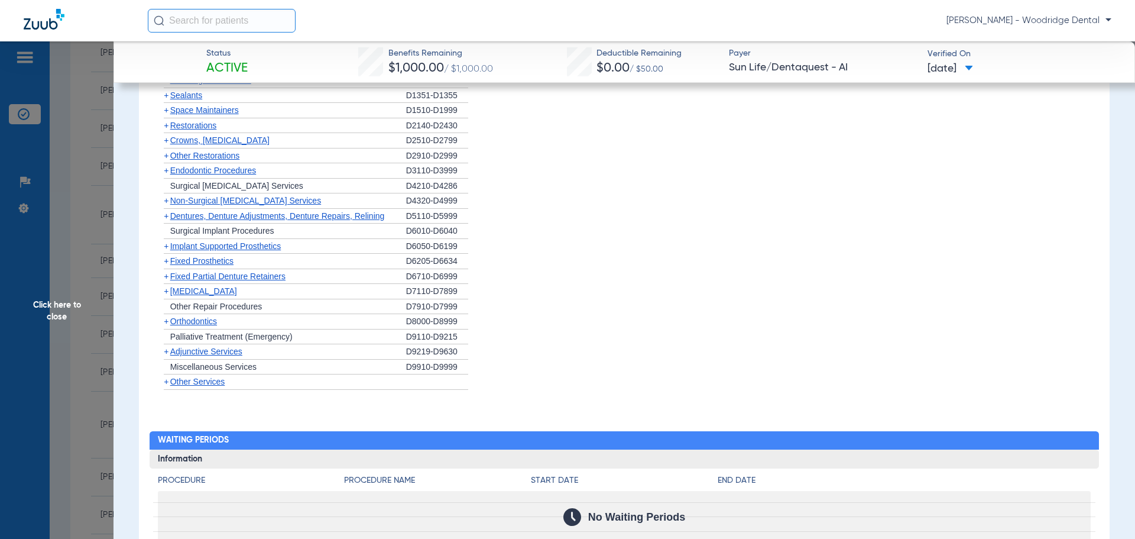
click at [207, 319] on span "Orthodontics" at bounding box center [193, 320] width 47 height 9
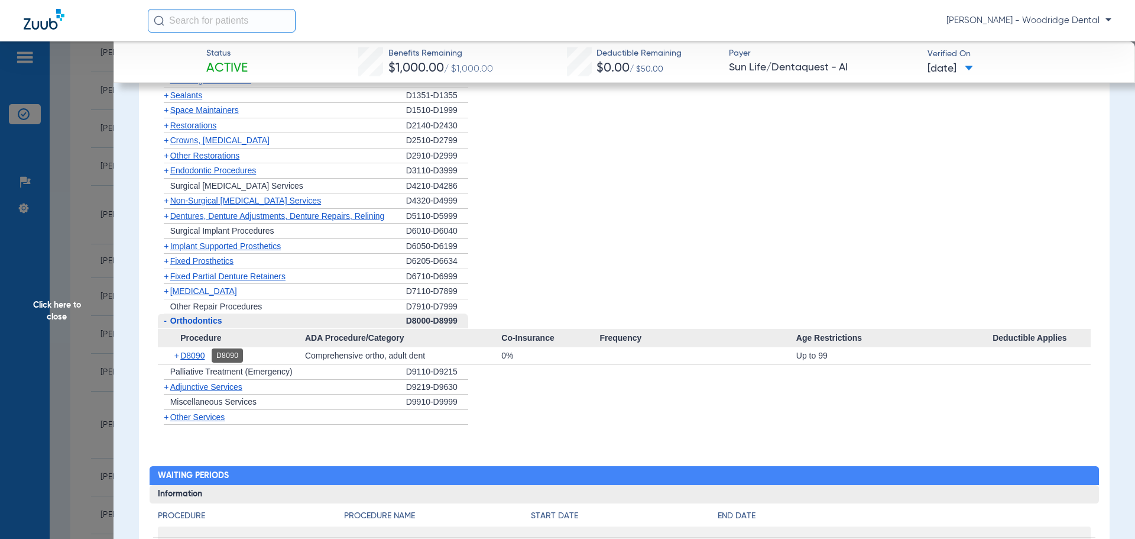
click at [194, 356] on span "D8090" at bounding box center [192, 355] width 24 height 9
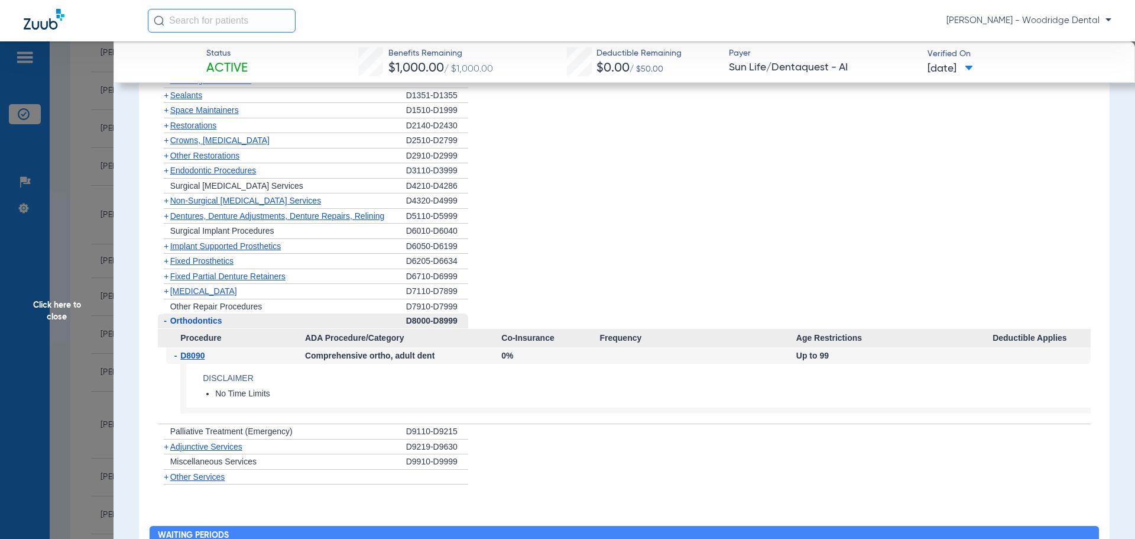
click at [186, 475] on span "Other Services" at bounding box center [197, 476] width 55 height 9
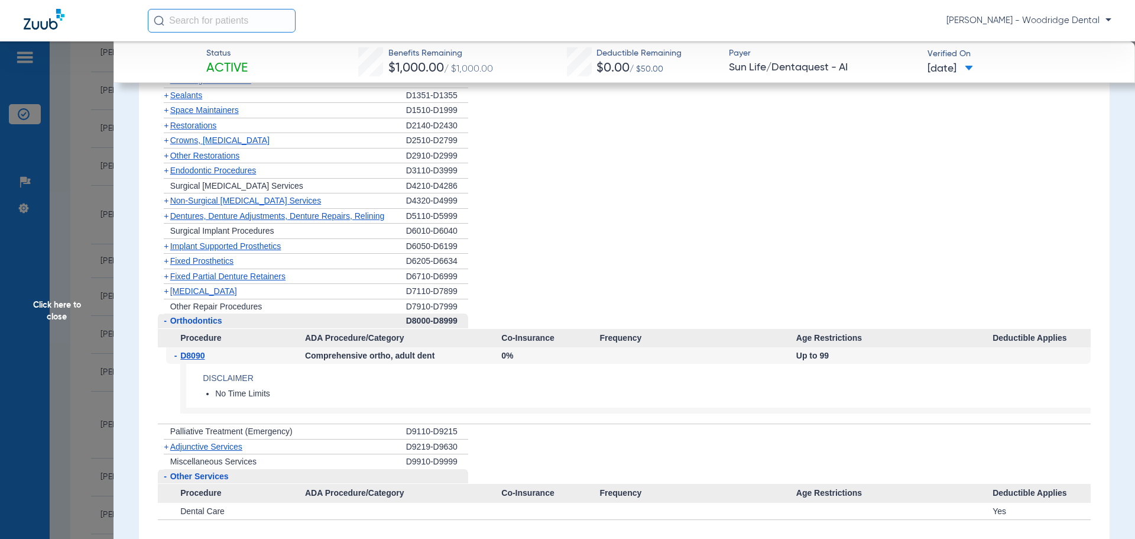
click at [186, 445] on span "Adjunctive Services" at bounding box center [206, 446] width 72 height 9
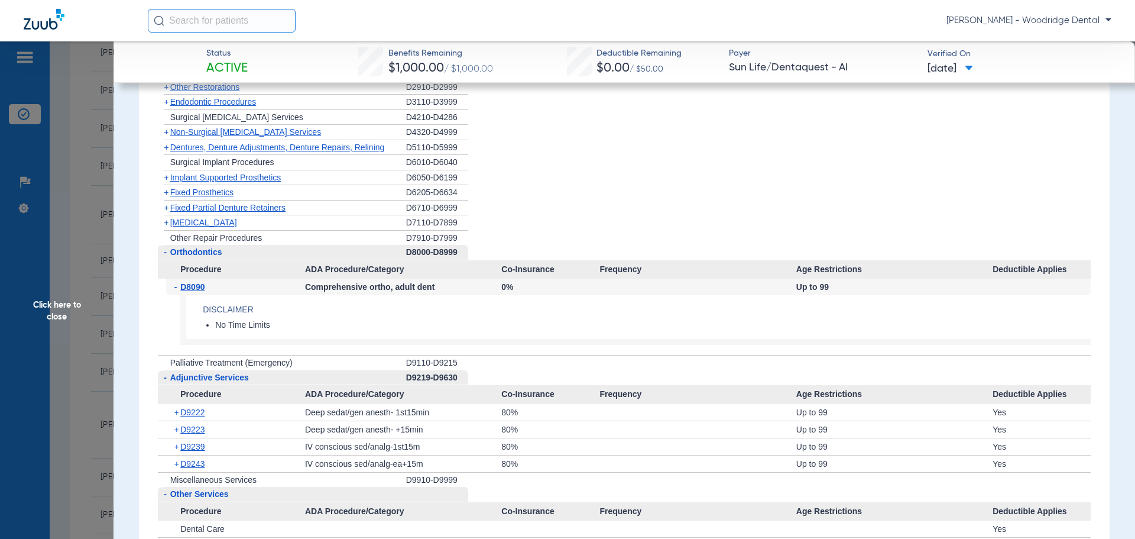
scroll to position [1064, 0]
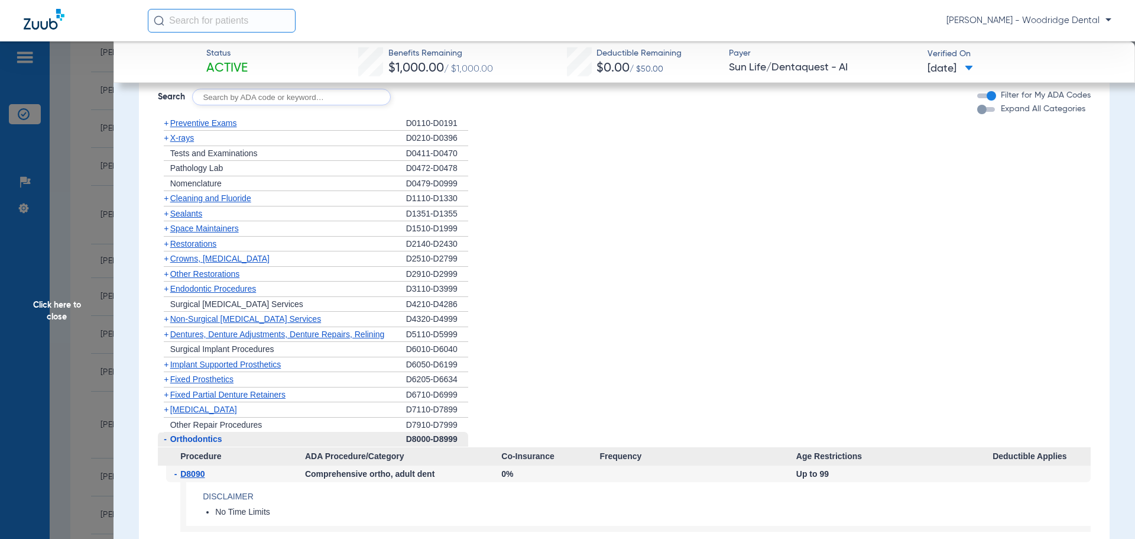
click at [164, 409] on span "+" at bounding box center [166, 408] width 5 height 9
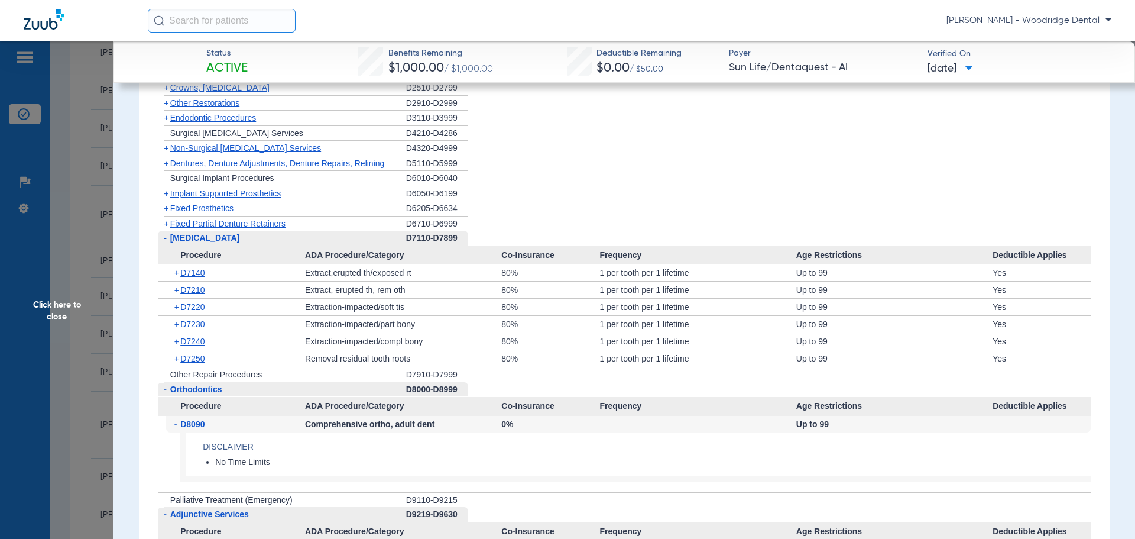
scroll to position [1241, 0]
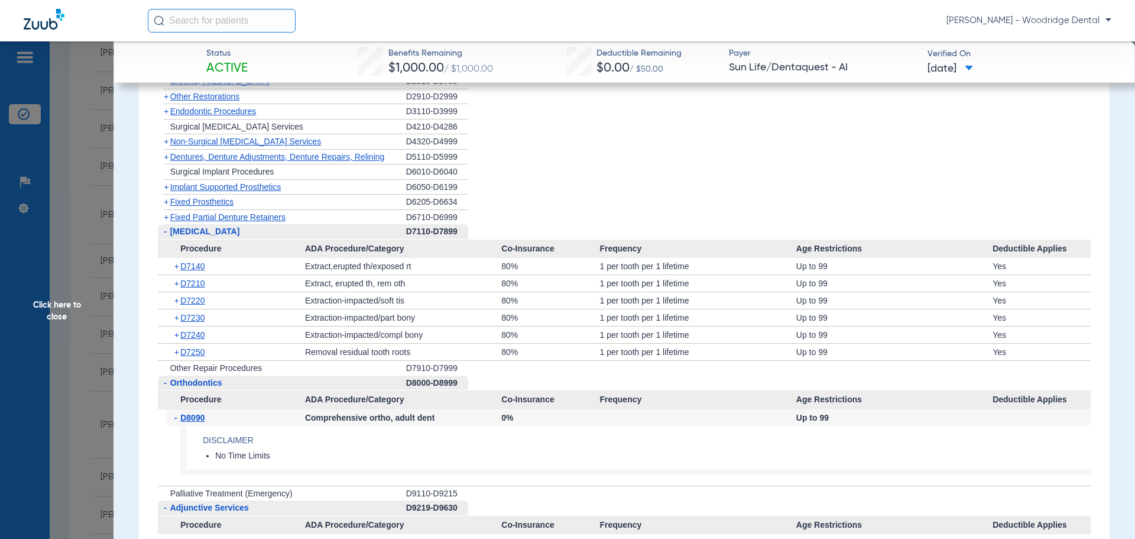
click at [47, 309] on span "Click here to close" at bounding box center [57, 310] width 114 height 539
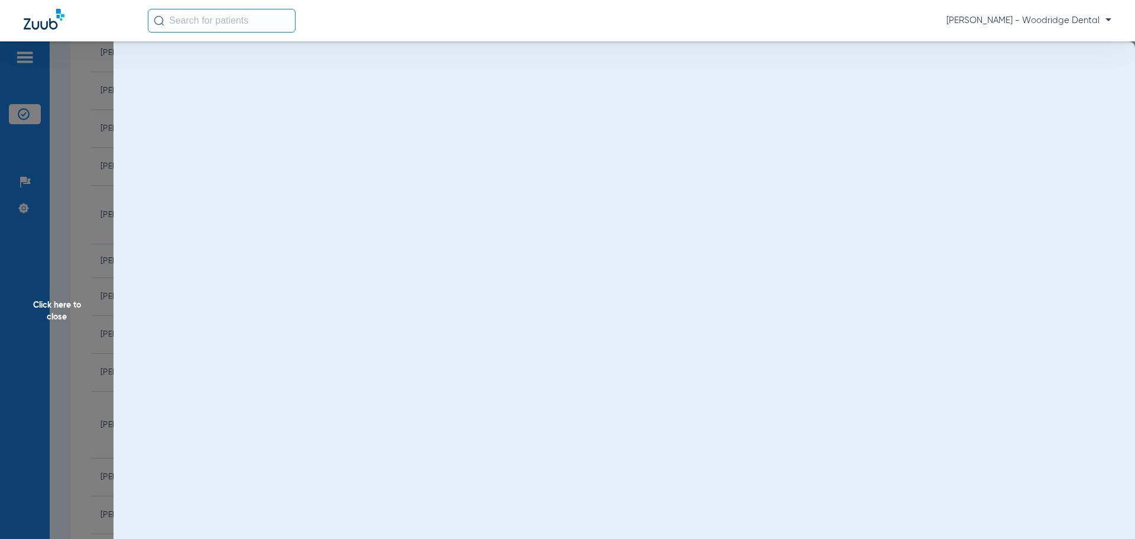
scroll to position [0, 0]
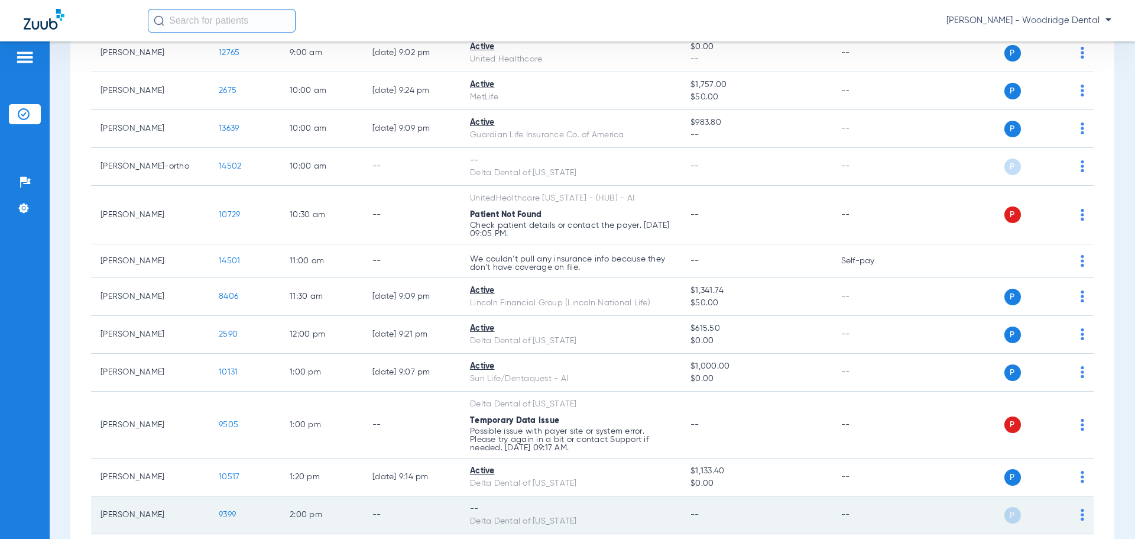
click at [229, 514] on span "9399" at bounding box center [227, 514] width 17 height 8
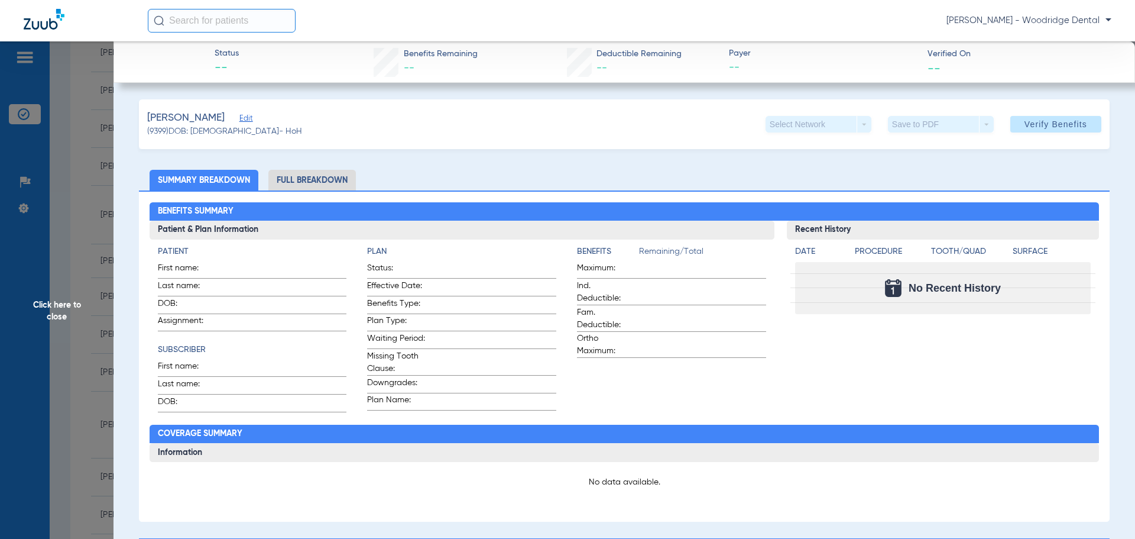
click at [319, 178] on li "Full Breakdown" at bounding box center [311, 180] width 87 height 21
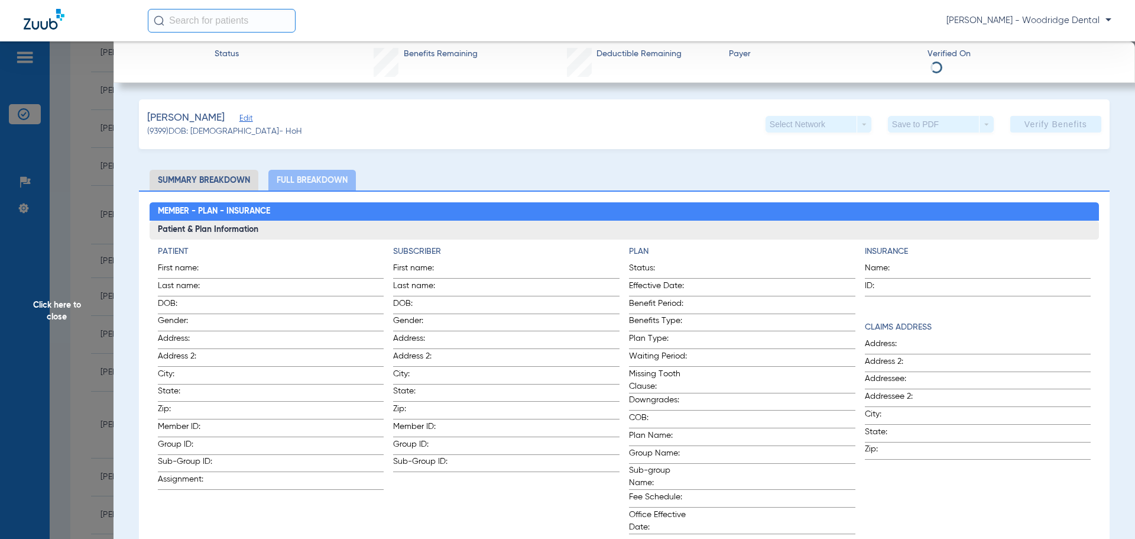
click at [60, 312] on span "Click here to close" at bounding box center [57, 310] width 114 height 539
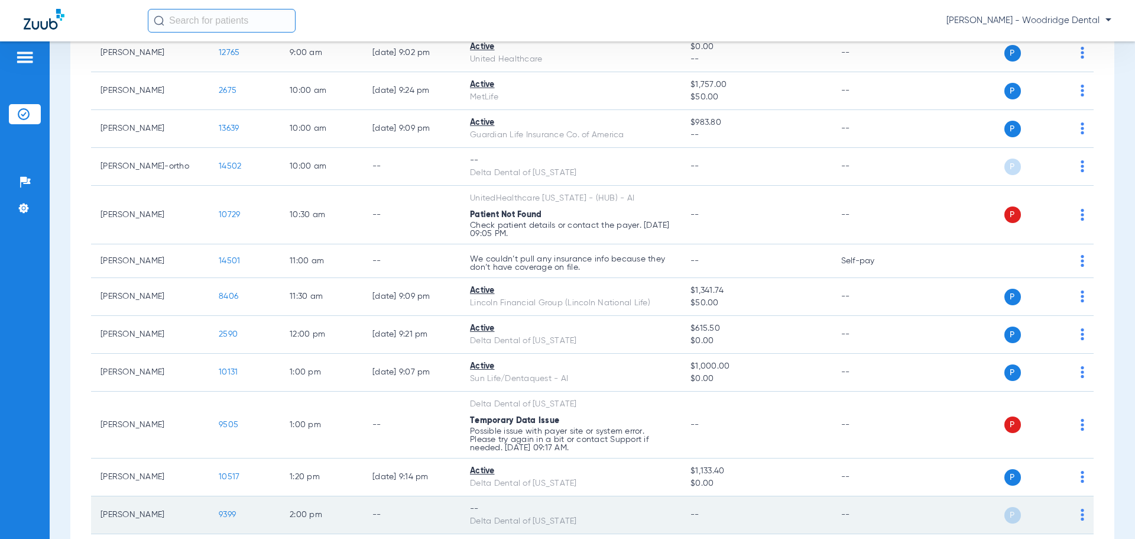
click at [231, 512] on span "9399" at bounding box center [227, 514] width 17 height 8
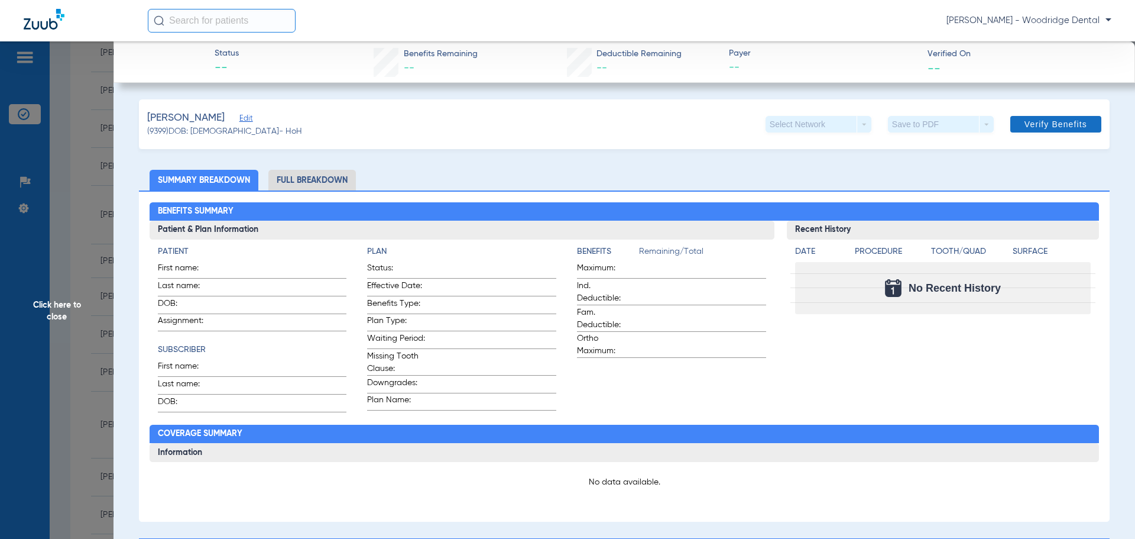
click at [1039, 118] on span at bounding box center [1055, 124] width 91 height 28
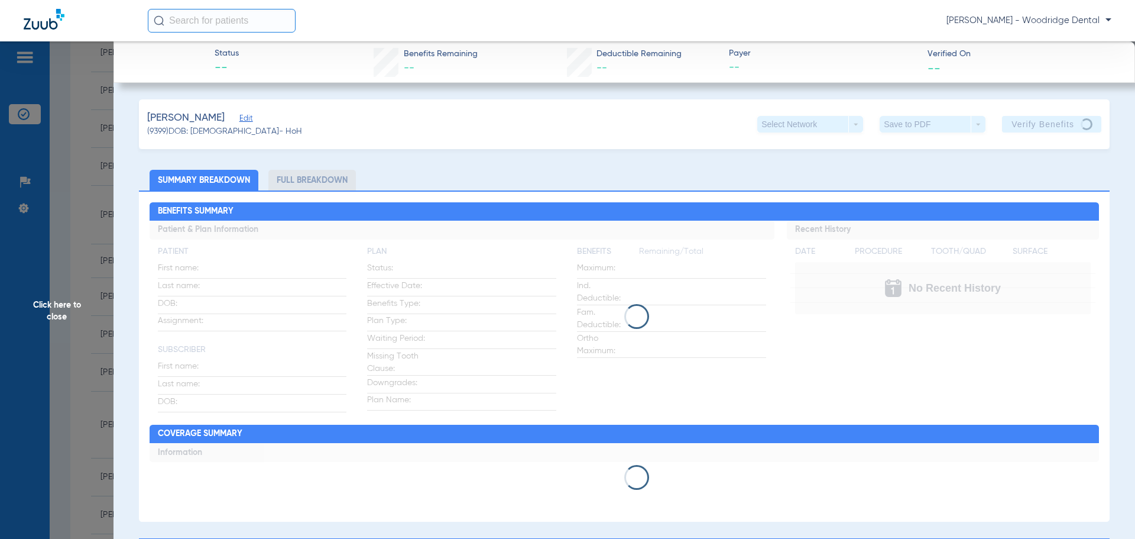
click at [64, 306] on span "Click here to close" at bounding box center [57, 310] width 114 height 539
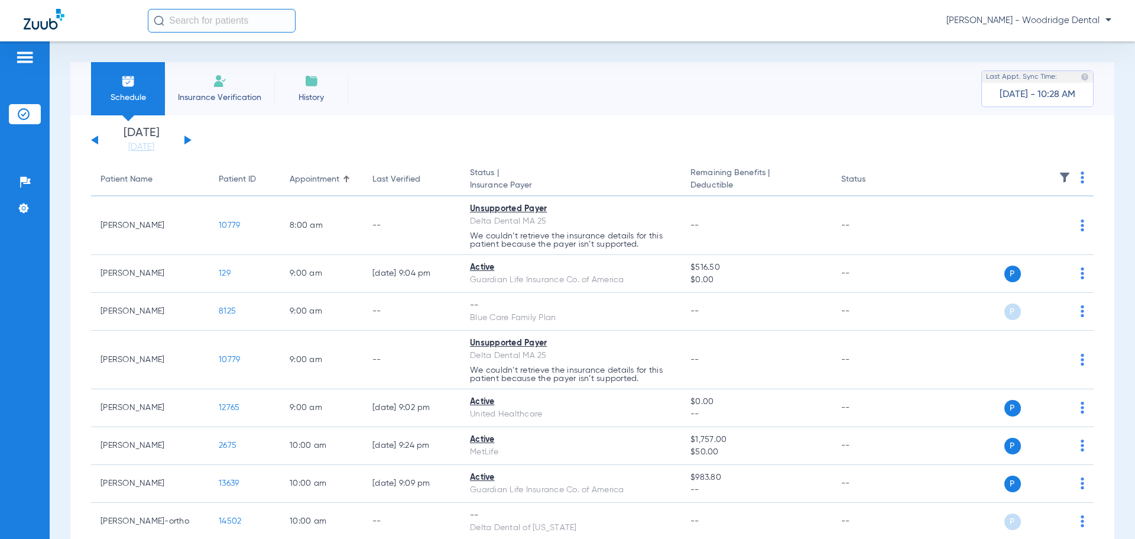
click at [204, 103] on li "Insurance Verification" at bounding box center [219, 88] width 109 height 53
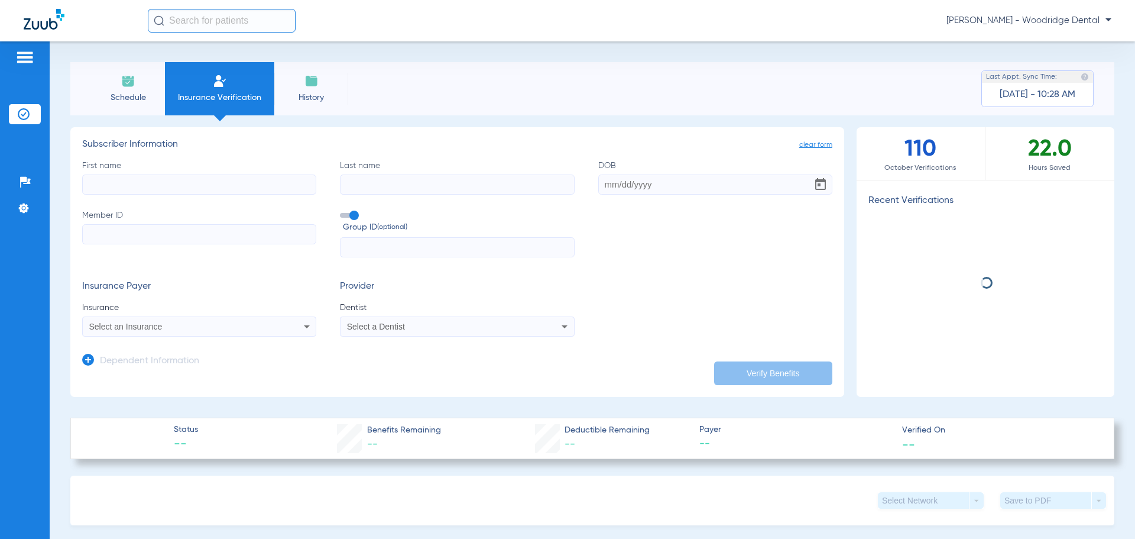
click at [185, 183] on input "First name" at bounding box center [199, 184] width 234 height 20
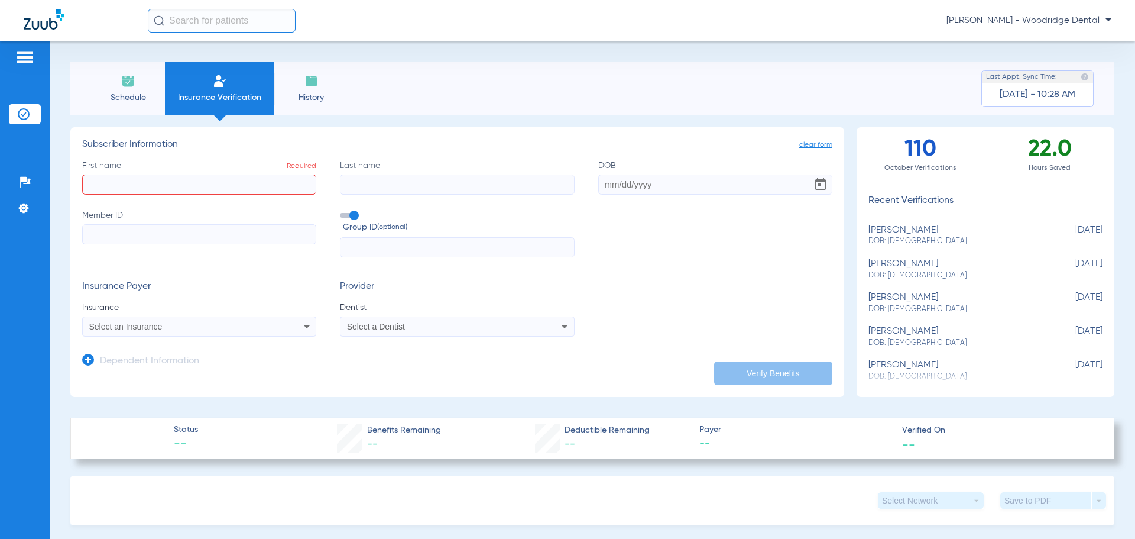
click at [266, 181] on input "First name Required" at bounding box center [199, 184] width 234 height 20
type input "[PERSON_NAME]"
click at [638, 192] on input "DOB Required" at bounding box center [715, 184] width 234 height 20
type input "[DATE]"
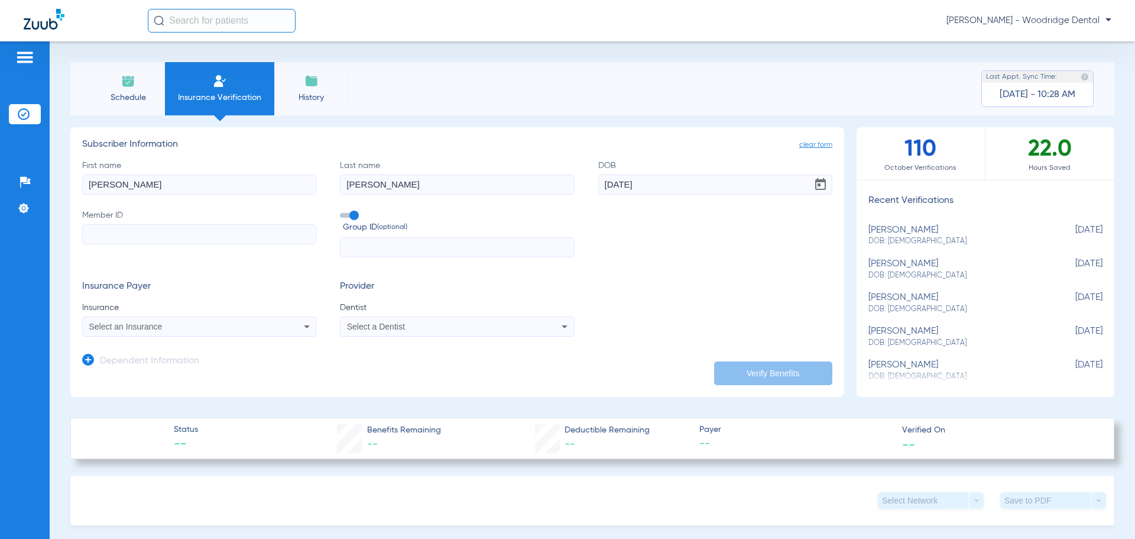
click at [229, 235] on input "Member ID" at bounding box center [199, 234] width 234 height 20
type input "533872"
click at [420, 236] on div "Group ID (optional)" at bounding box center [457, 233] width 234 height 48
click at [420, 242] on input "text" at bounding box center [457, 247] width 234 height 20
type input "700256"
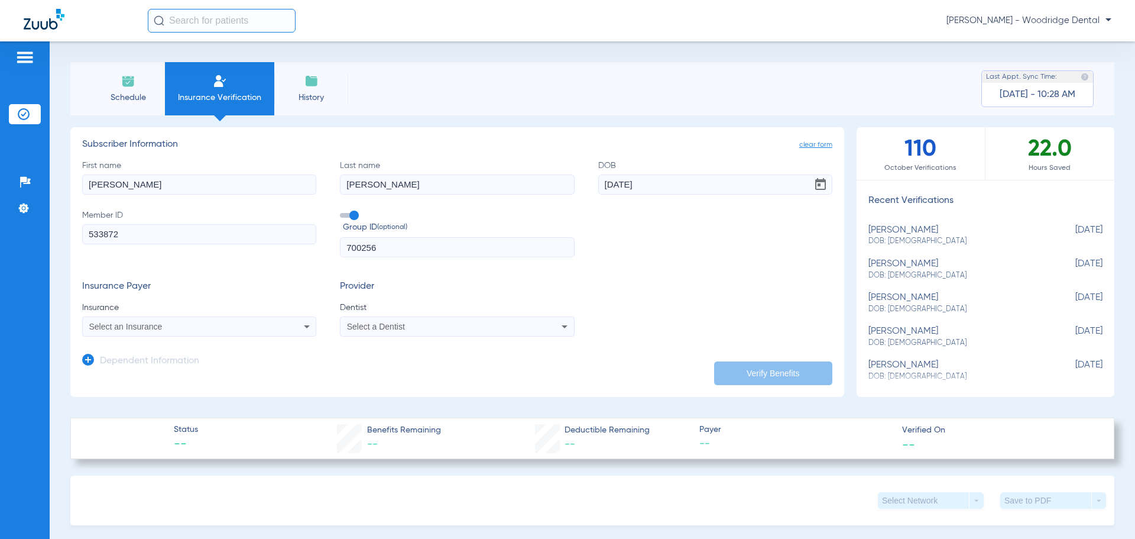
click at [296, 323] on div "Select an Insurance" at bounding box center [199, 326] width 233 height 14
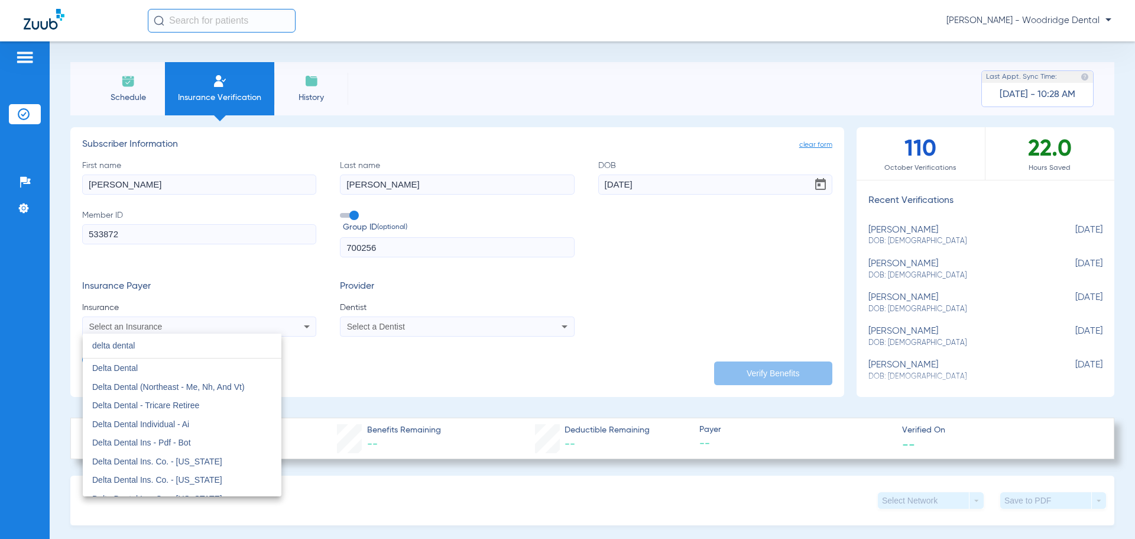
click at [181, 346] on input "delta dental" at bounding box center [182, 345] width 199 height 24
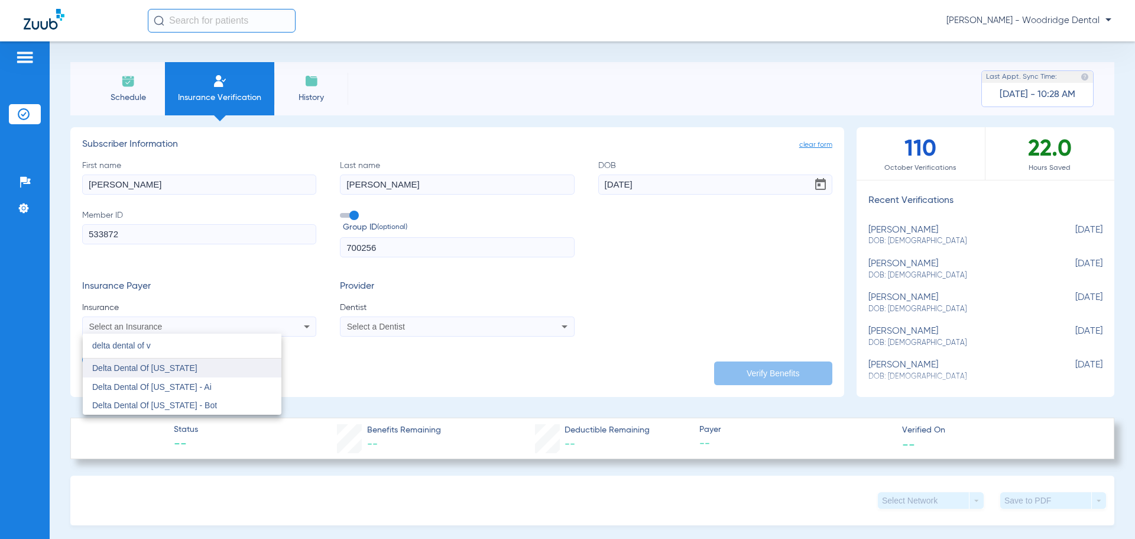
type input "delta dental of v"
click at [182, 368] on mat-option "Delta Dental Of [US_STATE]" at bounding box center [182, 367] width 199 height 19
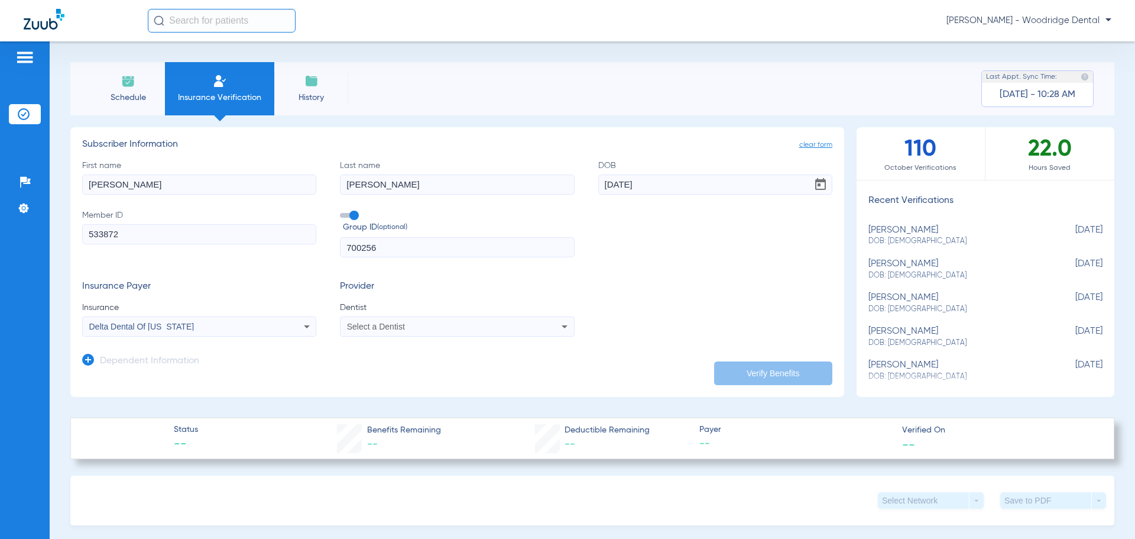
click at [435, 330] on div "Select a Dentist" at bounding box center [435, 326] width 177 height 8
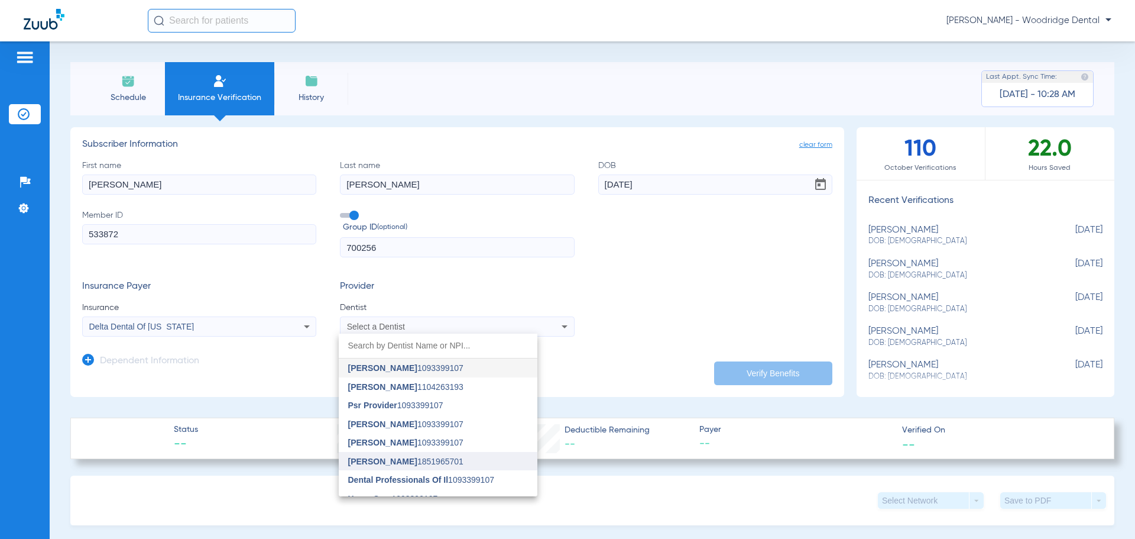
click at [436, 461] on span "[PERSON_NAME] 1851965701" at bounding box center [405, 461] width 115 height 8
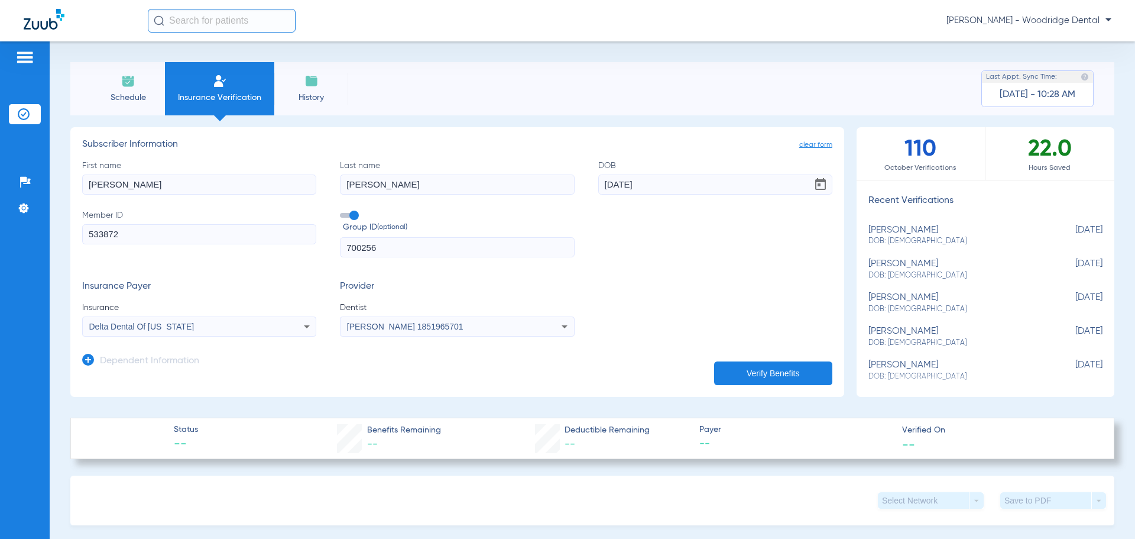
click at [738, 374] on button "Verify Benefits" at bounding box center [773, 373] width 118 height 24
click at [381, 249] on input "700256" at bounding box center [457, 247] width 234 height 20
click at [428, 254] on input "700256" at bounding box center [457, 247] width 234 height 20
type input "00000700256"
click at [242, 92] on span "Insurance Verification" at bounding box center [220, 98] width 92 height 12
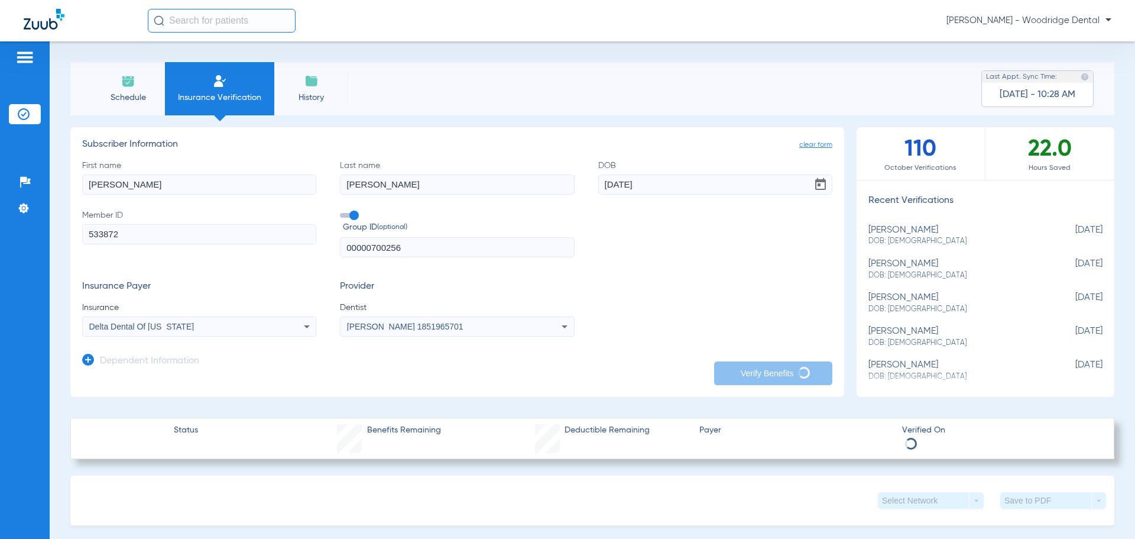
click at [624, 291] on div "Insurance Payer Insurance Delta Dental Of [US_STATE] Provider Dentist [PERSON_N…" at bounding box center [457, 309] width 750 height 56
click at [127, 81] on img at bounding box center [128, 81] width 14 height 14
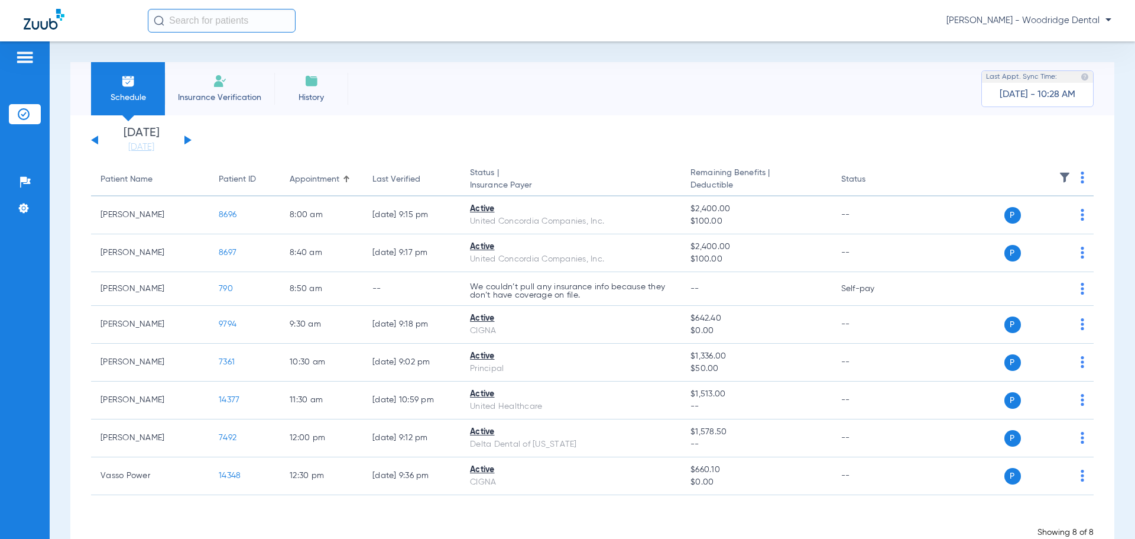
click at [234, 90] on li "Insurance Verification" at bounding box center [219, 88] width 109 height 53
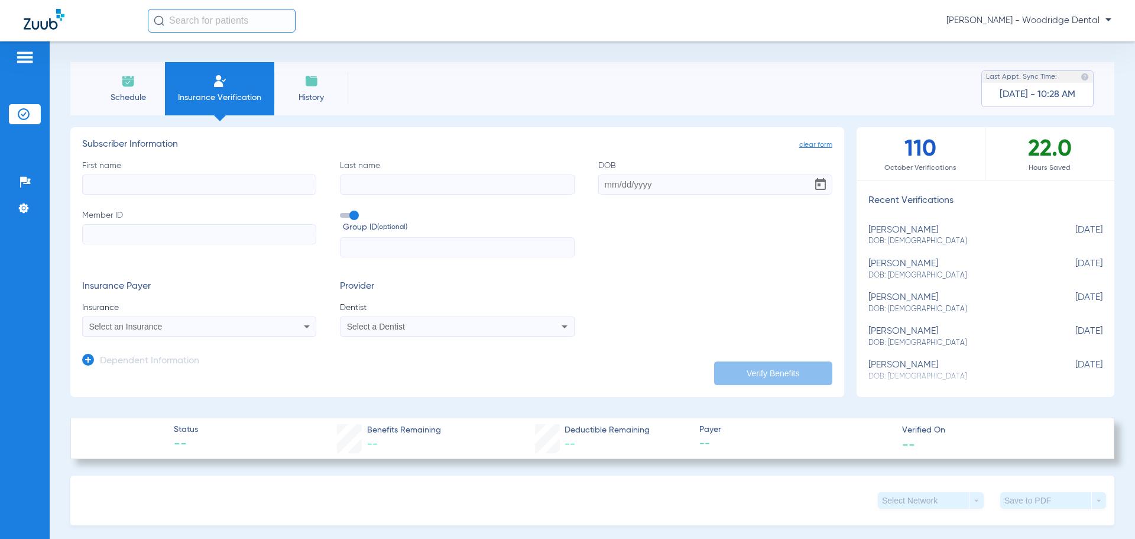
click at [245, 183] on input "First name" at bounding box center [199, 184] width 234 height 20
type input "[PERSON_NAME]"
click at [634, 192] on input "DOB" at bounding box center [715, 184] width 234 height 20
type input "[DATE]"
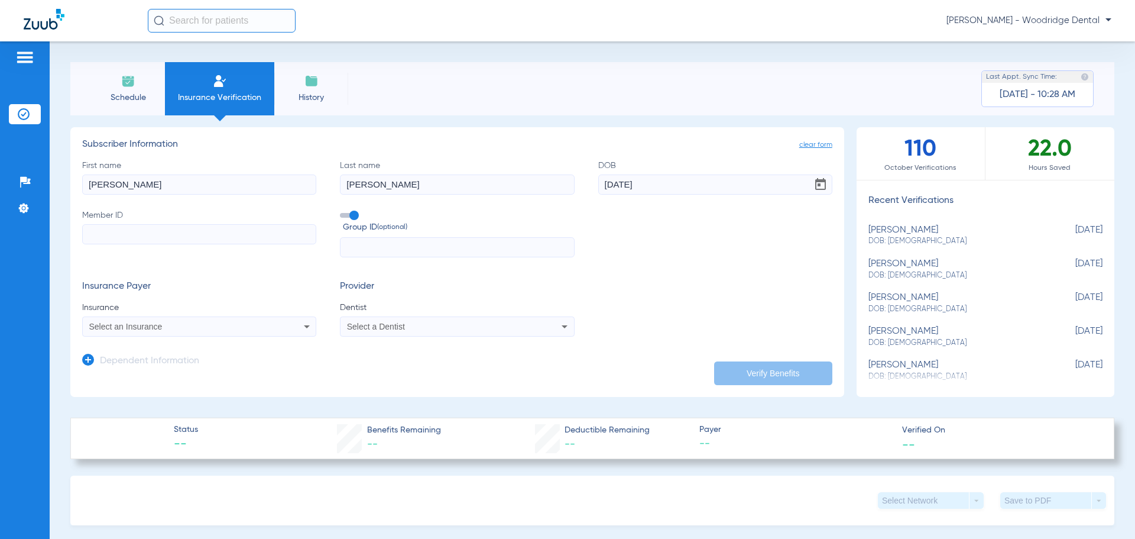
click at [216, 232] on input "Member ID" at bounding box center [199, 234] width 234 height 20
click at [229, 237] on input "Member ID Required" at bounding box center [199, 234] width 234 height 20
type input "533872"
click at [363, 244] on input "text" at bounding box center [457, 247] width 234 height 20
type input "00000700256"
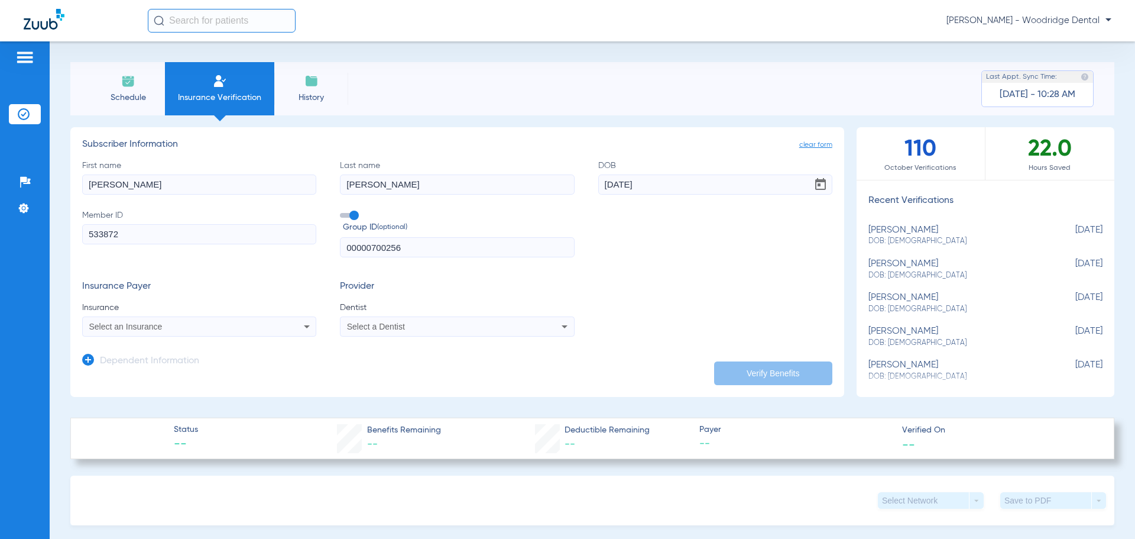
click at [291, 325] on div "Select an Insurance" at bounding box center [199, 326] width 233 height 14
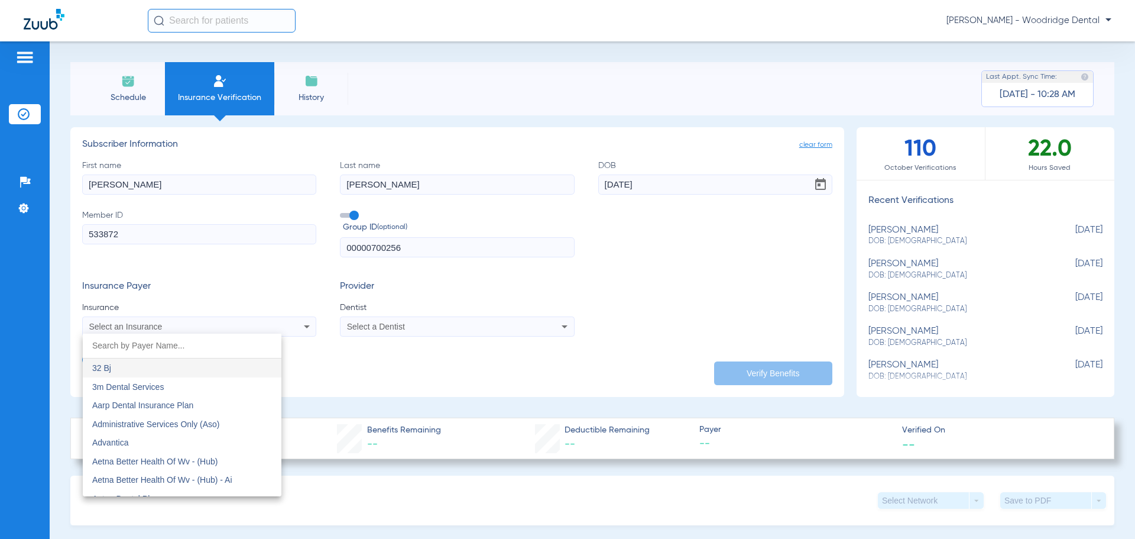
click at [234, 346] on input "dropdown search" at bounding box center [182, 345] width 199 height 24
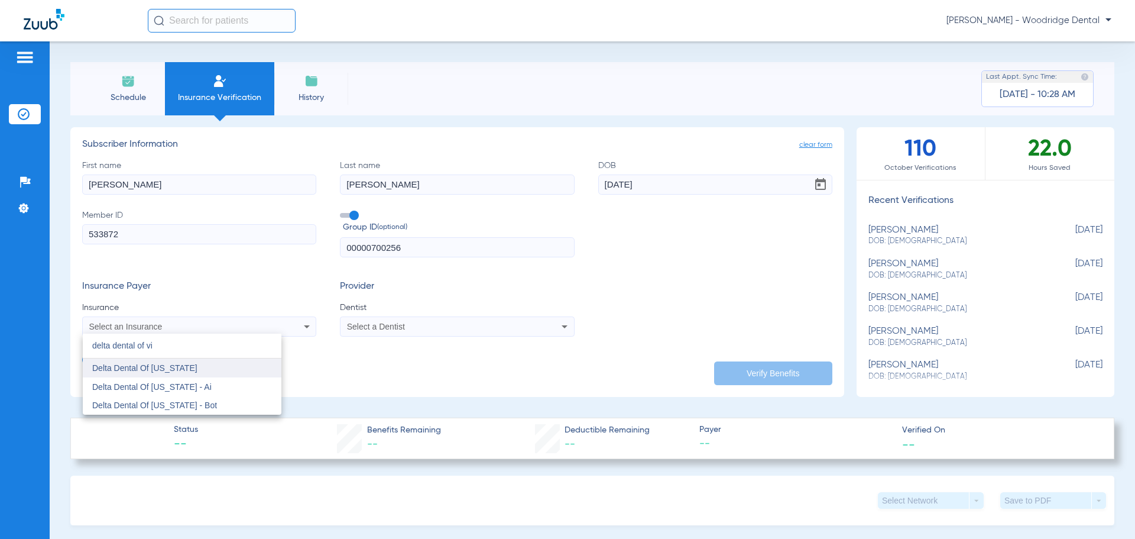
type input "delta dental of vi"
click at [228, 373] on mat-option "Delta Dental Of [US_STATE]" at bounding box center [182, 367] width 199 height 19
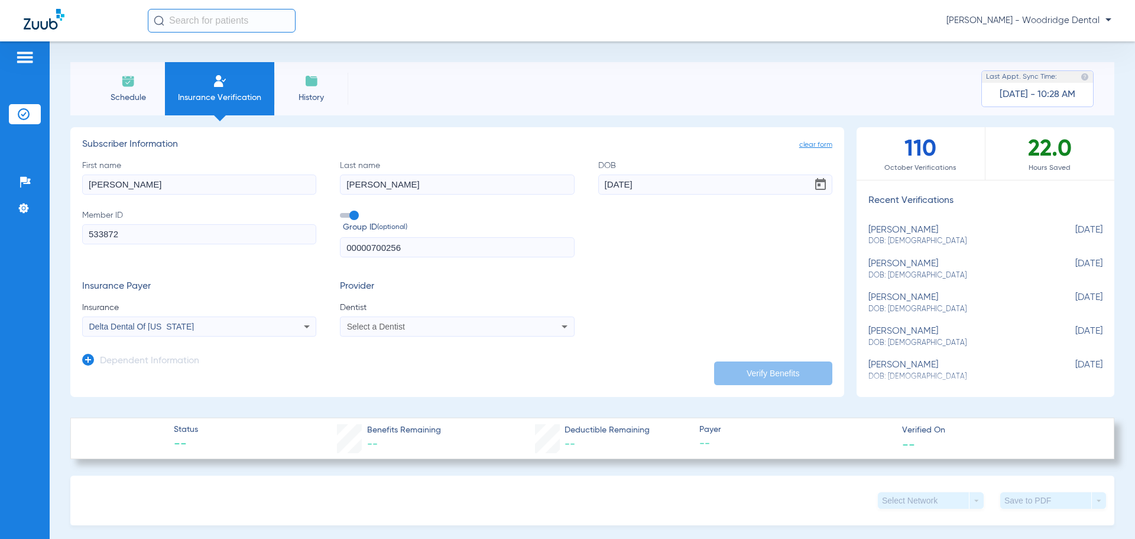
click at [478, 323] on div "Select a Dentist" at bounding box center [435, 326] width 177 height 8
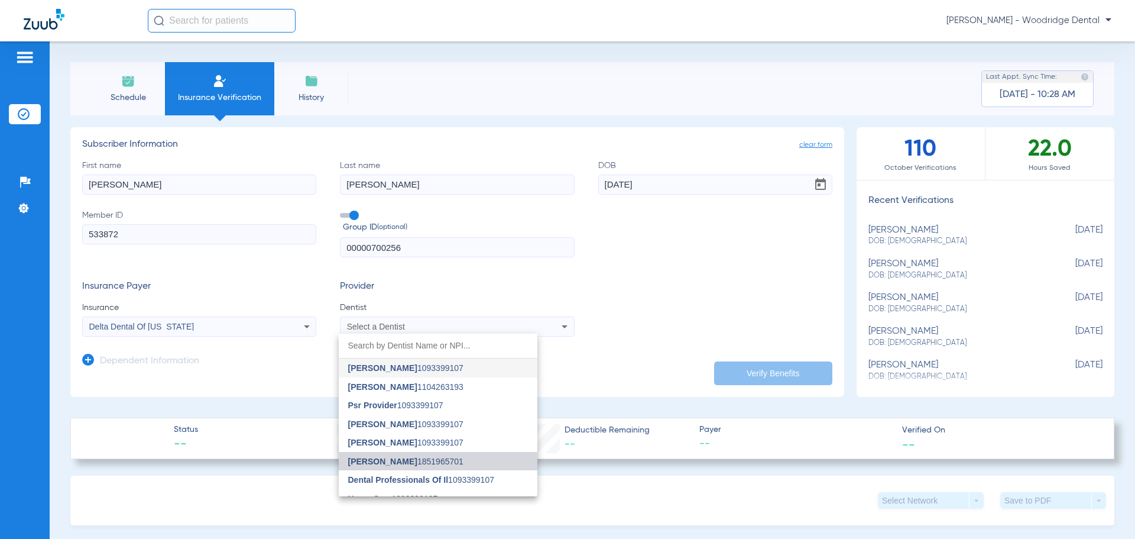
click at [465, 456] on mat-option "[PERSON_NAME] 1851965701" at bounding box center [438, 461] width 199 height 19
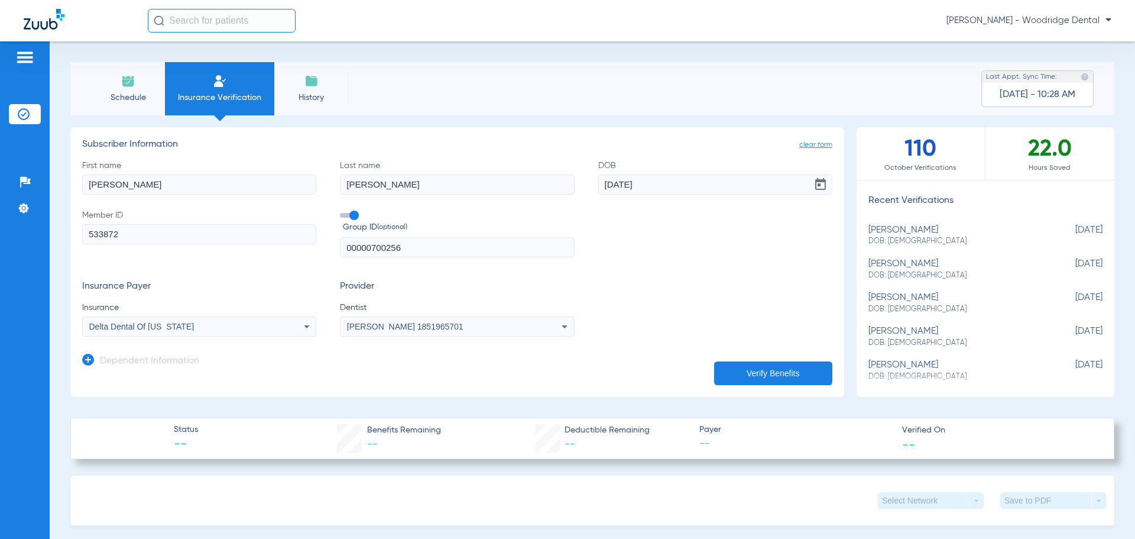
click at [744, 372] on button "Verify Benefits" at bounding box center [773, 373] width 118 height 24
click at [1029, 96] on span "[DATE] - 10:28 AM" at bounding box center [1038, 95] width 76 height 12
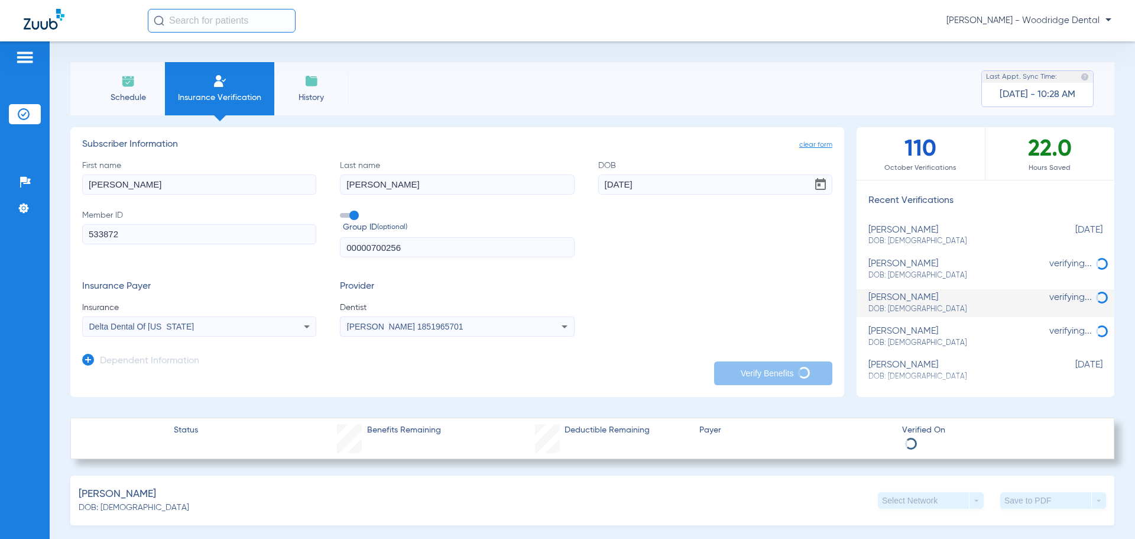
click at [112, 99] on span "Schedule" at bounding box center [128, 98] width 56 height 12
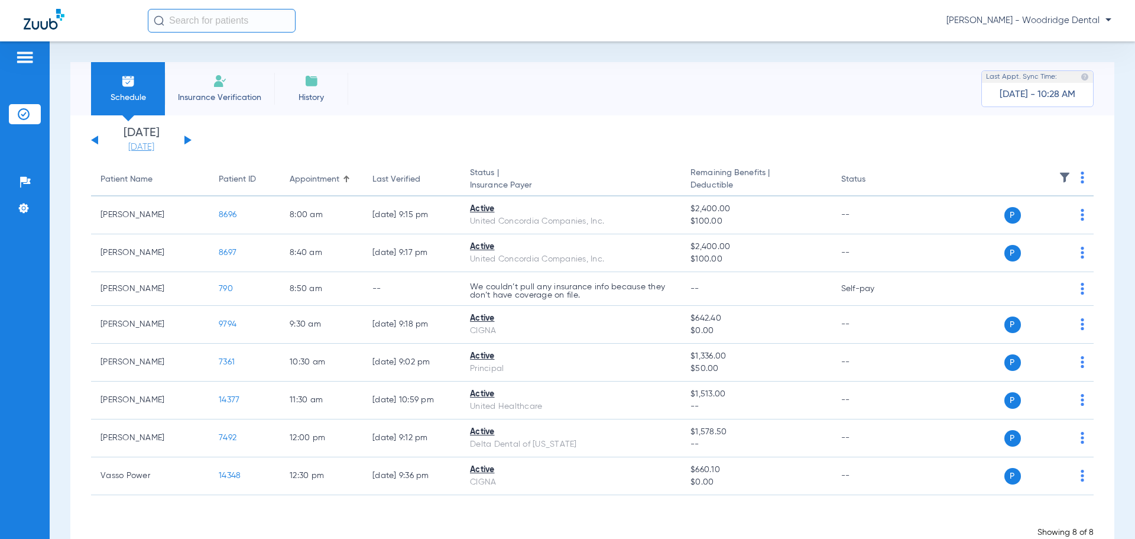
click at [144, 144] on link "[DATE]" at bounding box center [141, 147] width 71 height 12
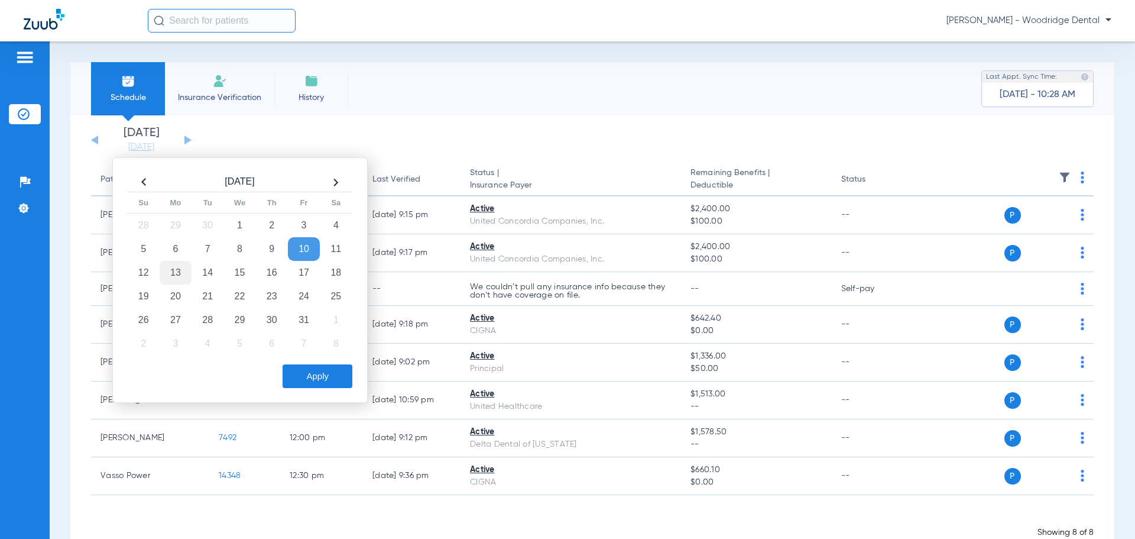
click at [179, 278] on td "13" at bounding box center [176, 273] width 32 height 24
click at [311, 372] on button "Apply" at bounding box center [318, 376] width 70 height 24
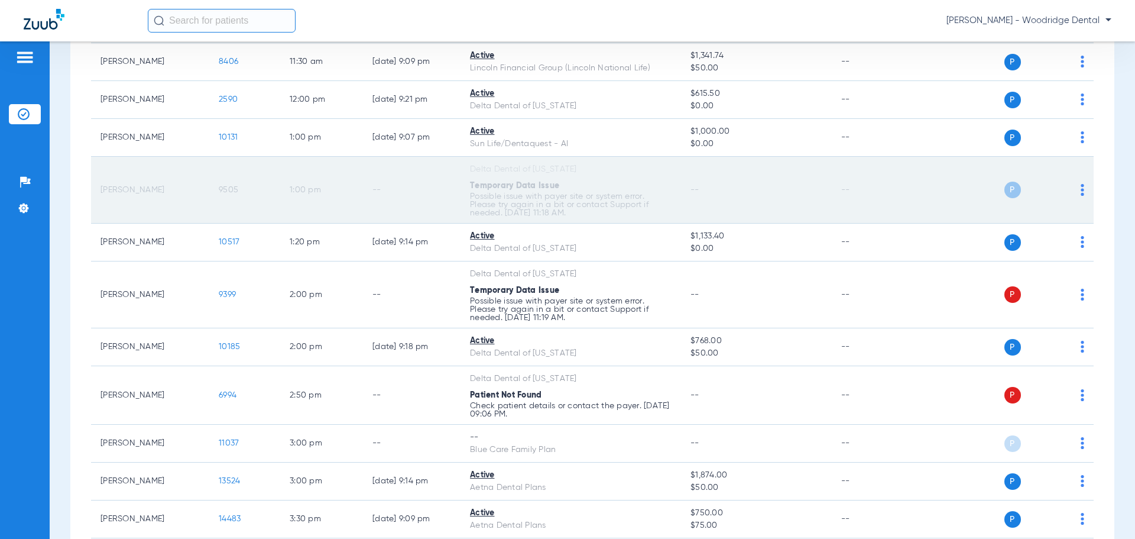
scroll to position [709, 0]
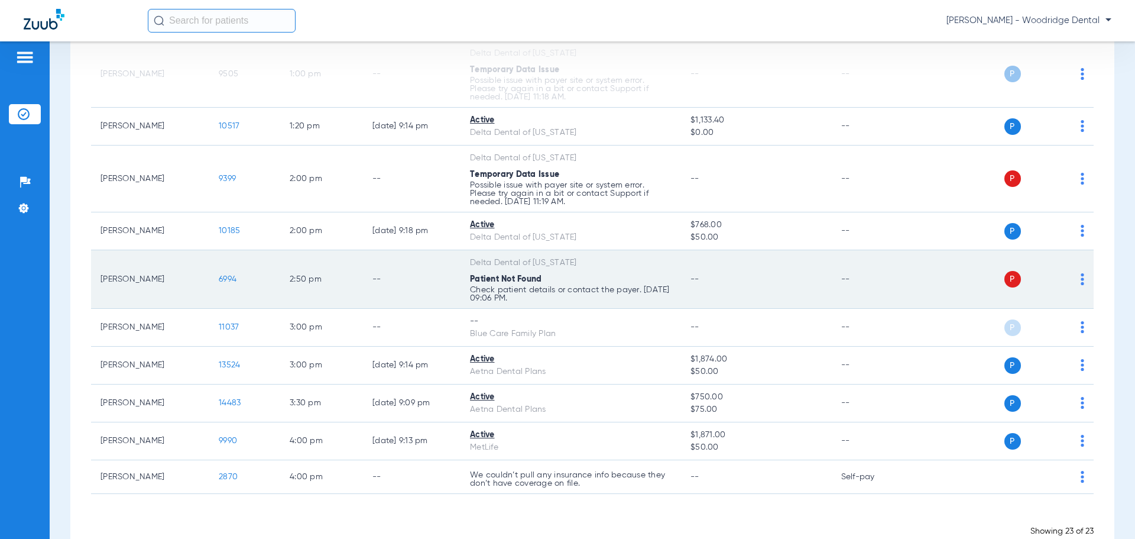
click at [222, 281] on span "6994" at bounding box center [228, 279] width 18 height 8
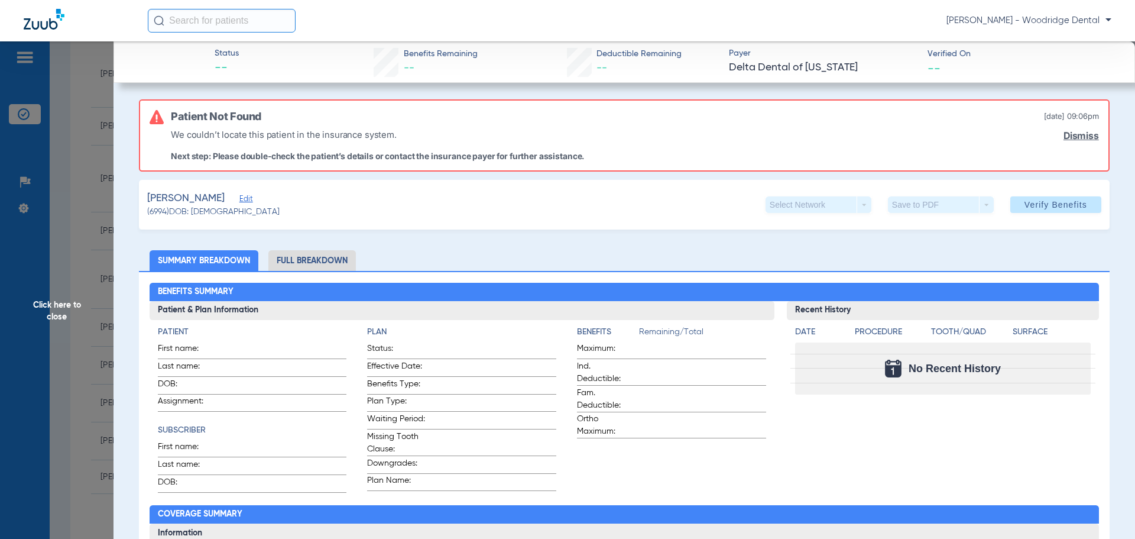
click at [56, 311] on span "Click here to close" at bounding box center [57, 310] width 114 height 539
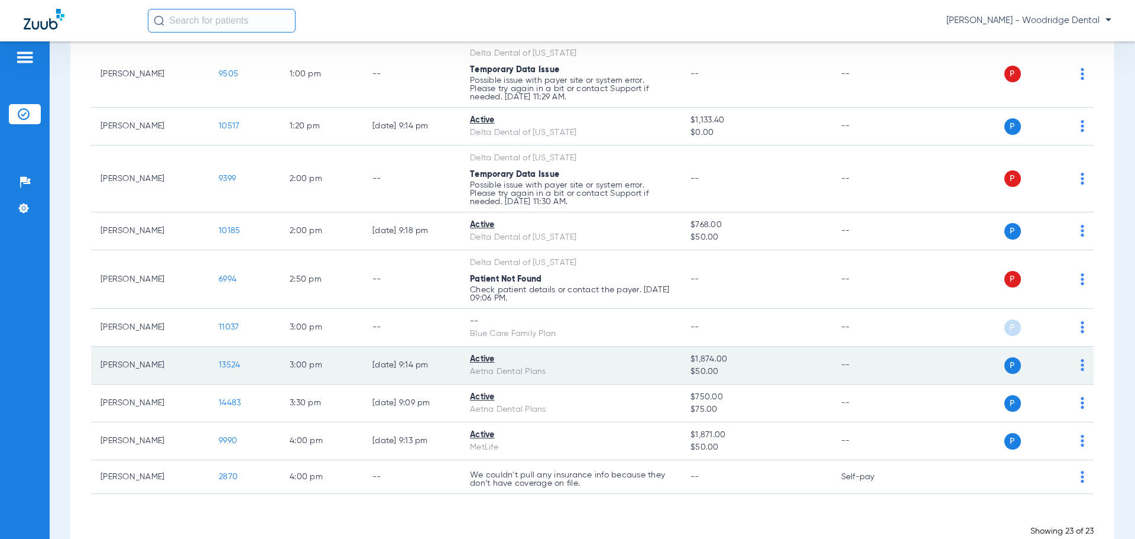
click at [228, 364] on span "13524" at bounding box center [229, 365] width 21 height 8
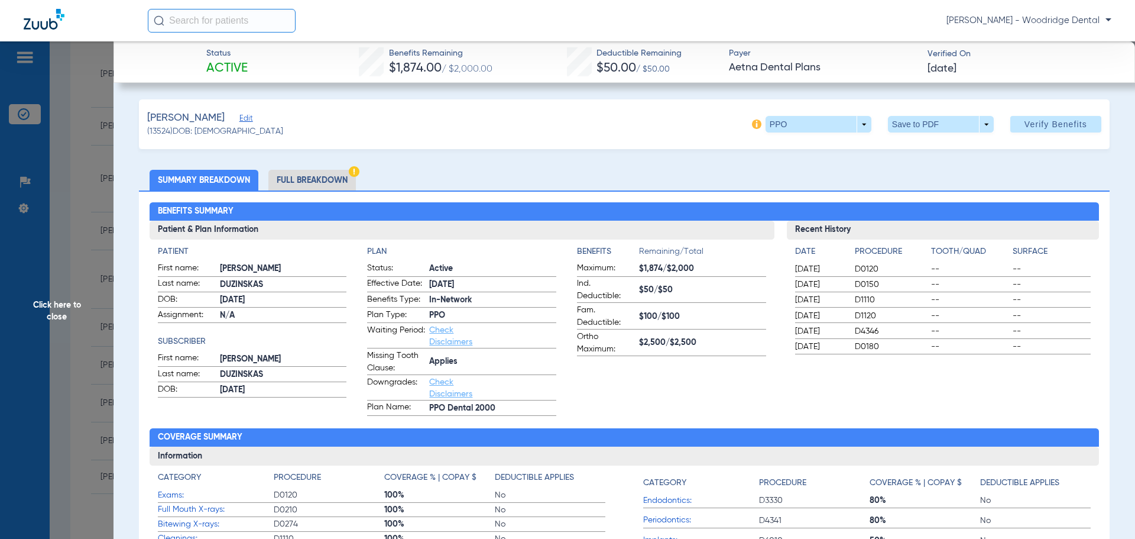
click at [293, 183] on li "Full Breakdown" at bounding box center [311, 180] width 87 height 21
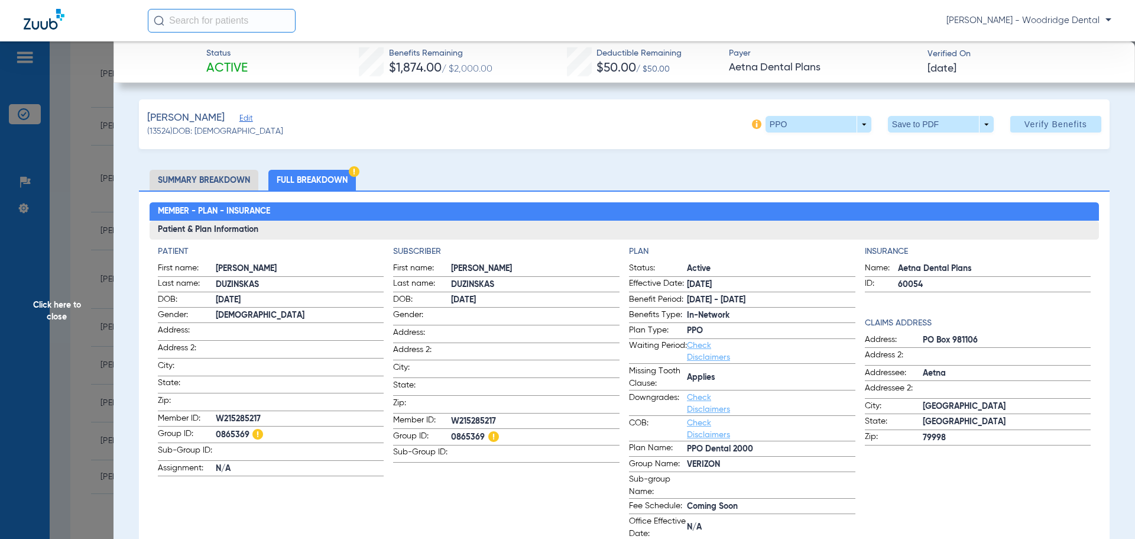
click at [472, 436] on span "0865369" at bounding box center [535, 437] width 168 height 15
copy span "0865369"
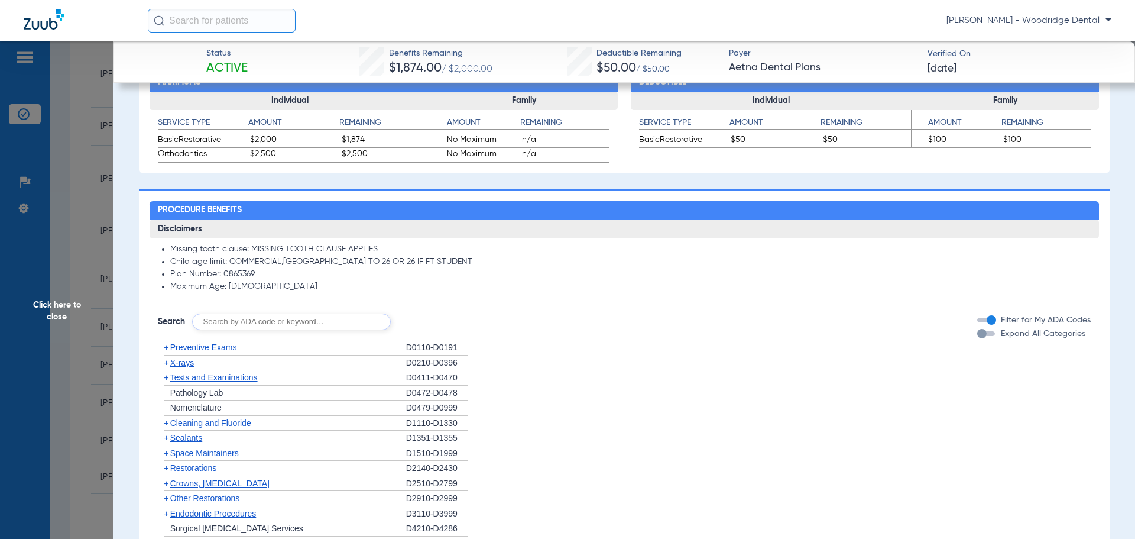
click at [356, 325] on input "text" at bounding box center [291, 321] width 199 height 17
type input "2991, 7953, 8090, 9944"
click button "Search" at bounding box center [434, 321] width 47 height 17
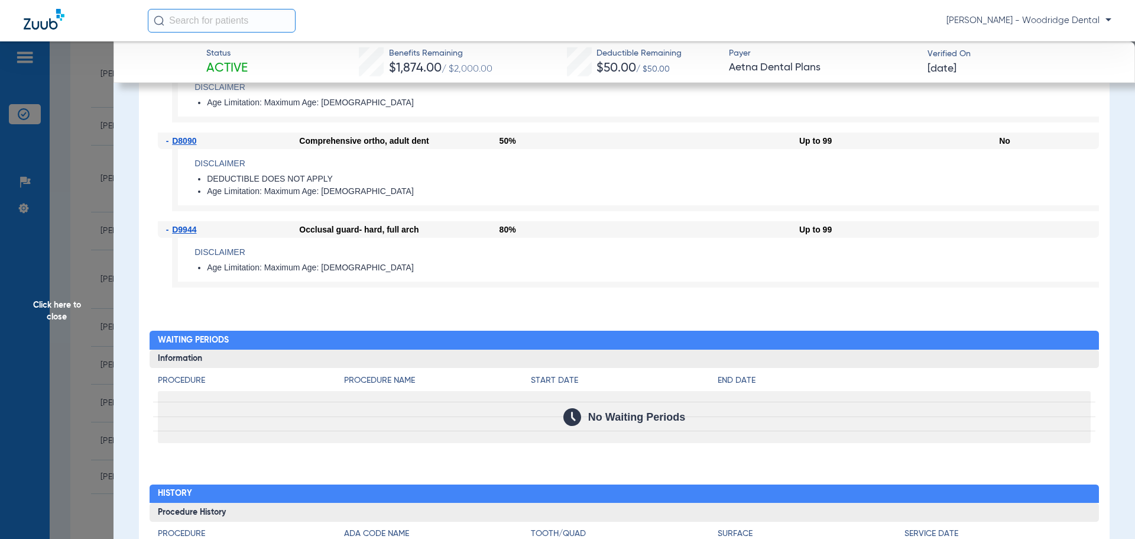
scroll to position [887, 0]
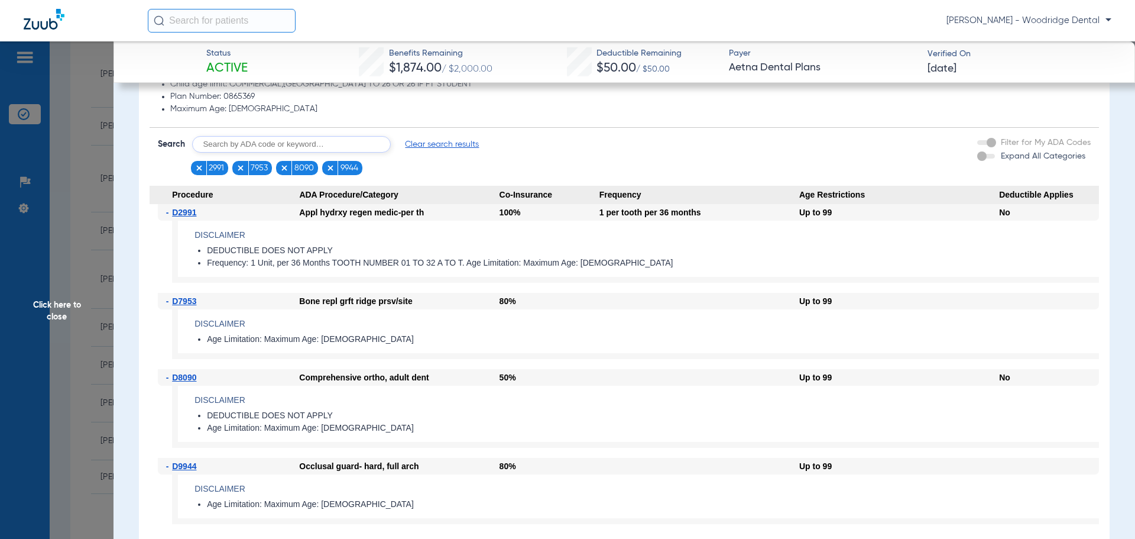
click at [63, 306] on span "Click here to close" at bounding box center [57, 310] width 114 height 539
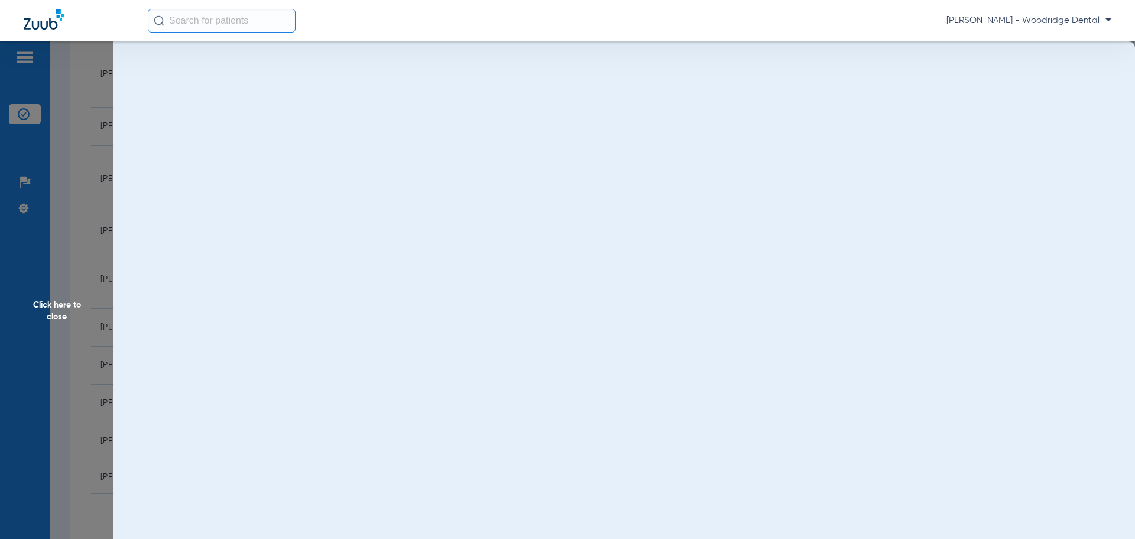
scroll to position [0, 0]
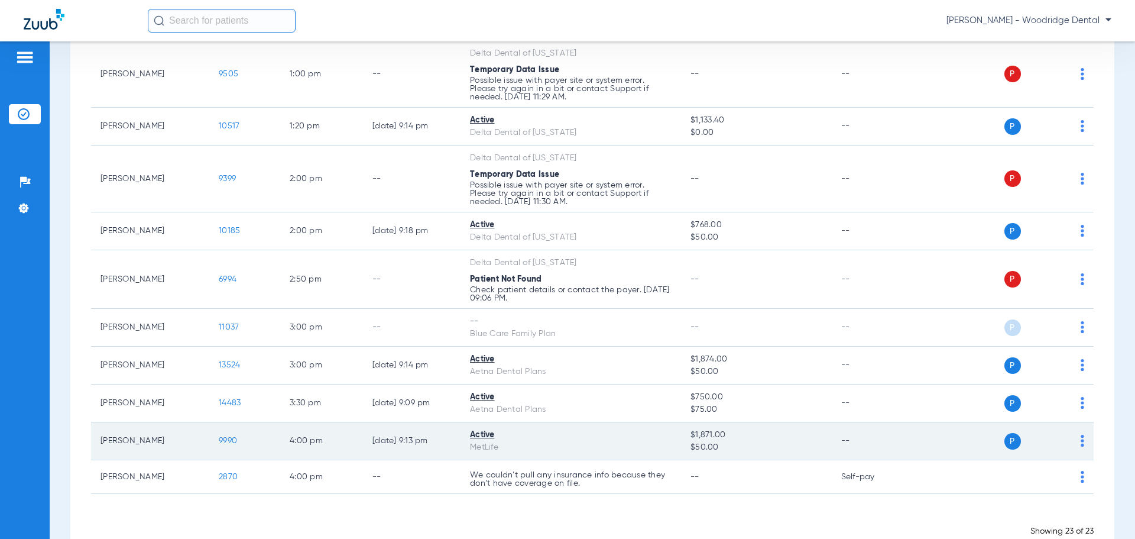
click at [229, 440] on span "9990" at bounding box center [228, 440] width 18 height 8
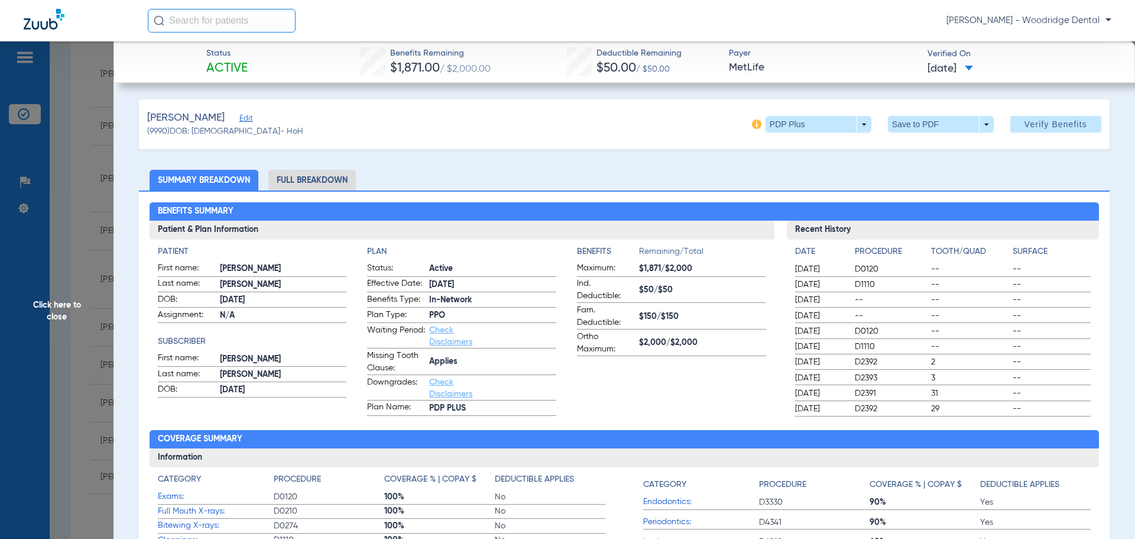
click at [319, 183] on li "Full Breakdown" at bounding box center [311, 180] width 87 height 21
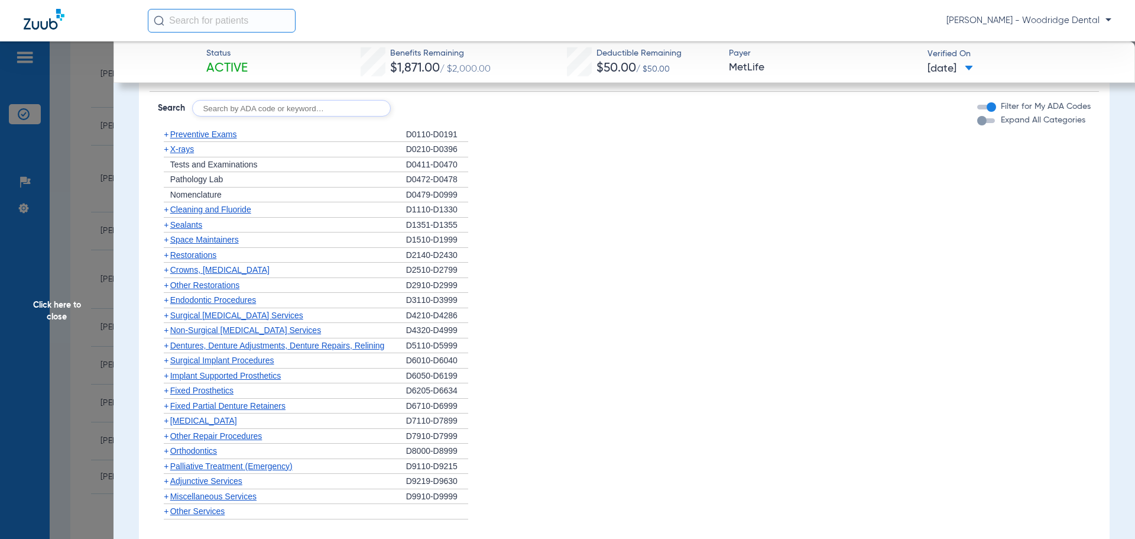
scroll to position [1774, 0]
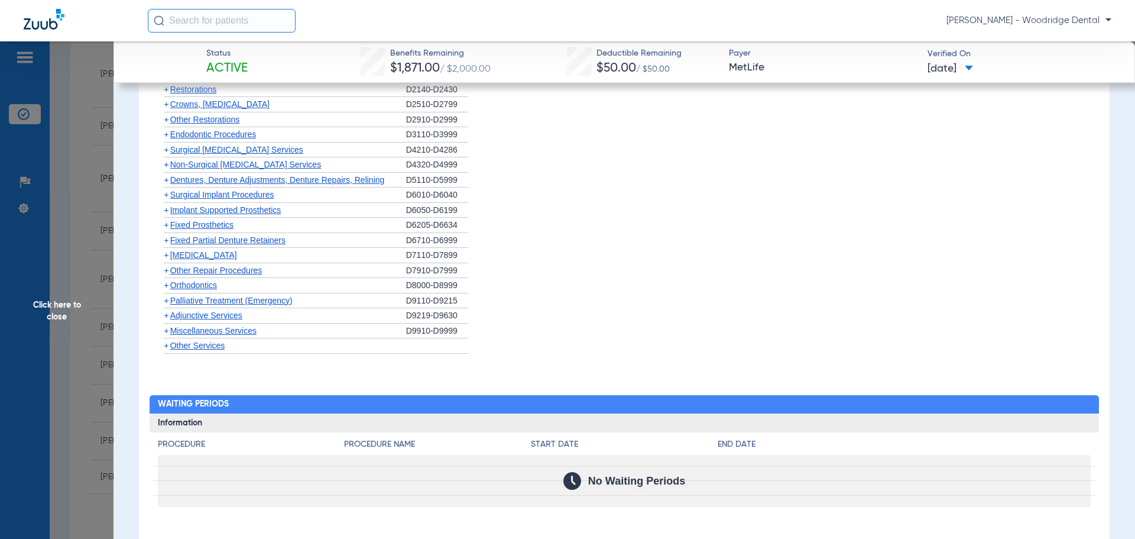
click at [202, 168] on span "Non-Surgical [MEDICAL_DATA] Services" at bounding box center [245, 164] width 151 height 9
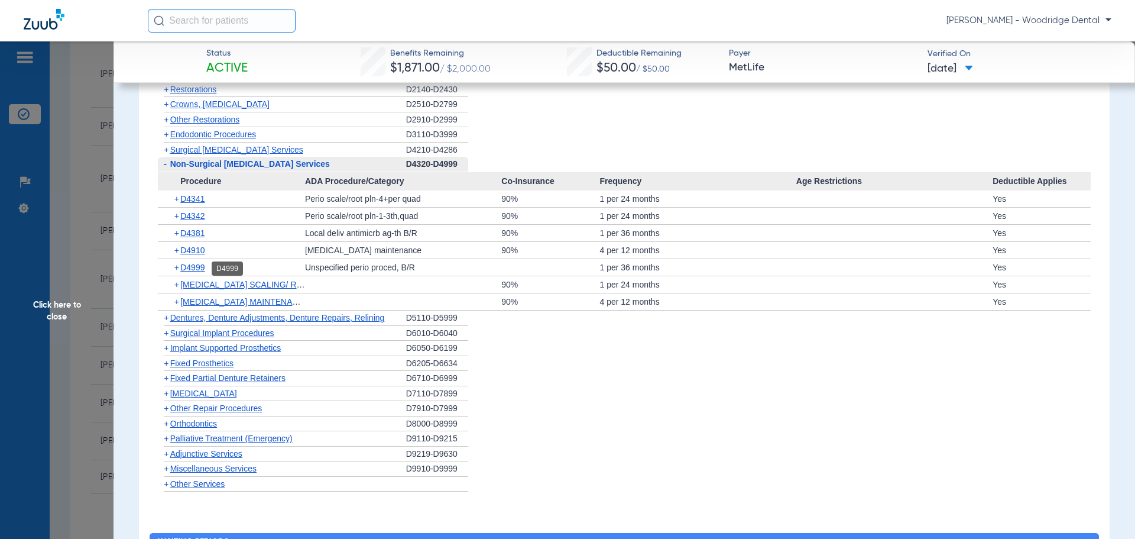
click at [200, 271] on span "D4999" at bounding box center [192, 266] width 24 height 9
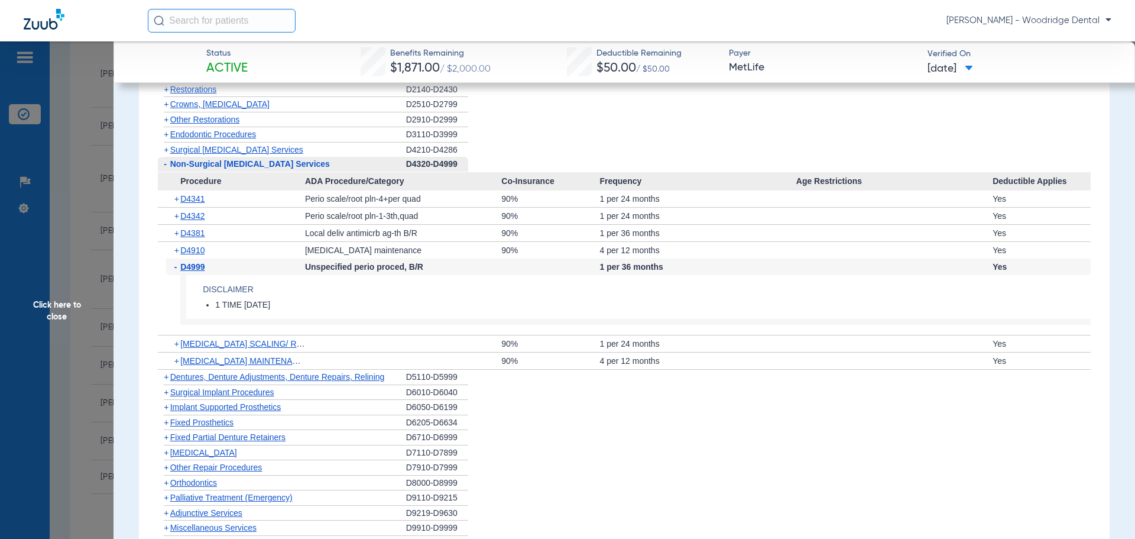
click at [176, 365] on span "+" at bounding box center [177, 360] width 7 height 17
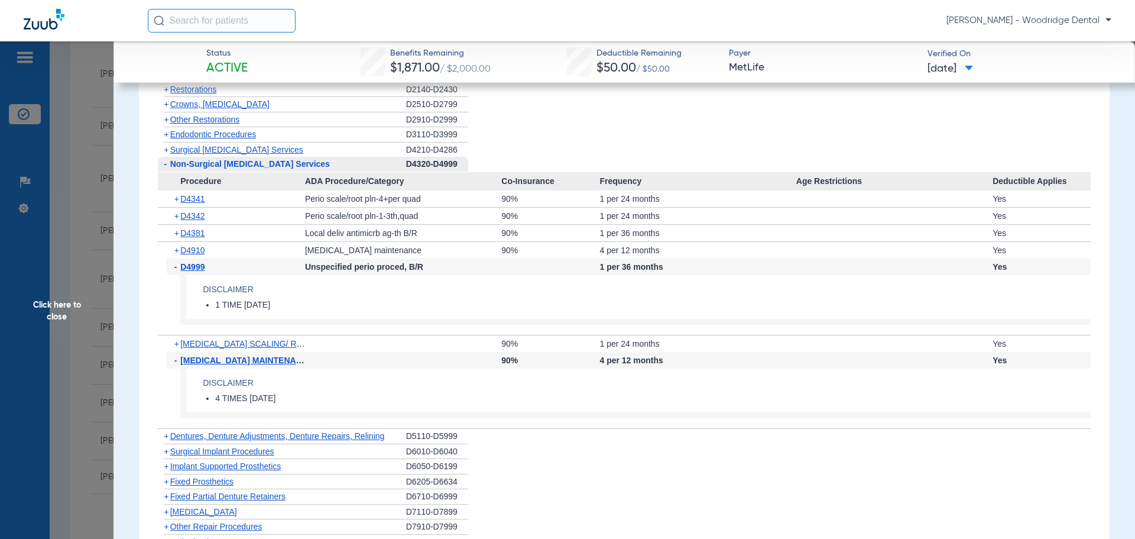
click at [175, 345] on span "+" at bounding box center [177, 343] width 7 height 17
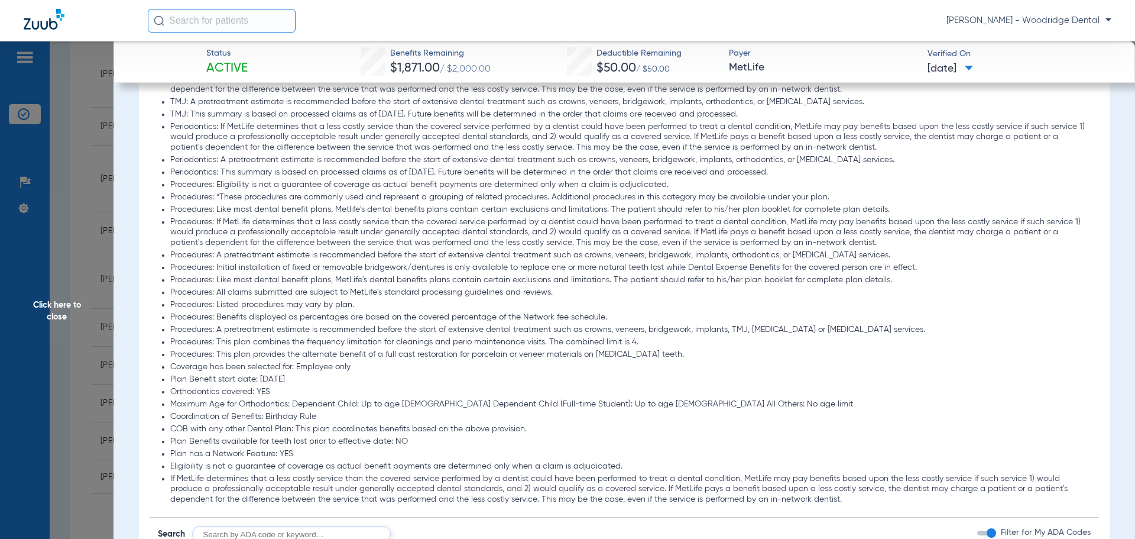
scroll to position [1478, 0]
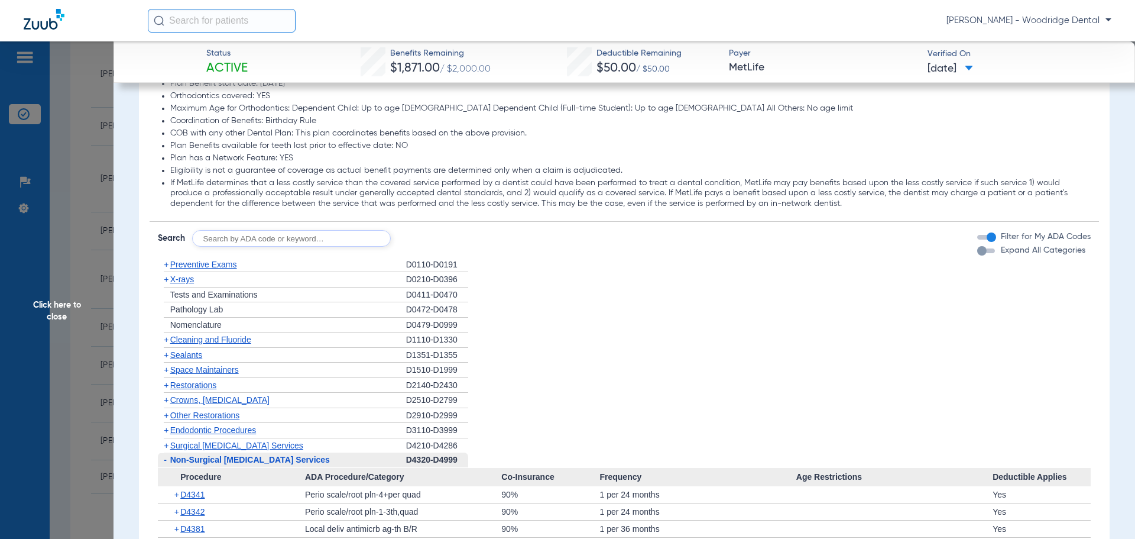
click at [282, 245] on input "text" at bounding box center [291, 238] width 199 height 17
type input "2991, 7953, 8090, 9944"
click button "Search" at bounding box center [434, 238] width 47 height 17
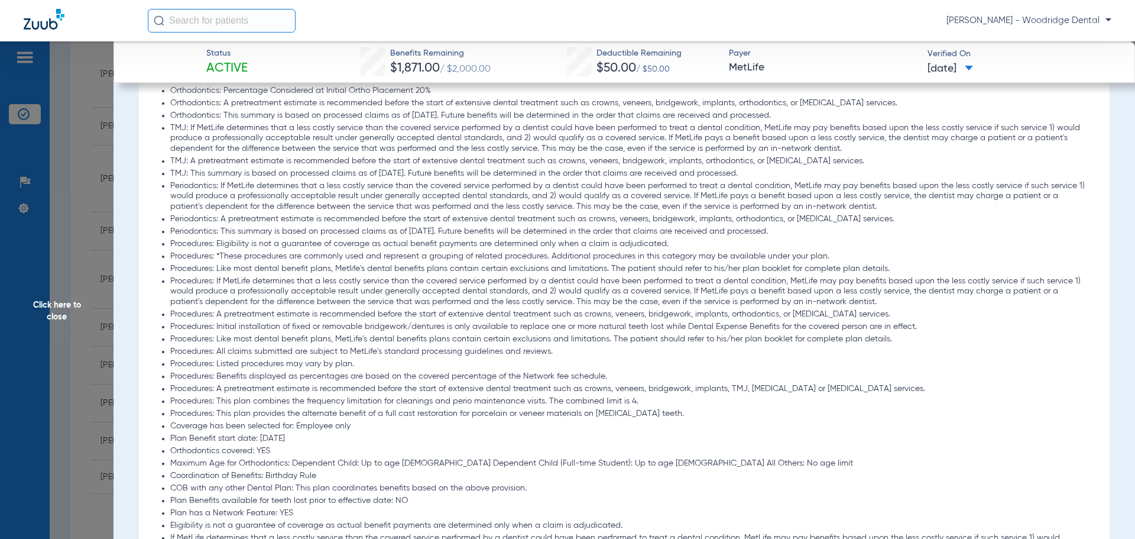
scroll to position [1182, 0]
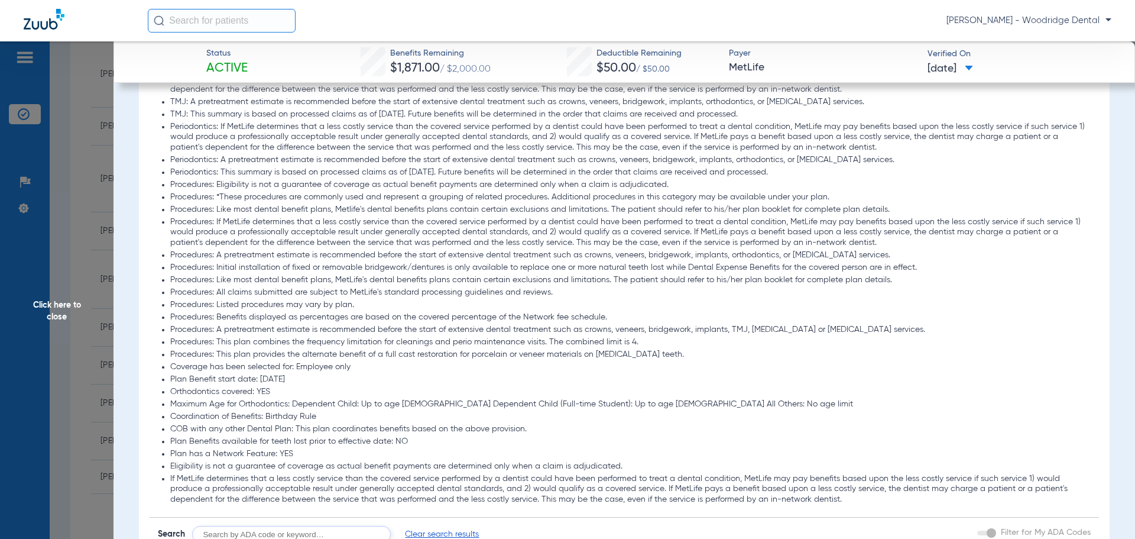
click at [74, 306] on span "Click here to close" at bounding box center [57, 310] width 114 height 539
